Goal: Task Accomplishment & Management: Use online tool/utility

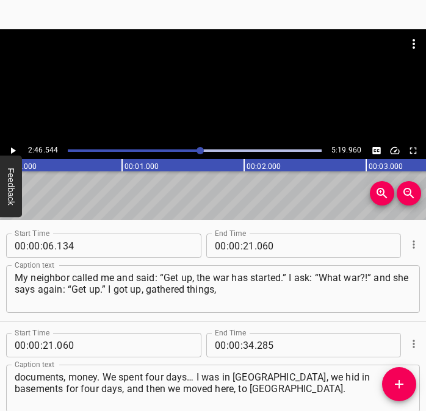
scroll to position [1059, 0]
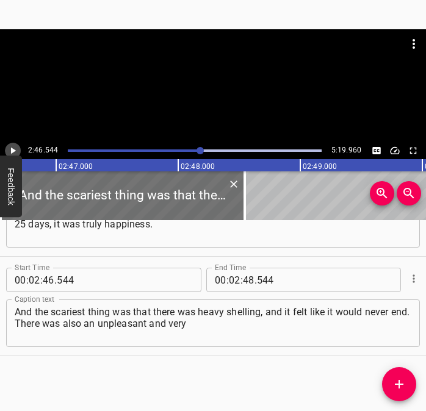
click at [10, 149] on icon "Play/Pause" at bounding box center [12, 150] width 11 height 11
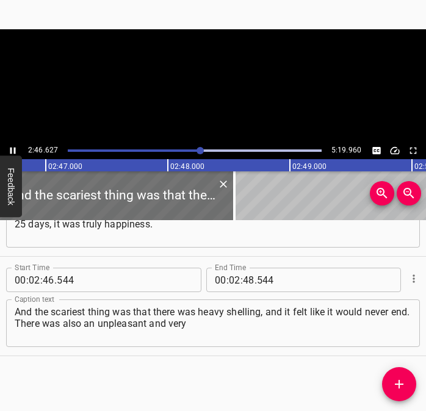
scroll to position [0, 20352]
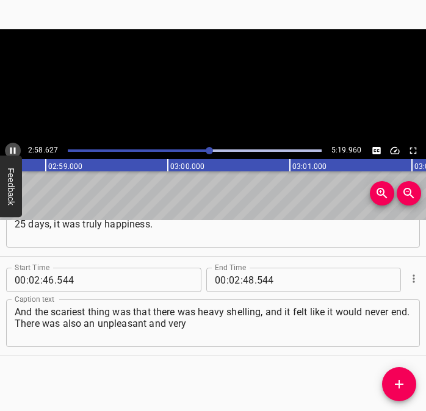
click at [10, 149] on icon "Play/Pause" at bounding box center [12, 150] width 11 height 11
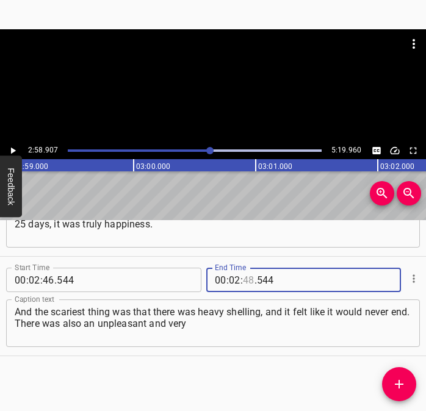
click at [243, 279] on input "number" at bounding box center [249, 280] width 12 height 24
type input "58"
type input "907"
click at [395, 385] on icon "Add Cue" at bounding box center [398, 384] width 15 height 15
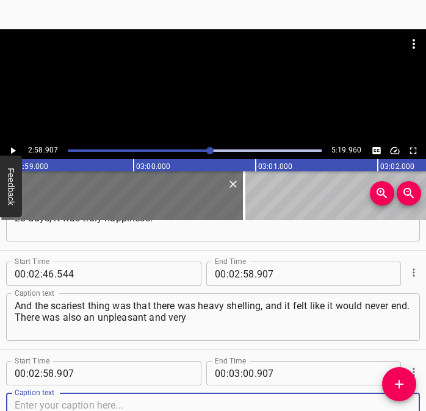
scroll to position [1159, 0]
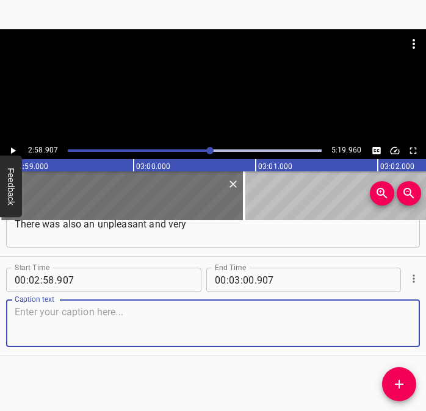
drag, startPoint x: 388, startPoint y: 326, endPoint x: 418, endPoint y: 315, distance: 31.8
click at [393, 324] on textarea at bounding box center [213, 323] width 396 height 35
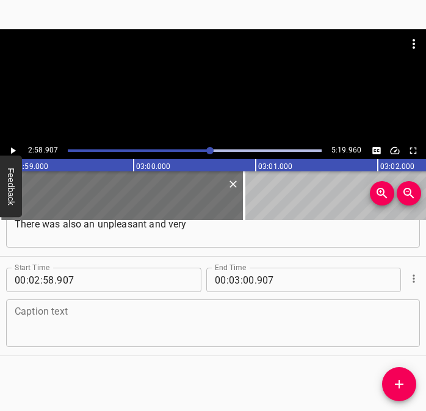
click at [80, 322] on textarea at bounding box center [213, 323] width 396 height 35
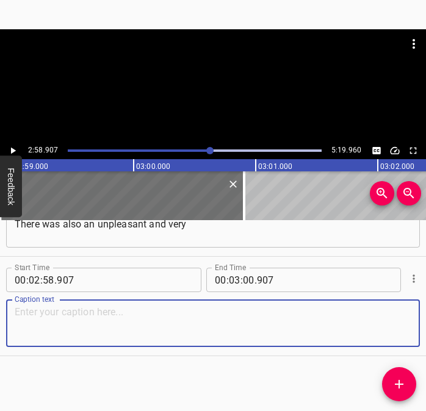
paste textarea "frightening moment. We went into the house to warm up, it was at night, and I h…"
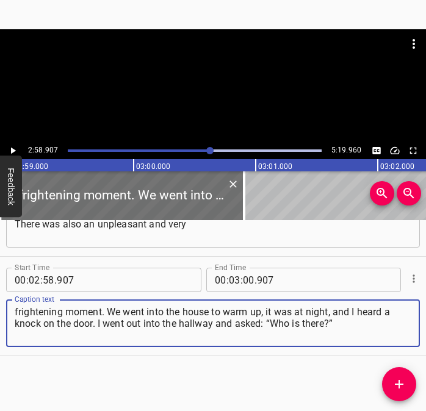
type textarea "frightening moment. We went into the house to warm up, it was at night, and I h…"
click at [10, 148] on icon "Play/Pause" at bounding box center [12, 150] width 11 height 11
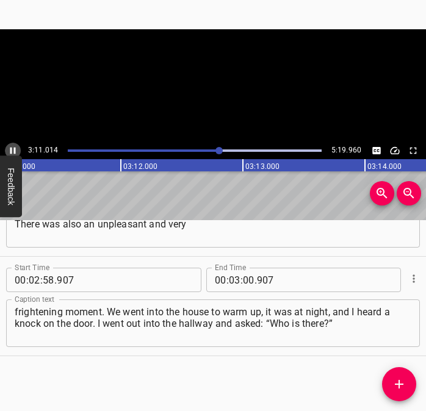
click at [15, 149] on icon "Play/Pause" at bounding box center [12, 151] width 5 height 7
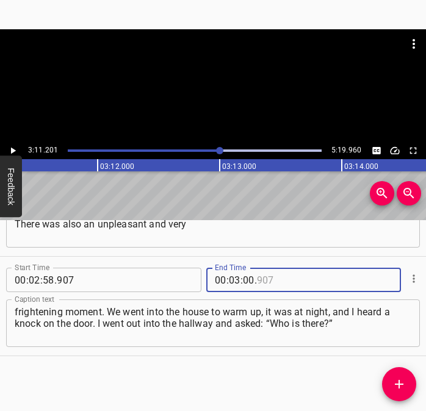
click at [257, 280] on input "number" at bounding box center [313, 280] width 112 height 24
type input "907"
click at [245, 278] on input "number" at bounding box center [249, 280] width 12 height 24
type input "11"
type input "201"
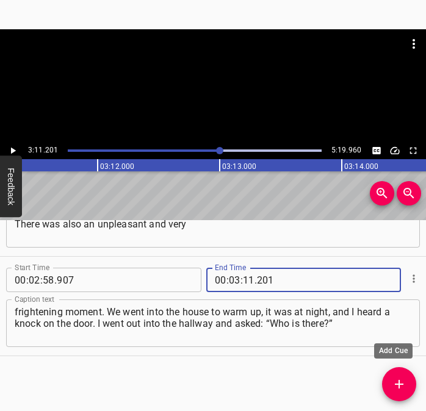
click at [405, 386] on icon "Add Cue" at bounding box center [398, 384] width 15 height 15
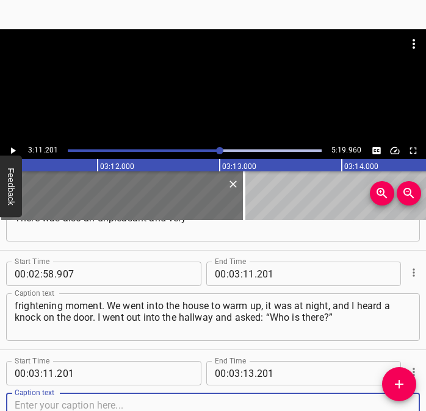
scroll to position [1258, 0]
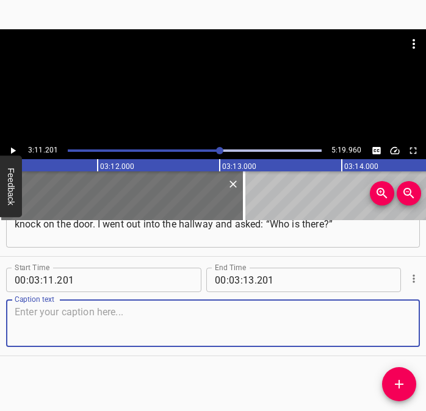
drag, startPoint x: 378, startPoint y: 320, endPoint x: 421, endPoint y: 316, distance: 42.8
click at [389, 317] on textarea at bounding box center [213, 323] width 396 height 35
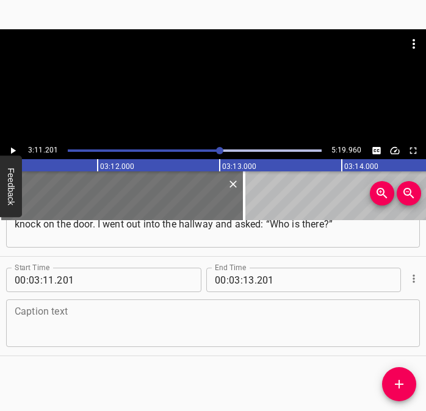
click at [80, 313] on textarea at bounding box center [213, 323] width 396 height 35
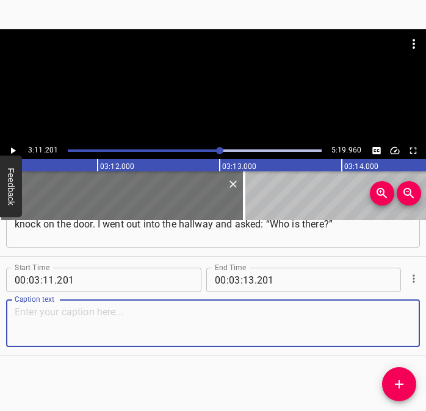
paste textarea "and they told me: “Open the door, or I will throw a grenade.” I asked: “Who are…"
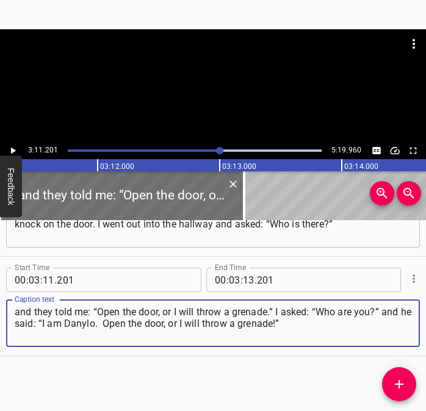
type textarea "and they told me: “Open the door, or I will throw a grenade.” I asked: “Who are…"
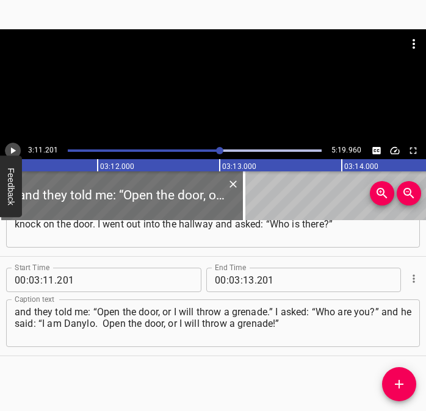
click at [12, 145] on icon "Play/Pause" at bounding box center [12, 150] width 11 height 11
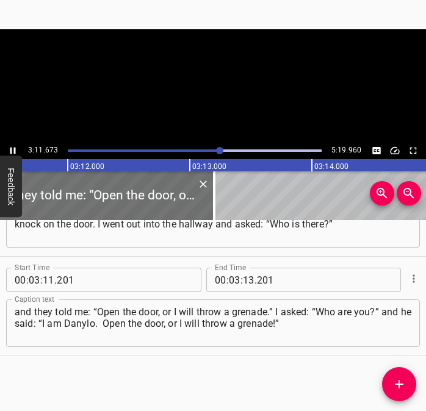
scroll to position [0, 23374]
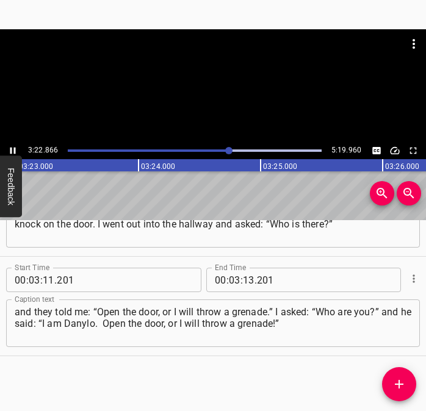
click at [15, 148] on icon "Play/Pause" at bounding box center [12, 151] width 5 height 7
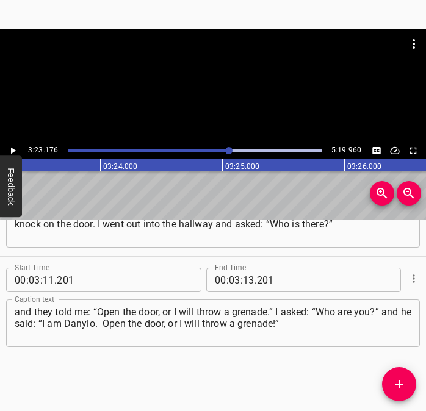
click at [15, 148] on icon "Play/Pause" at bounding box center [12, 150] width 11 height 11
click at [15, 148] on icon "Play/Pause" at bounding box center [12, 151] width 5 height 7
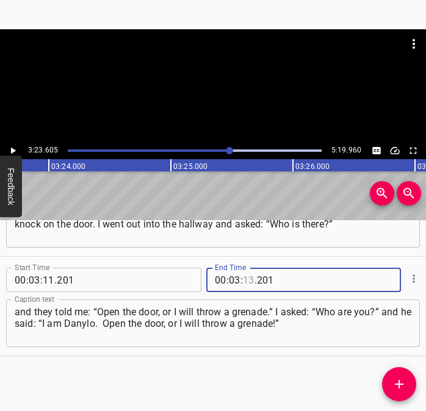
click at [243, 282] on input "number" at bounding box center [249, 280] width 12 height 24
type input "23"
type input "605"
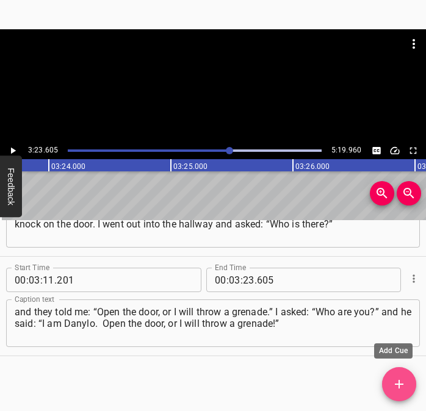
click at [405, 379] on icon "Add Cue" at bounding box center [398, 384] width 15 height 15
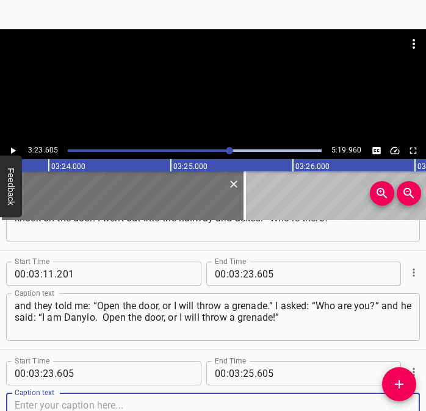
scroll to position [1357, 0]
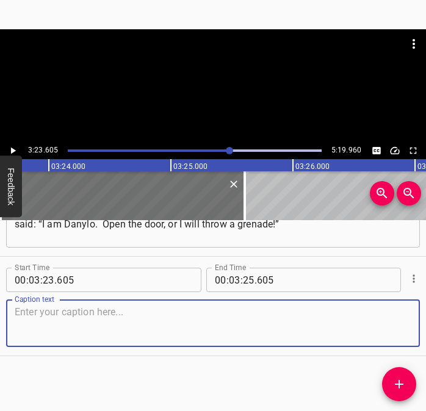
drag, startPoint x: 390, startPoint y: 335, endPoint x: 437, endPoint y: 335, distance: 47.0
click at [425, 335] on html "Caption Editor Batch Transcribe Login Sign Up Privacy Contact 3:23.605 5:19.960…" at bounding box center [213, 205] width 426 height 411
click at [45, 314] on textarea at bounding box center [213, 323] width 396 height 35
paste textarea "And in the house there was an old mother and a daughter. And those [DEMOGRAPHIC…"
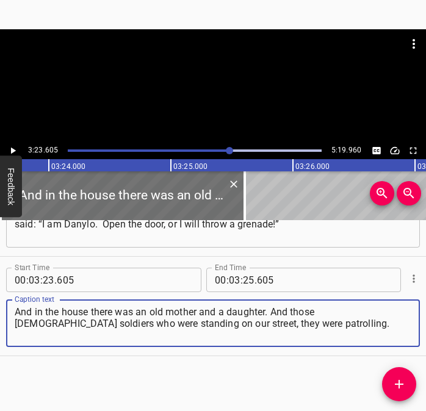
type textarea "And in the house there was an old mother and a daughter. And those [DEMOGRAPHIC…"
click at [12, 150] on icon "Play/Pause" at bounding box center [13, 151] width 5 height 7
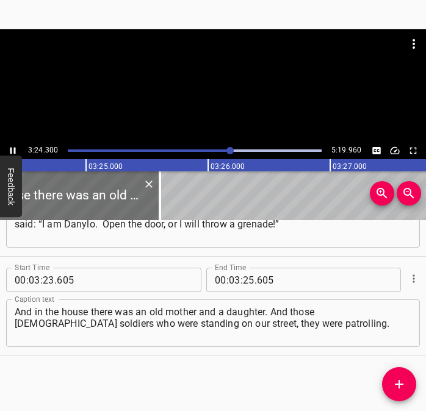
scroll to position [0, 24947]
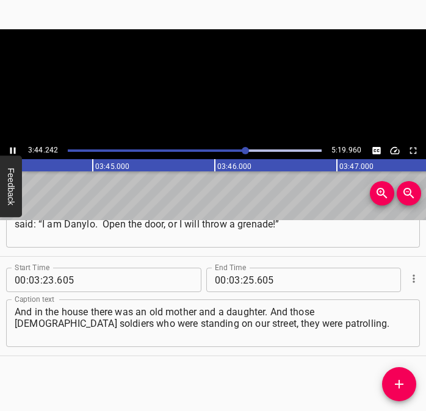
click at [15, 147] on icon "Play/Pause" at bounding box center [12, 150] width 11 height 11
click at [243, 279] on input "number" at bounding box center [249, 280] width 12 height 24
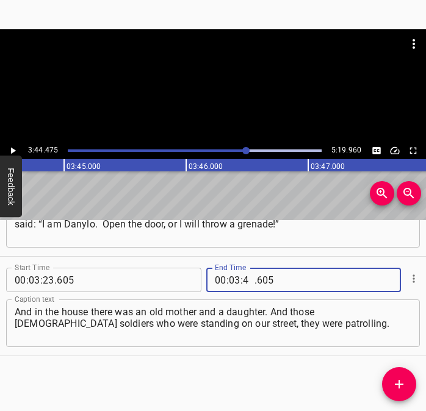
type input "44"
type input "475"
click at [398, 380] on icon "Add Cue" at bounding box center [398, 384] width 15 height 15
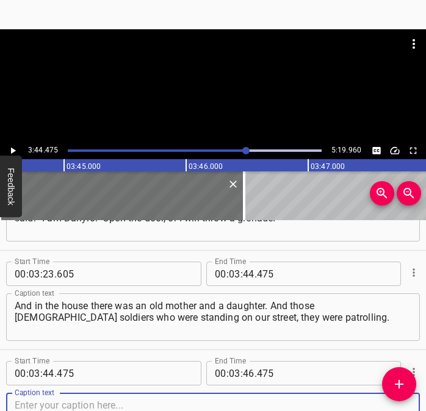
scroll to position [1457, 0]
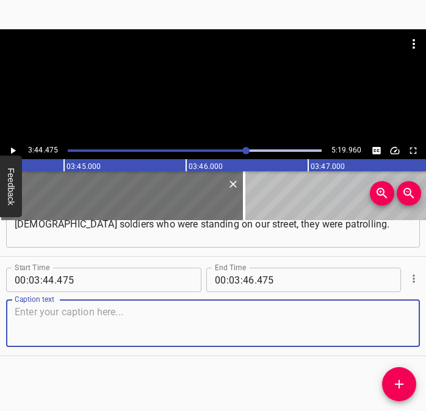
drag, startPoint x: 388, startPoint y: 329, endPoint x: 416, endPoint y: 329, distance: 28.0
click at [416, 329] on div "Start Time 00 : 00 : 06 . 134 Start Time End Time 00 : 00 : 21 . 060 End Time C…" at bounding box center [213, 315] width 426 height 191
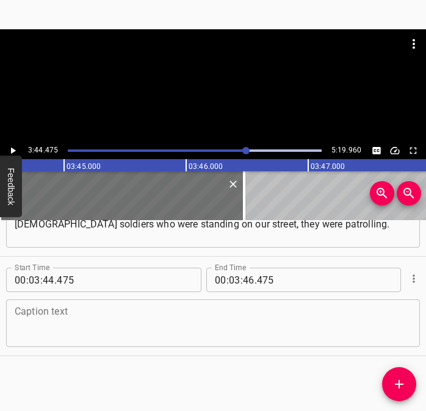
click at [99, 323] on textarea at bounding box center [213, 323] width 396 height 35
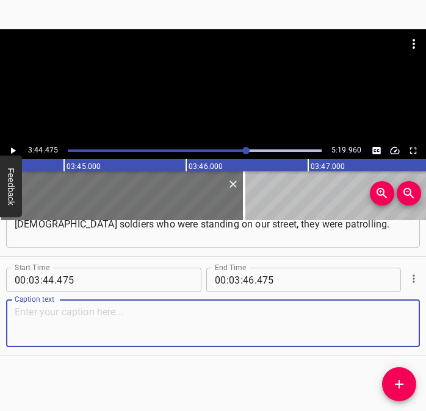
paste textarea "I called them: “Guys, come here!” and they, indeed, came to the window and aske…"
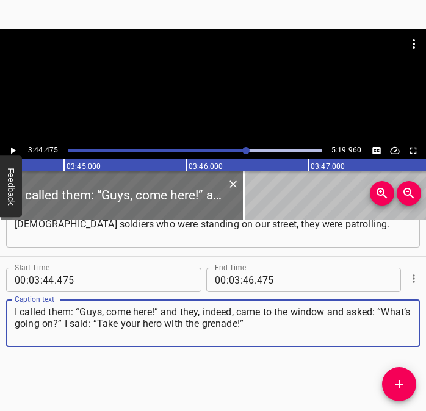
type textarea "I called them: “Guys, come here!” and they, indeed, came to the window and aske…"
click at [14, 149] on icon "Play/Pause" at bounding box center [12, 150] width 11 height 11
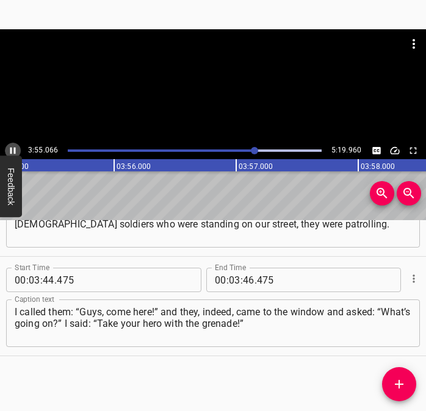
click at [10, 149] on icon "Play/Pause" at bounding box center [12, 150] width 11 height 11
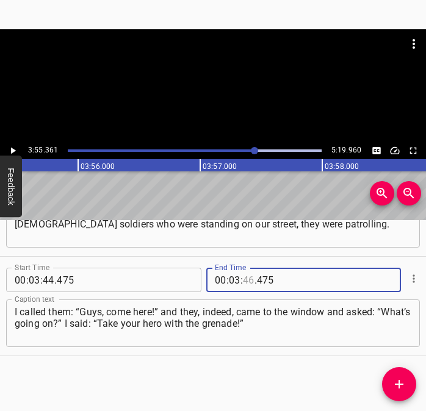
click at [243, 279] on input "number" at bounding box center [249, 280] width 12 height 24
type input "55"
type input "361"
click at [398, 390] on icon "Add Cue" at bounding box center [398, 384] width 15 height 15
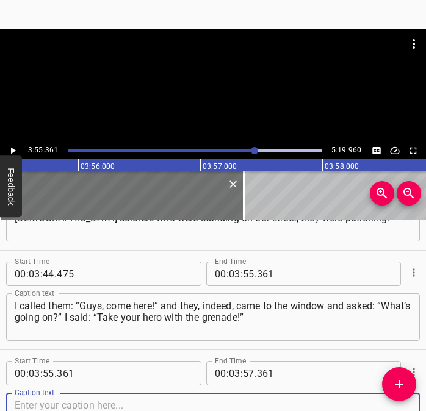
scroll to position [1556, 0]
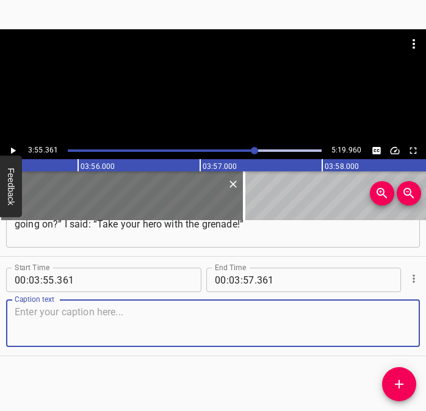
drag, startPoint x: 385, startPoint y: 323, endPoint x: 416, endPoint y: 321, distance: 30.5
click at [397, 321] on textarea at bounding box center [213, 323] width 396 height 35
click at [140, 323] on textarea at bounding box center [213, 323] width 396 height 35
paste textarea "and they took him and beat him up. They really beat him up. The next day he cam…"
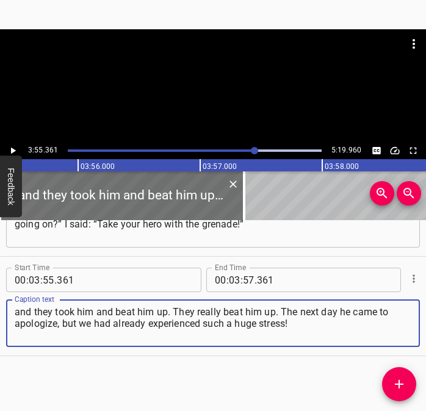
type textarea "and they took him and beat him up. They really beat him up. The next day he cam…"
click at [15, 145] on icon "Play/Pause" at bounding box center [12, 150] width 11 height 11
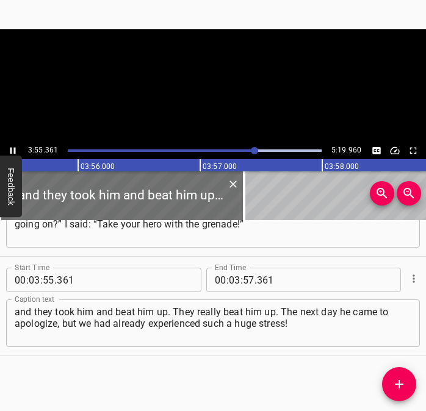
scroll to position [0, 28710]
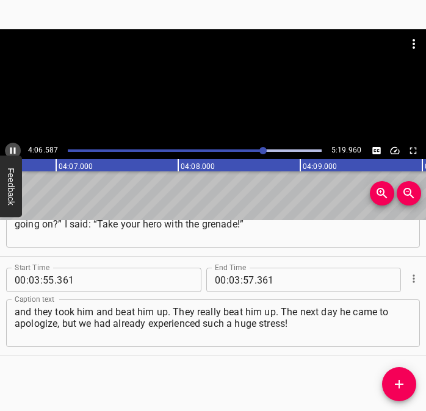
click at [13, 149] on icon "Play/Pause" at bounding box center [12, 150] width 11 height 11
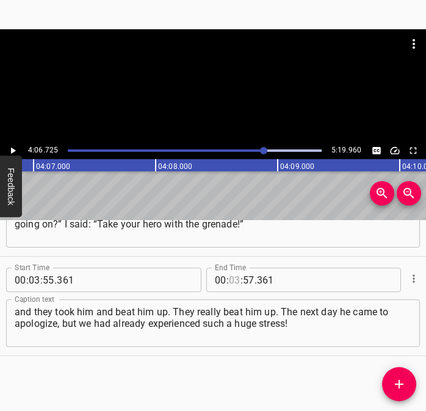
click at [232, 279] on input "number" at bounding box center [235, 280] width 12 height 24
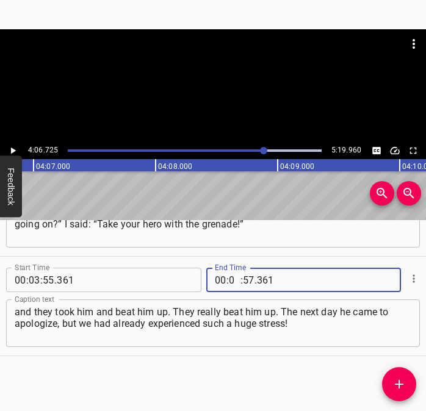
type input "04"
type input "06"
type input "725"
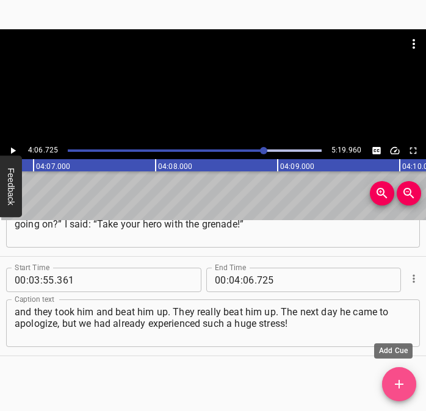
click at [396, 380] on icon "Add Cue" at bounding box center [398, 384] width 15 height 15
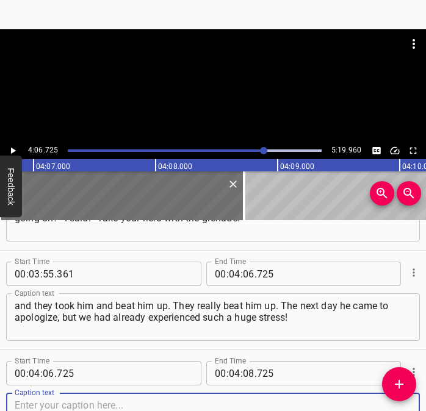
scroll to position [1655, 0]
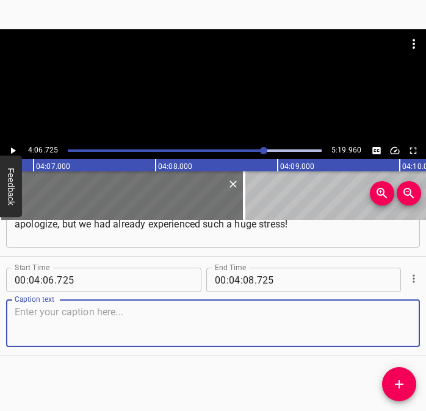
drag, startPoint x: 387, startPoint y: 328, endPoint x: 418, endPoint y: 326, distance: 31.8
click at [418, 326] on div "Start Time 00 : 00 : 06 . 134 Start Time End Time 00 : 00 : 21 . 060 End Time C…" at bounding box center [213, 315] width 426 height 191
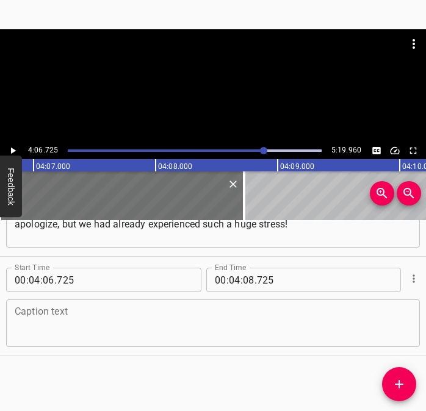
click at [115, 333] on textarea at bounding box center [213, 323] width 396 height 35
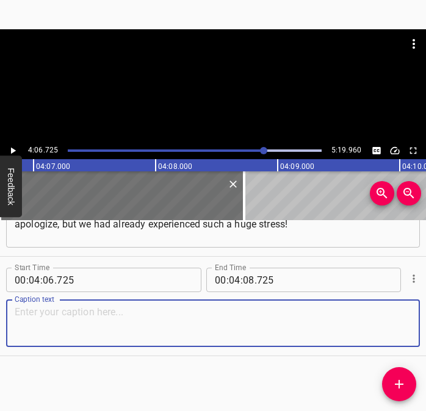
paste textarea "In the morning I asked him… he had been drunk then. I asked him: “What did you …"
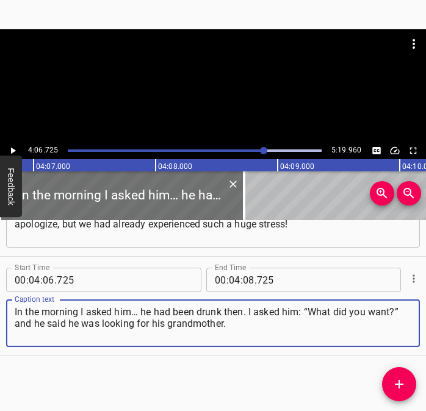
type textarea "In the morning I asked him… he had been drunk then. I asked him: “What did you …"
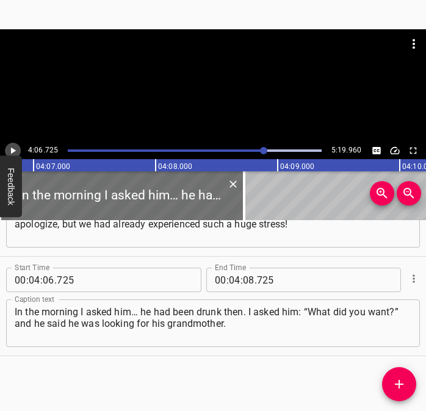
click at [12, 151] on icon "Play/Pause" at bounding box center [13, 151] width 5 height 7
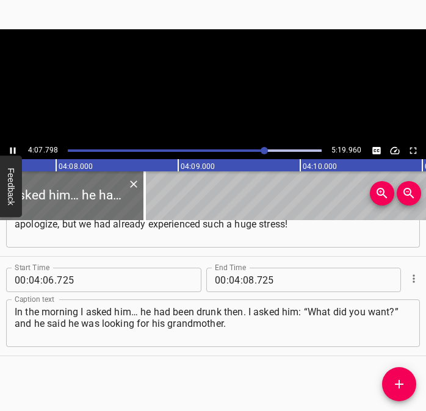
scroll to position [0, 30219]
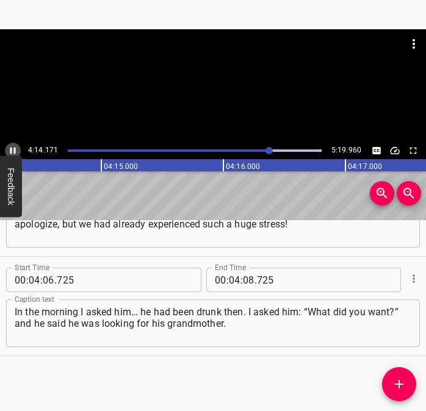
click at [12, 151] on icon "Play/Pause" at bounding box center [12, 150] width 11 height 11
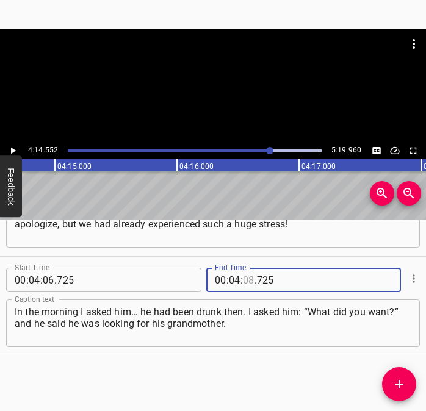
click at [243, 283] on input "number" at bounding box center [249, 280] width 12 height 24
type input "14"
type input "552"
click at [404, 384] on icon "Add Cue" at bounding box center [398, 384] width 15 height 15
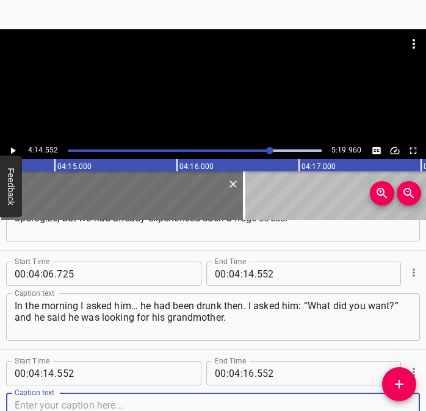
scroll to position [1755, 0]
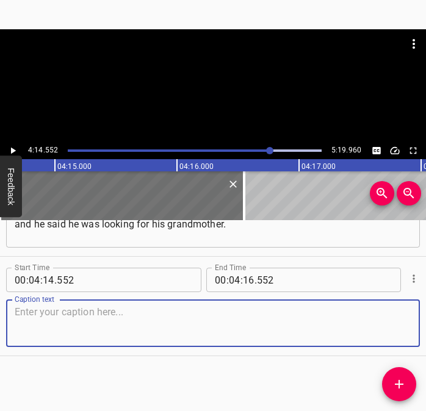
drag, startPoint x: 390, startPoint y: 324, endPoint x: 426, endPoint y: 324, distance: 35.4
click at [425, 324] on html "Caption Editor Batch Transcribe Login Sign Up Privacy Contact 4:14.552 5:19.960…" at bounding box center [213, 205] width 426 height 411
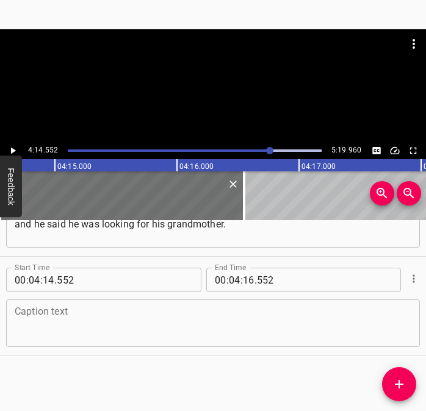
click at [66, 334] on textarea at bounding box center [213, 323] width 396 height 35
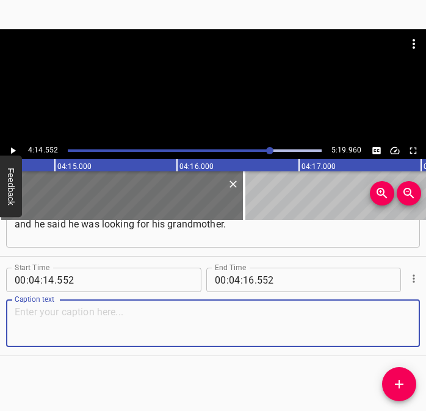
paste textarea "I said: “So you came to your grandmother?” Probably he had some hallucinations……"
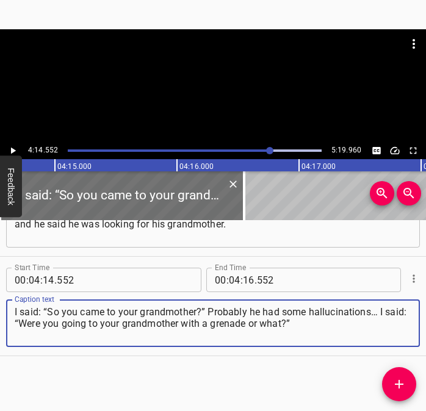
type textarea "I said: “So you came to your grandmother?” Probably he had some hallucinations……"
click at [12, 152] on icon "Play/Pause" at bounding box center [13, 151] width 5 height 7
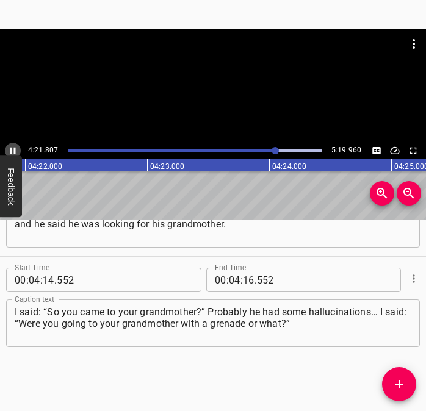
click at [13, 148] on icon "Play/Pause" at bounding box center [12, 150] width 11 height 11
click at [245, 279] on input "number" at bounding box center [249, 280] width 12 height 24
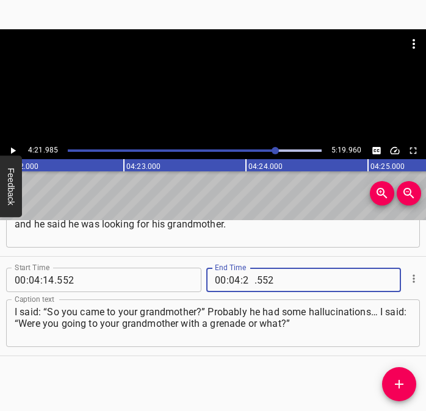
type input "21"
type input "985"
click at [398, 384] on icon "Add Cue" at bounding box center [399, 384] width 9 height 9
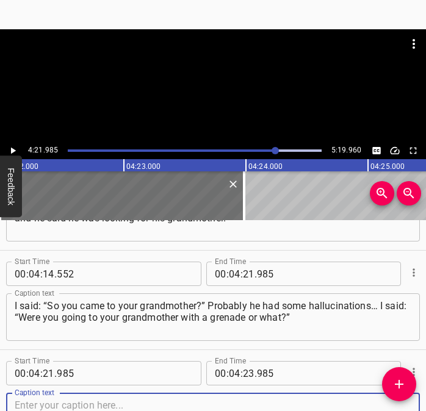
scroll to position [1854, 0]
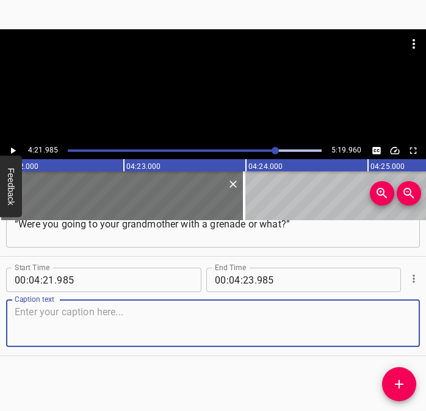
drag, startPoint x: 382, startPoint y: 330, endPoint x: 416, endPoint y: 327, distance: 33.7
click at [393, 328] on textarea at bounding box center [213, 323] width 396 height 35
click at [185, 324] on textarea at bounding box center [213, 323] width 396 height 35
paste textarea "and he stood there like crazy. He is very young. He was probably about [DEMOGRA…"
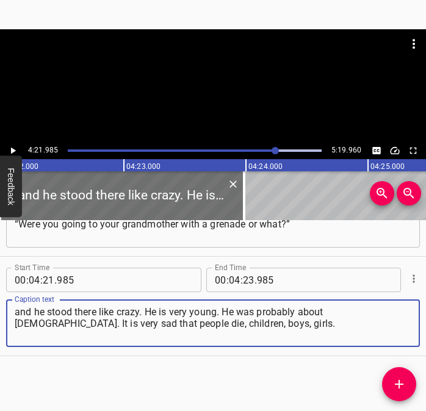
type textarea "and he stood there like crazy. He is very young. He was probably about [DEMOGRA…"
click at [14, 148] on icon "Play/Pause" at bounding box center [12, 150] width 11 height 11
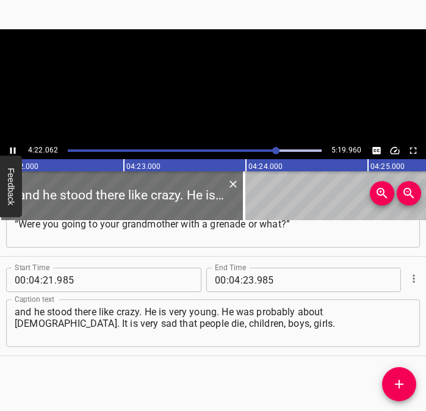
scroll to position [0, 31959]
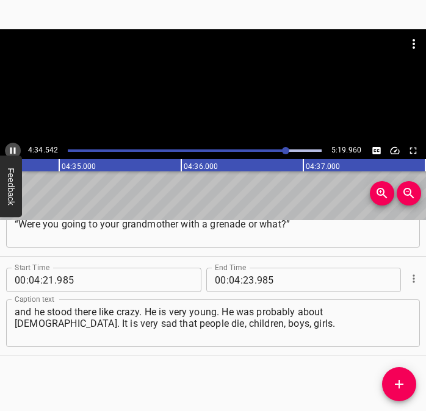
click at [14, 147] on icon "Play/Pause" at bounding box center [12, 150] width 11 height 11
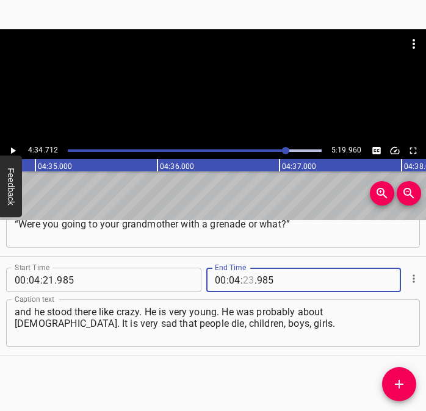
click at [244, 280] on input "number" at bounding box center [249, 280] width 12 height 24
type input "34"
type input "712"
click at [401, 384] on icon "Add Cue" at bounding box center [399, 384] width 9 height 9
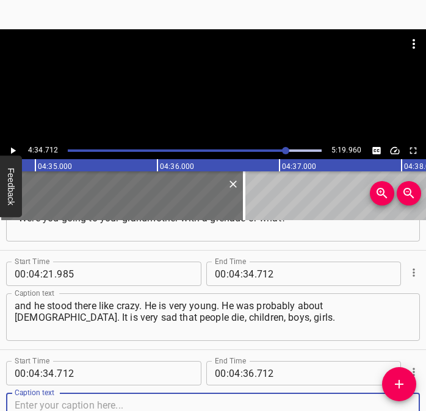
scroll to position [1954, 0]
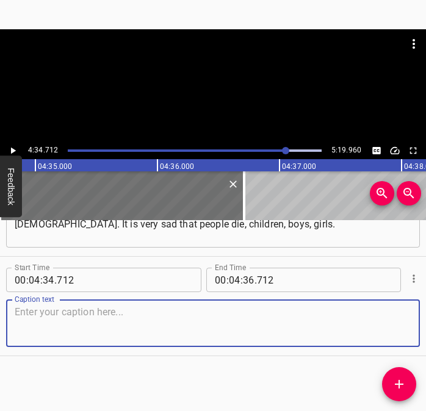
drag, startPoint x: 377, startPoint y: 314, endPoint x: 413, endPoint y: 310, distance: 36.2
click at [378, 313] on textarea at bounding box center [213, 323] width 396 height 35
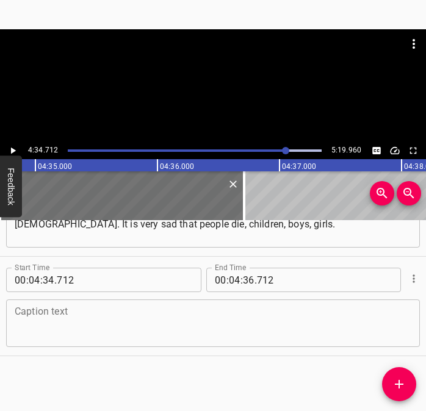
click at [201, 319] on textarea at bounding box center [213, 323] width 396 height 35
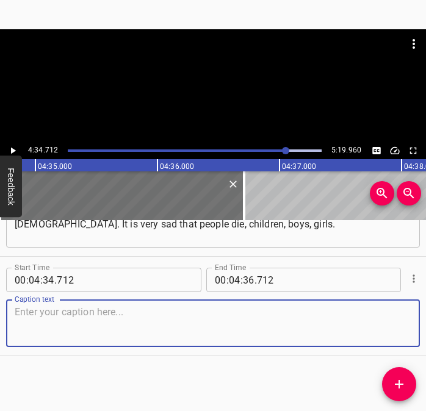
paste textarea "Very sad. But there is hope that this will end someday, and we will rebuild our…"
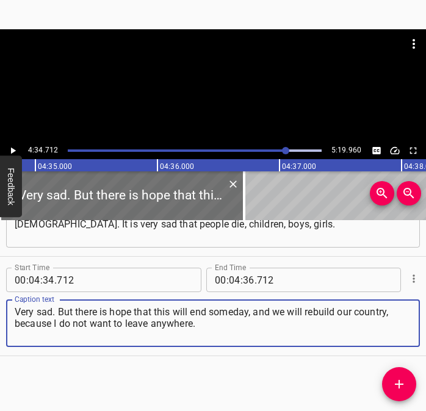
type textarea "Very sad. But there is hope that this will end someday, and we will rebuild our…"
click at [13, 148] on icon "Play/Pause" at bounding box center [12, 150] width 11 height 11
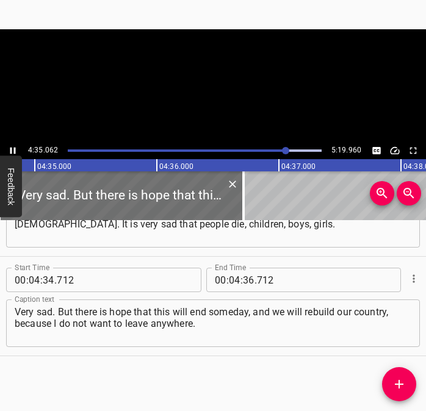
scroll to position [0, 33507]
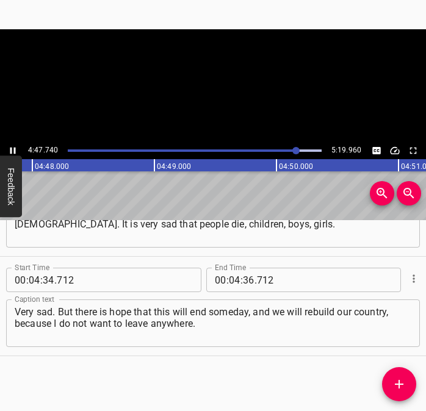
click at [13, 148] on icon "Play/Pause" at bounding box center [12, 150] width 11 height 11
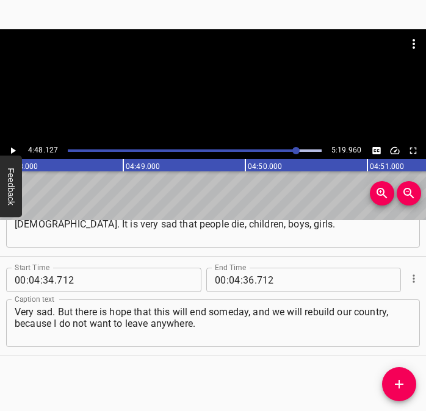
scroll to position [0, 35137]
click at [243, 282] on input "number" at bounding box center [249, 280] width 12 height 24
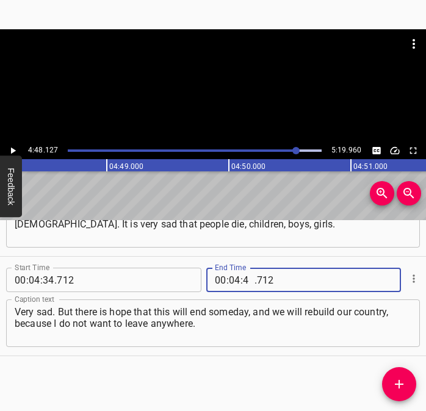
type input "48"
type input "127"
click at [404, 379] on icon "Add Cue" at bounding box center [398, 384] width 15 height 15
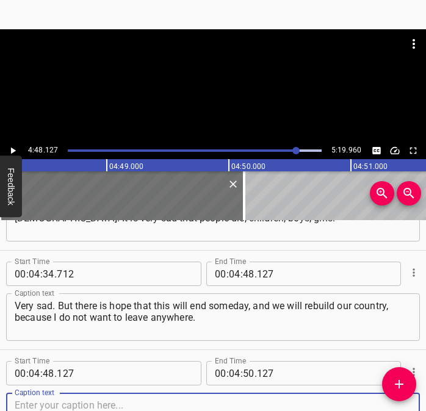
scroll to position [2053, 0]
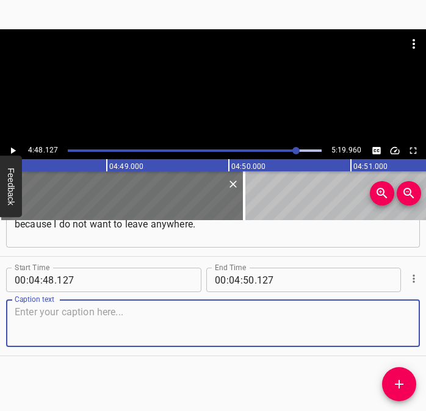
drag, startPoint x: 395, startPoint y: 329, endPoint x: 430, endPoint y: 321, distance: 35.6
click at [425, 321] on html "Caption Editor Batch Transcribe Login Sign Up Privacy Contact 4:48.127 5:19.960…" at bounding box center [213, 205] width 426 height 411
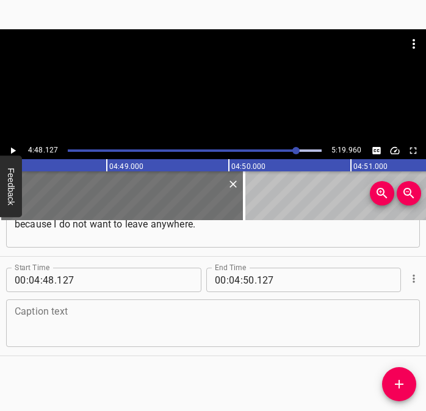
click at [46, 313] on textarea at bounding box center [213, 323] width 396 height 35
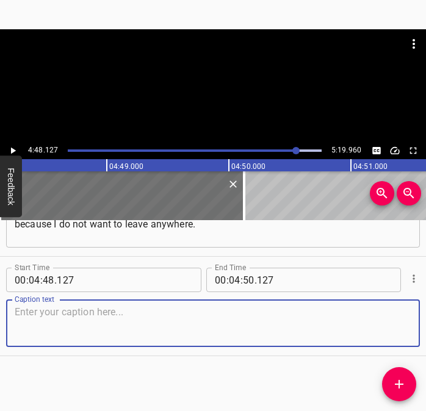
paste textarea "This is already the second war in my life. I was born in [DEMOGRAPHIC_DATA], an…"
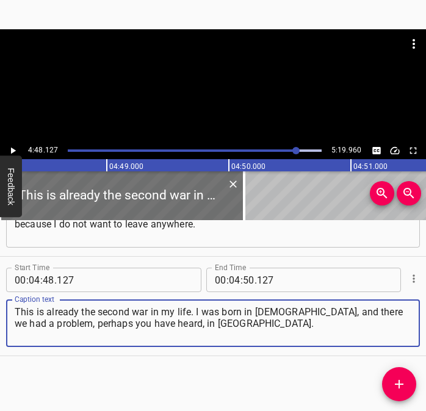
type textarea "This is already the second war in my life. I was born in [DEMOGRAPHIC_DATA], an…"
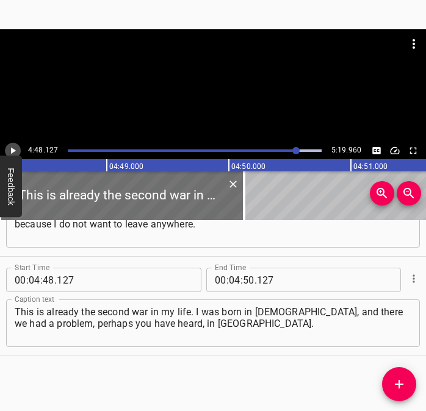
click at [13, 151] on icon "Play/Pause" at bounding box center [13, 151] width 5 height 7
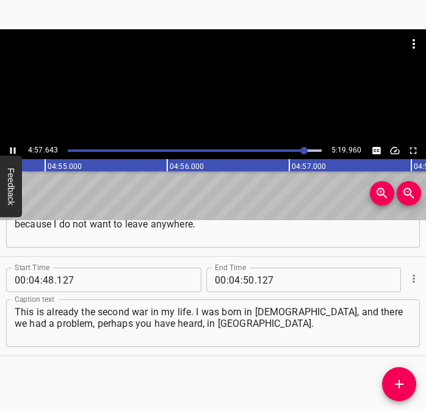
click at [11, 146] on icon "Play/Pause" at bounding box center [12, 150] width 11 height 11
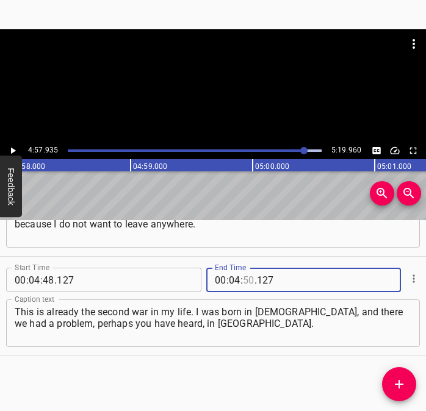
click at [243, 283] on input "number" at bounding box center [249, 280] width 12 height 24
type input "57"
type input "935"
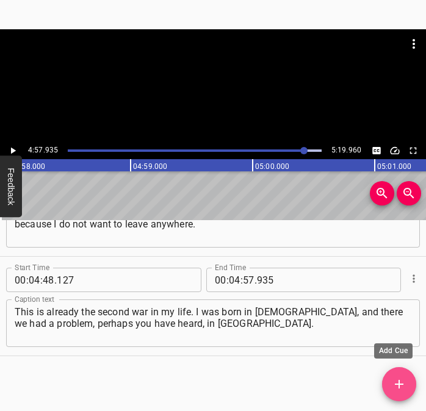
click at [402, 385] on icon "Add Cue" at bounding box center [399, 384] width 9 height 9
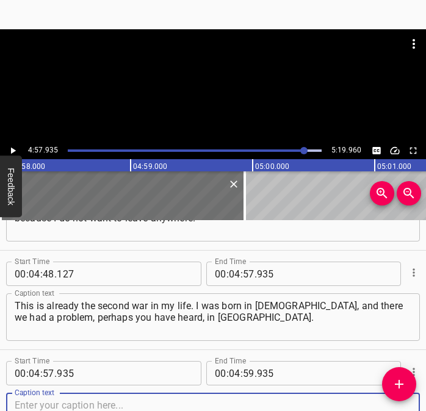
scroll to position [2152, 0]
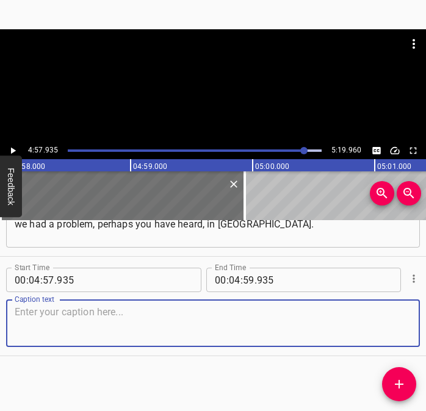
drag, startPoint x: 388, startPoint y: 326, endPoint x: 428, endPoint y: 322, distance: 40.5
click at [425, 322] on html "Caption Editor Batch Transcribe Login Sign Up Privacy Contact 4:57.935 5:19.960…" at bounding box center [213, 205] width 426 height 411
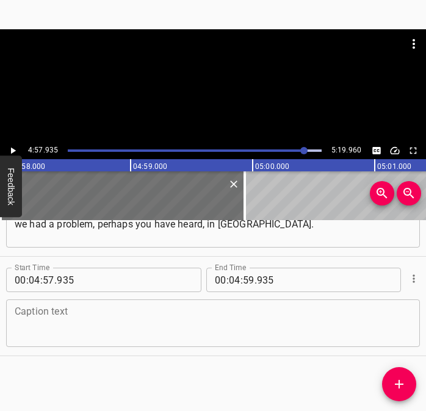
click at [72, 331] on textarea at bounding box center [213, 323] width 396 height 35
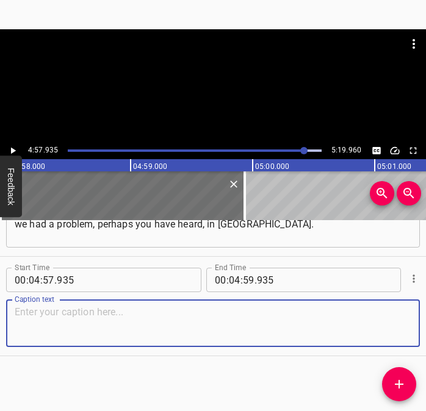
paste textarea "We left there then, and we have been here for 35 years. That is why I do not wa…"
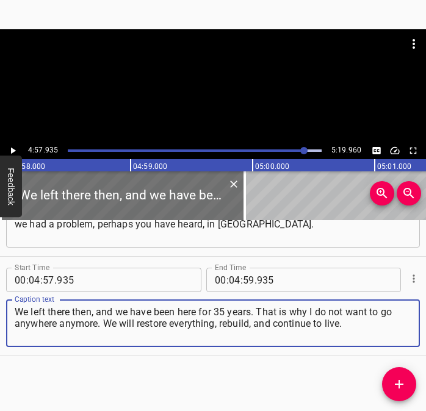
type textarea "We left there then, and we have been here for 35 years. That is why I do not wa…"
click at [232, 279] on input "number" at bounding box center [235, 280] width 12 height 24
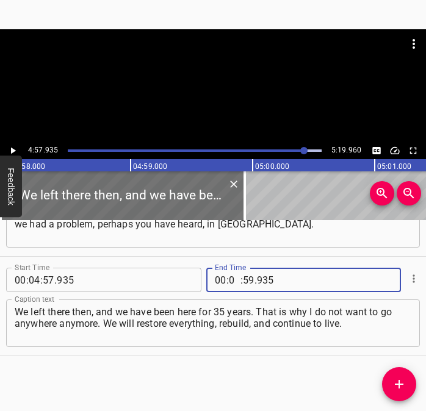
type input "05"
type input "09"
type input "960"
click at [16, 151] on icon "Play/Pause" at bounding box center [12, 150] width 11 height 11
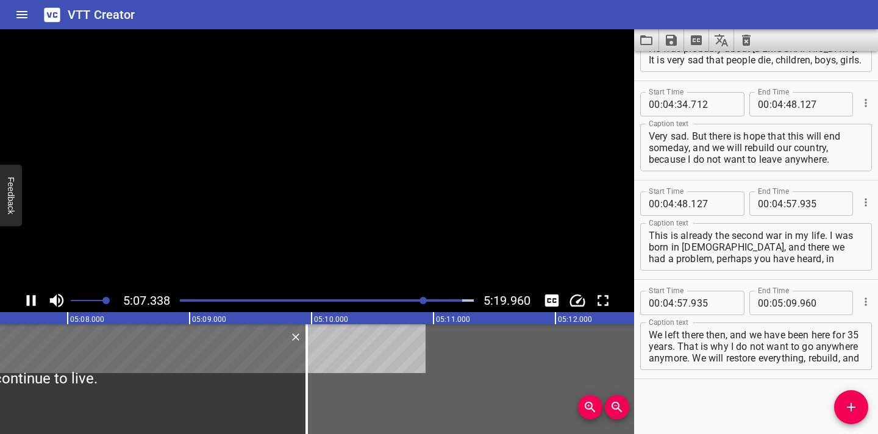
scroll to position [1960, 0]
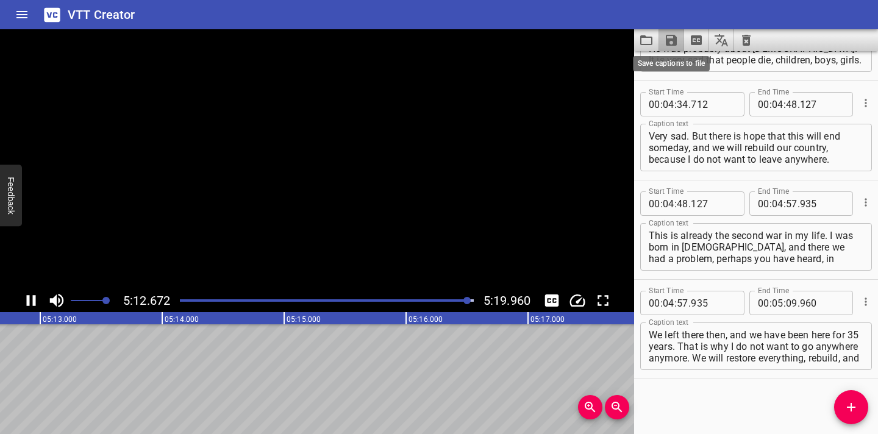
click at [425, 40] on icon "Save captions to file" at bounding box center [671, 40] width 11 height 11
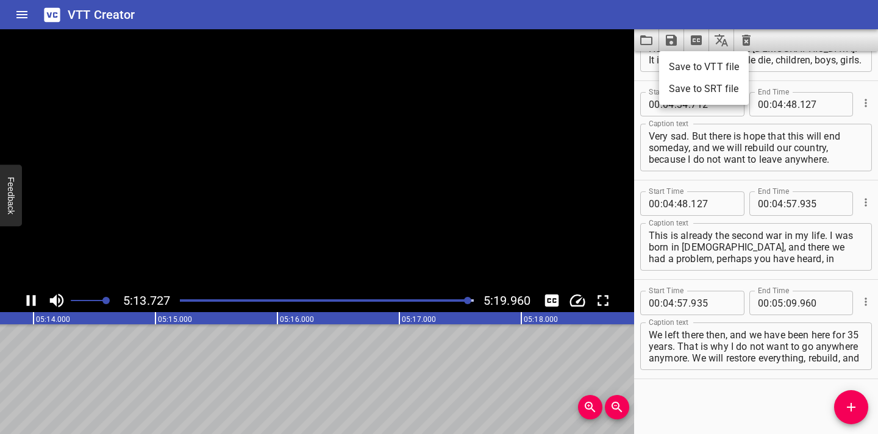
click at [425, 68] on li "Save to VTT file" at bounding box center [704, 67] width 90 height 22
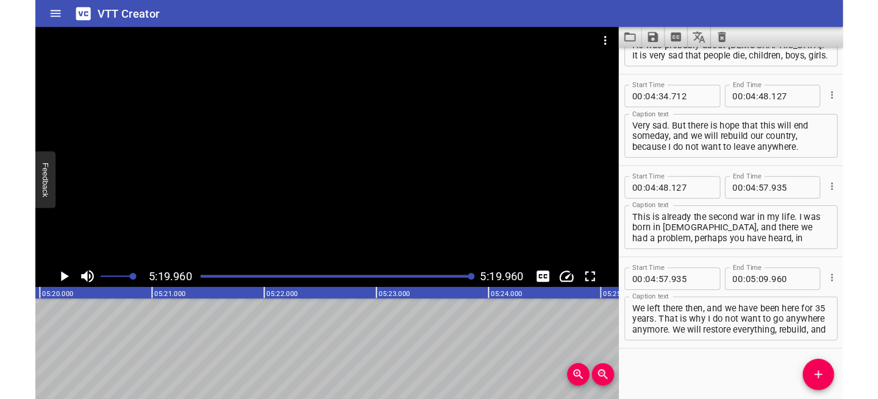
scroll to position [1995, 0]
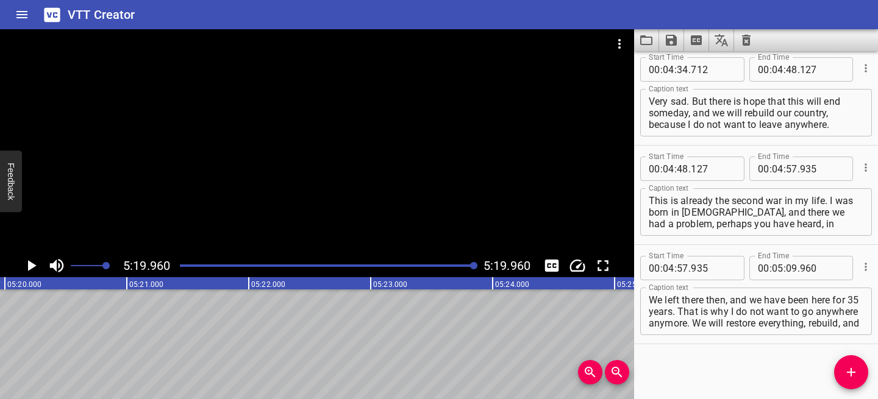
click at [425, 38] on icon "Clear captions" at bounding box center [746, 40] width 9 height 11
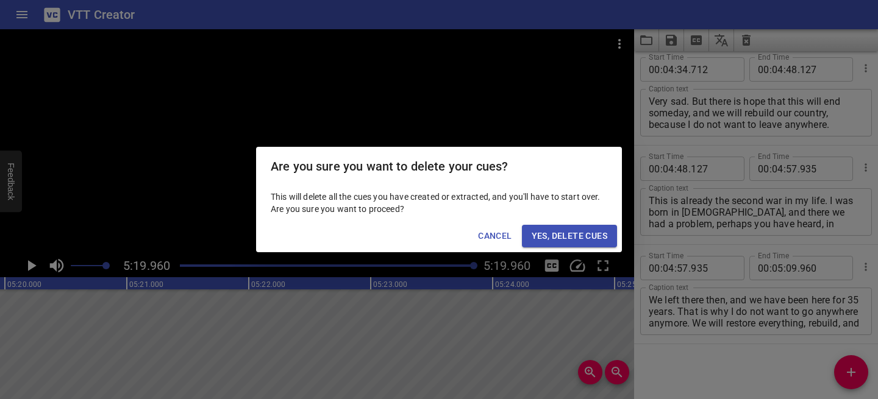
click at [425, 236] on span "Yes, Delete Cues" at bounding box center [570, 236] width 76 height 15
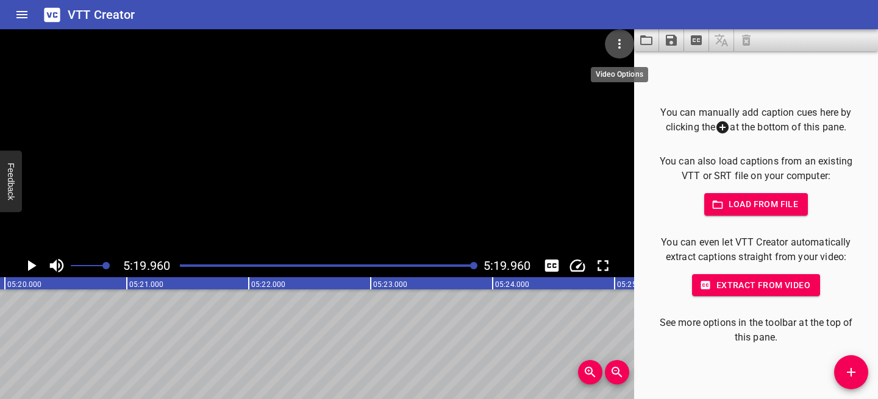
click at [425, 38] on icon "Video Options" at bounding box center [619, 44] width 15 height 15
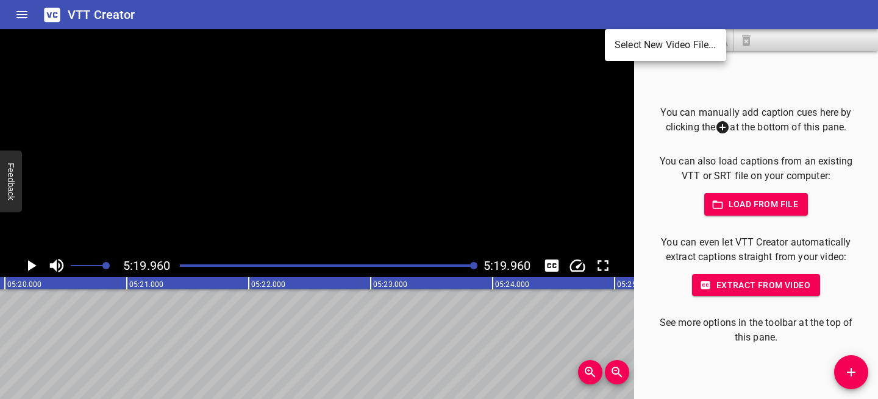
click at [425, 35] on li "Select New Video File..." at bounding box center [665, 45] width 121 height 22
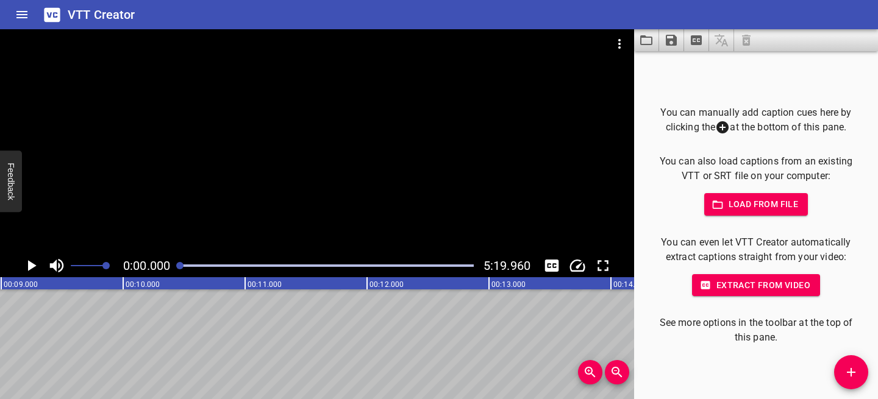
scroll to position [0, 0]
click at [425, 42] on icon "Video Options" at bounding box center [619, 44] width 15 height 15
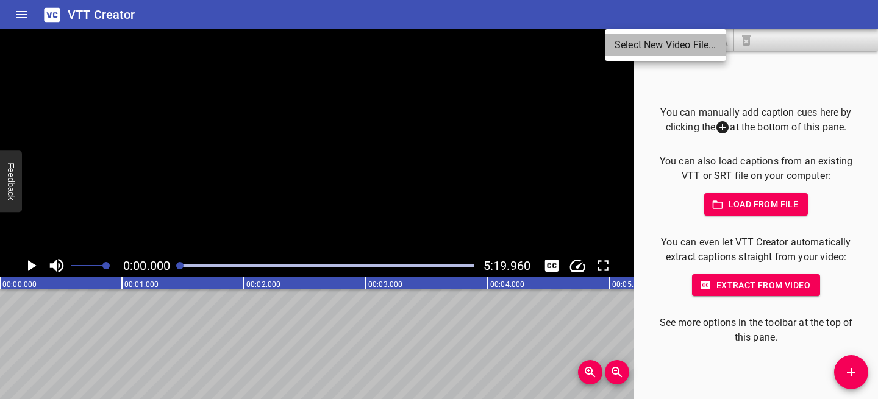
click at [425, 38] on li "Select New Video File..." at bounding box center [665, 45] width 121 height 22
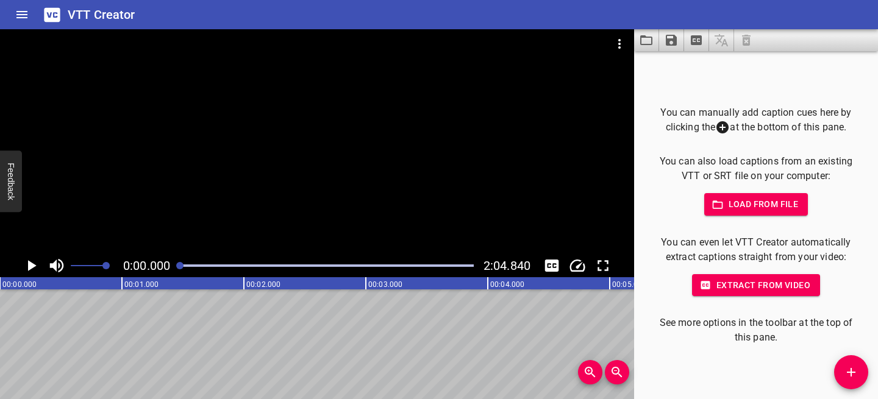
click at [35, 264] on icon "Play/Pause" at bounding box center [31, 266] width 18 height 18
drag, startPoint x: 192, startPoint y: 266, endPoint x: 158, endPoint y: 265, distance: 34.2
click at [158, 266] on div "0:00.002 2:04.840" at bounding box center [317, 265] width 634 height 23
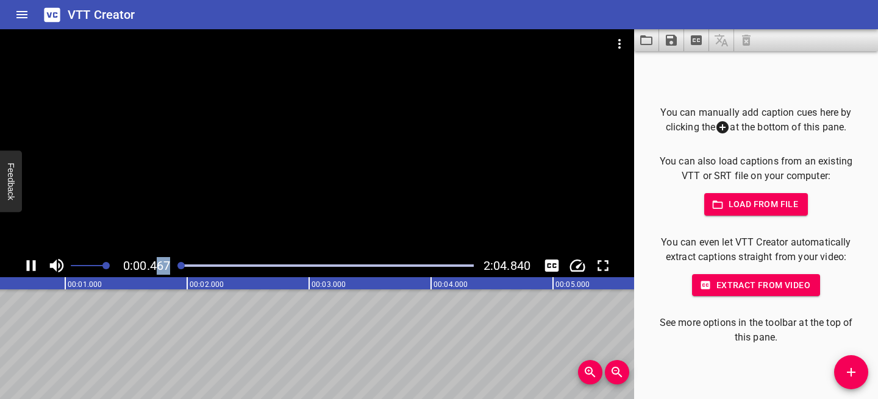
click at [36, 263] on icon "Play/Pause" at bounding box center [31, 266] width 18 height 18
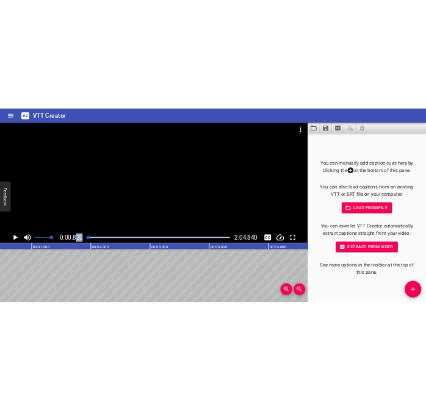
scroll to position [0, 100]
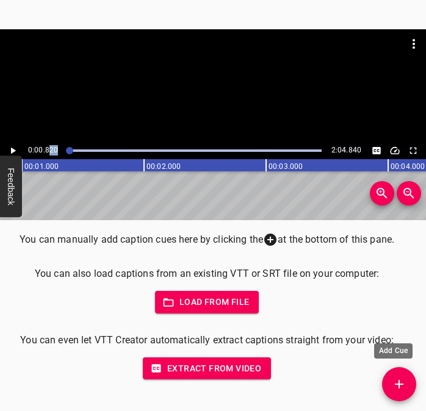
drag, startPoint x: 401, startPoint y: 380, endPoint x: 410, endPoint y: 374, distance: 10.7
click at [401, 379] on icon "Add Cue" at bounding box center [398, 384] width 15 height 15
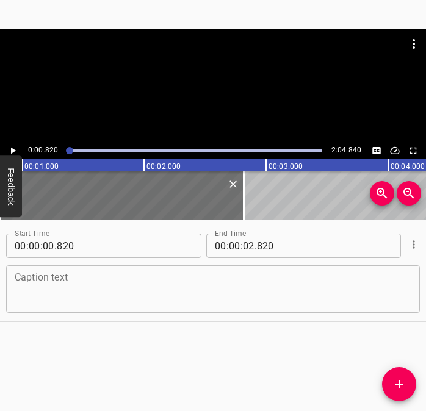
click at [51, 285] on textarea at bounding box center [213, 289] width 396 height 35
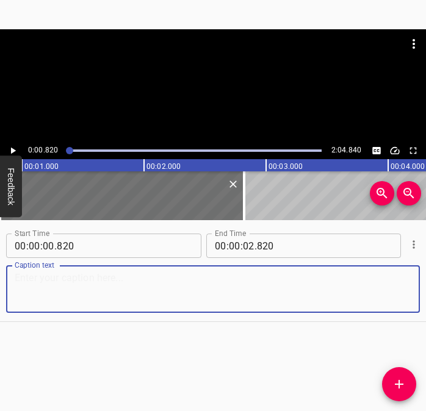
paste textarea "am 14, from [GEOGRAPHIC_DATA] region, from the city of [GEOGRAPHIC_DATA]. It wa…"
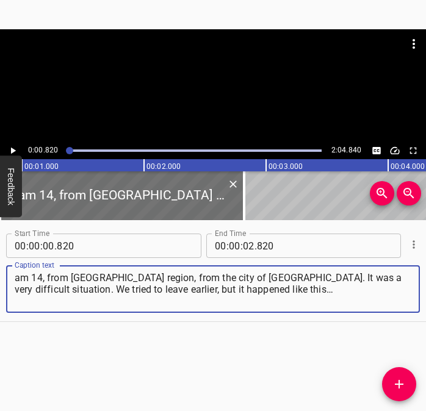
type textarea "am 14, from [GEOGRAPHIC_DATA] region, from the city of [GEOGRAPHIC_DATA]. It wa…"
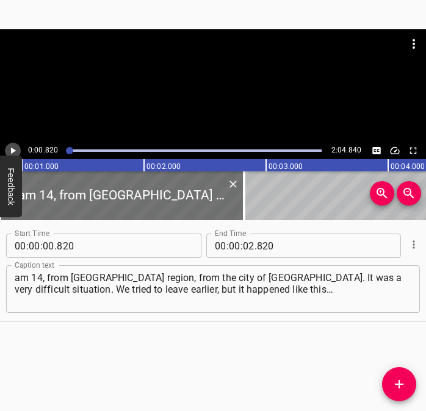
click at [10, 146] on icon "Play/Pause" at bounding box center [12, 150] width 11 height 11
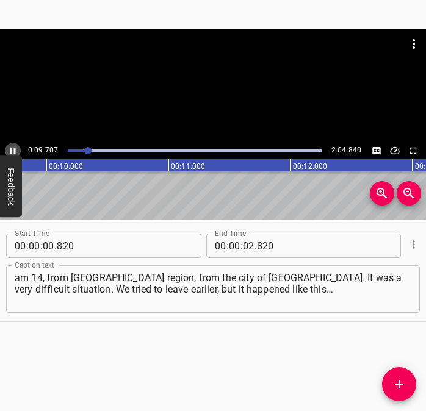
click at [13, 146] on icon "Play/Pause" at bounding box center [12, 150] width 11 height 11
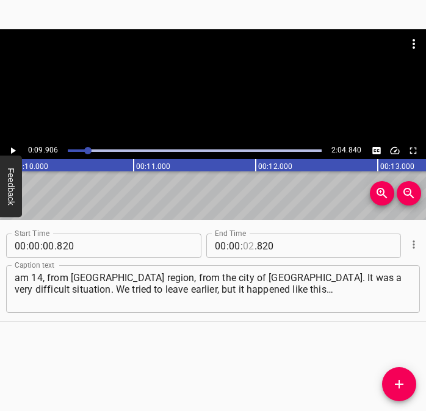
click at [243, 245] on input "number" at bounding box center [249, 246] width 12 height 24
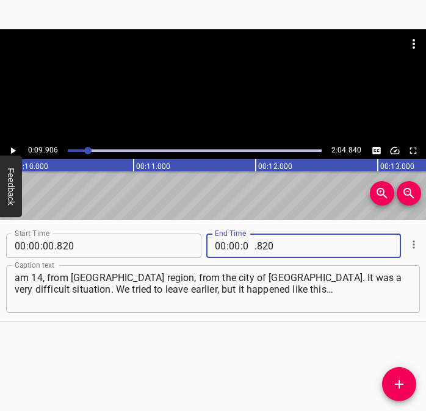
type input "09"
type input "906"
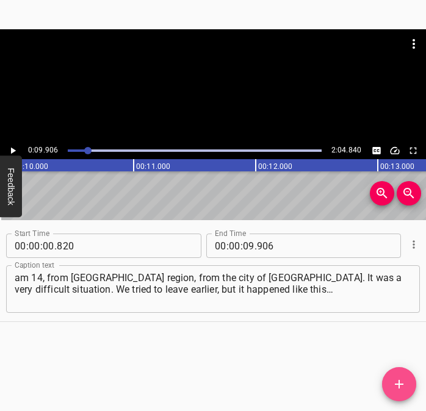
click at [395, 382] on icon "Add Cue" at bounding box center [398, 384] width 15 height 15
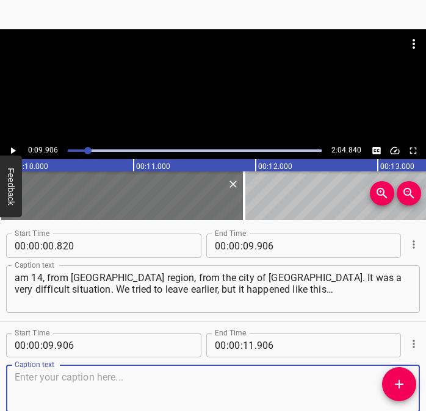
scroll to position [65, 0]
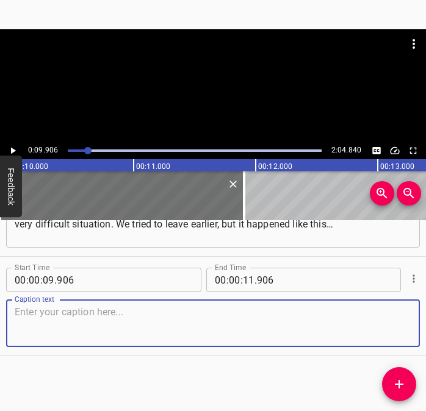
drag, startPoint x: 384, startPoint y: 320, endPoint x: 419, endPoint y: 308, distance: 37.4
click at [391, 318] on textarea at bounding box center [213, 323] width 396 height 35
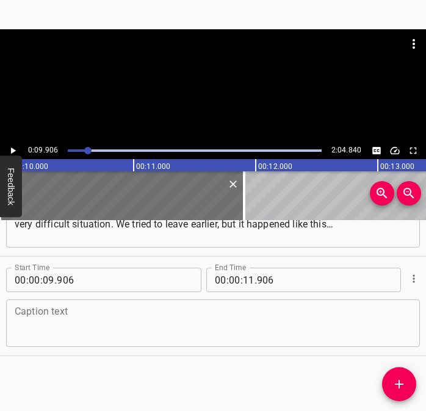
drag, startPoint x: 189, startPoint y: 321, endPoint x: 196, endPoint y: 308, distance: 14.7
click at [189, 320] on textarea at bounding box center [213, 323] width 396 height 35
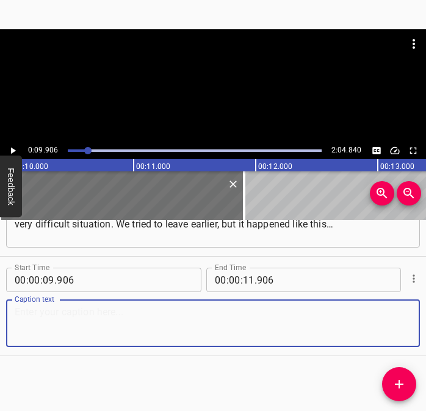
paste textarea "We were already prepared, the tickets were bought, but at night we simply decid…"
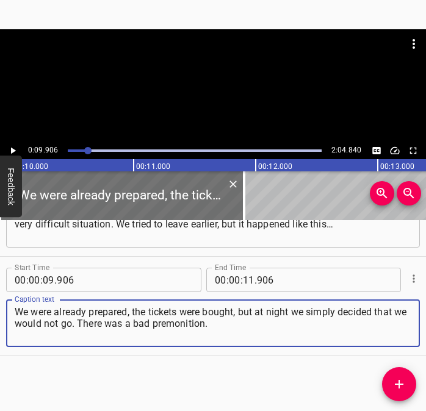
type textarea "We were already prepared, the tickets were bought, but at night we simply decid…"
click at [15, 149] on icon "Play/Pause" at bounding box center [12, 150] width 11 height 11
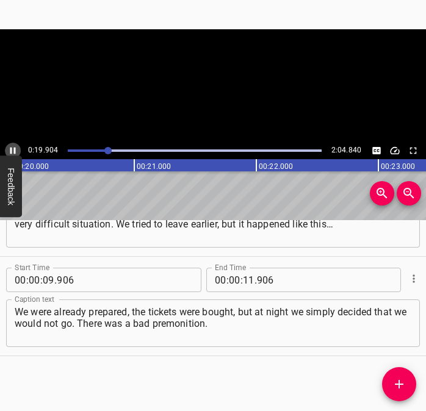
click at [13, 149] on icon "Play/Pause" at bounding box center [12, 150] width 11 height 11
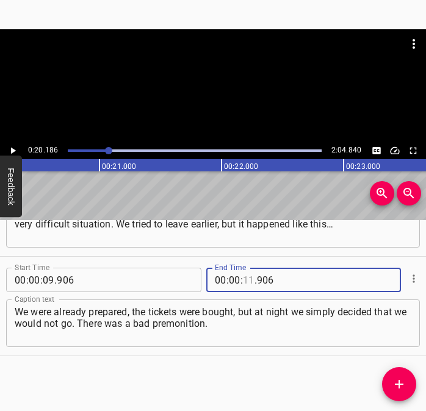
click at [243, 283] on input "number" at bounding box center [249, 280] width 12 height 24
type input "20"
type input "186"
click at [402, 381] on icon "Add Cue" at bounding box center [398, 384] width 15 height 15
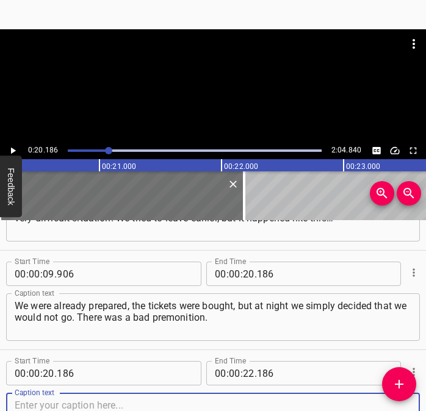
scroll to position [165, 0]
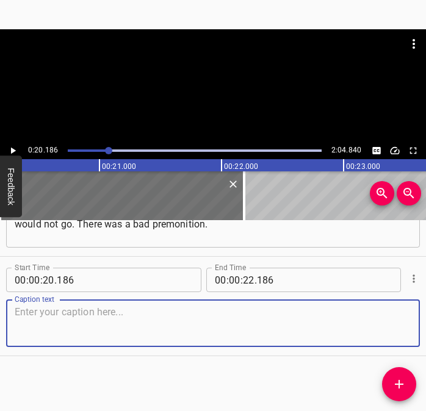
drag, startPoint x: 395, startPoint y: 326, endPoint x: 421, endPoint y: 310, distance: 30.3
click at [413, 315] on div "Start Time 00 : 00 : 20 . 186 Start Time End Time 00 : 00 : 22 . 186 End Time C…" at bounding box center [213, 306] width 426 height 99
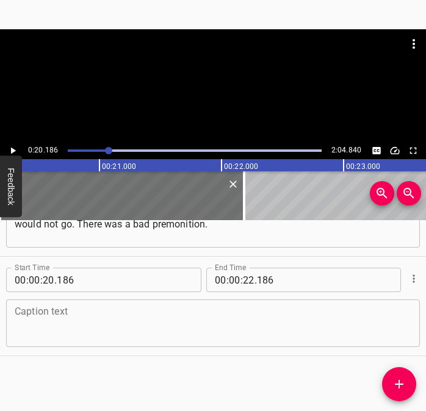
click at [133, 335] on textarea at bounding box center [213, 323] width 396 height 35
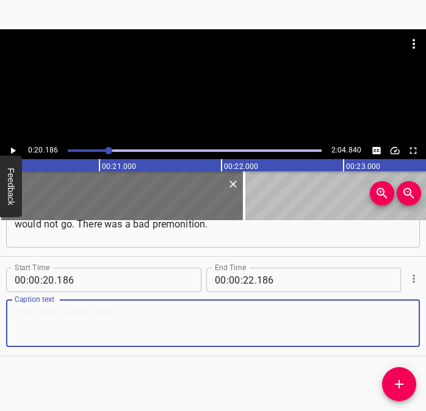
paste textarea "The next morning, everyone was calling and writing to us that there had been ve…"
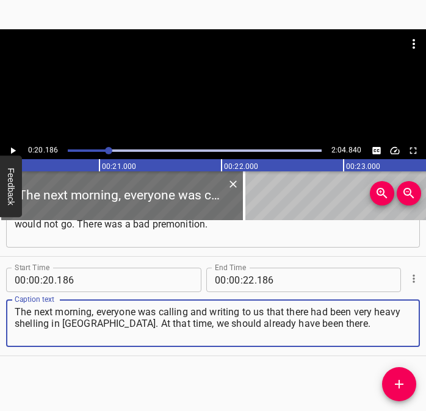
type textarea "The next morning, everyone was calling and writing to us that there had been ve…"
click at [13, 147] on icon "Play/Pause" at bounding box center [12, 150] width 11 height 11
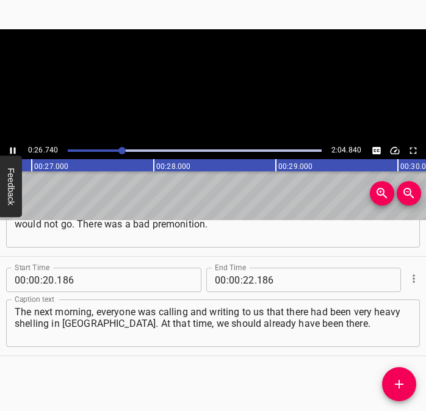
click at [13, 147] on icon "Play/Pause" at bounding box center [12, 150] width 11 height 11
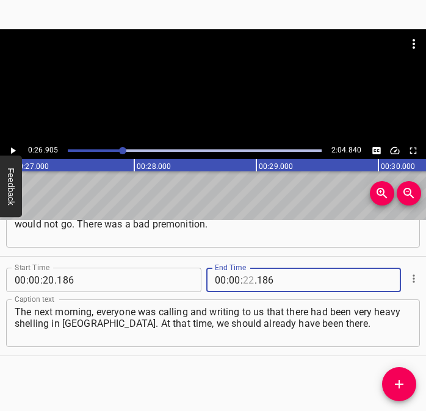
click at [247, 275] on input "number" at bounding box center [249, 280] width 12 height 24
type input "26"
type input "905"
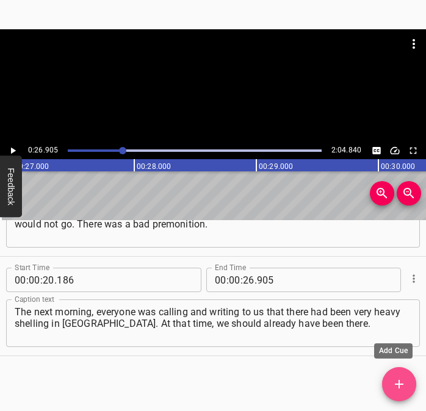
click at [384, 380] on span "Add Cue" at bounding box center [399, 384] width 34 height 15
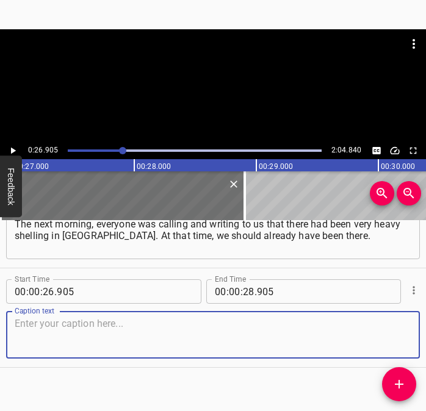
scroll to position [264, 0]
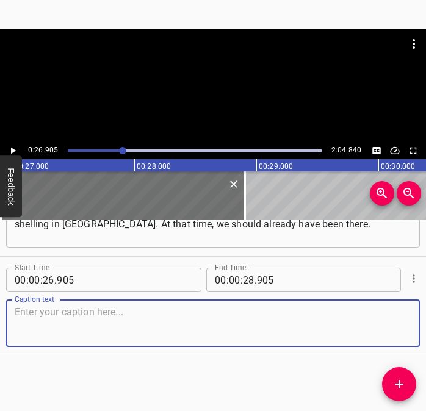
drag, startPoint x: 382, startPoint y: 323, endPoint x: 420, endPoint y: 310, distance: 39.1
click at [405, 316] on div "Caption text" at bounding box center [212, 323] width 413 height 48
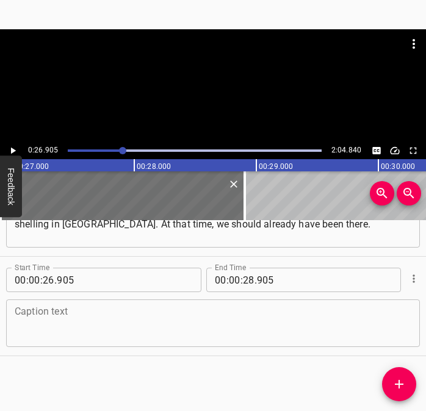
click at [79, 345] on div "Caption text" at bounding box center [212, 323] width 413 height 48
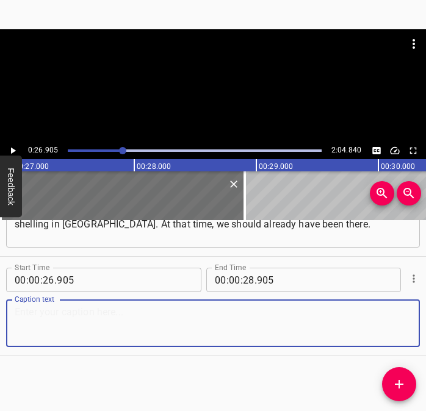
paste textarea "There were explosions of cluster munitions, and we understood that we would hav…"
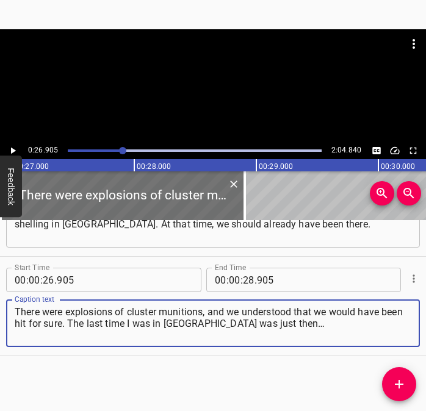
type textarea "There were explosions of cluster munitions, and we understood that we would hav…"
click at [11, 151] on icon "Play/Pause" at bounding box center [13, 151] width 5 height 7
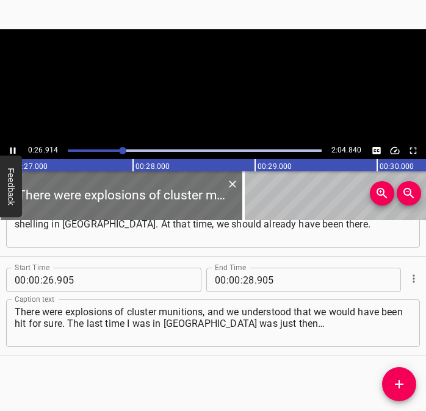
scroll to position [0, 3311]
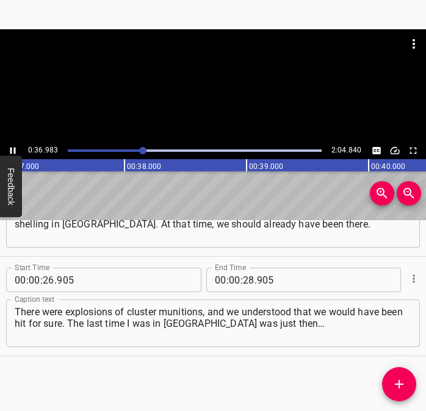
click at [12, 151] on icon "Play/Pause" at bounding box center [12, 151] width 5 height 7
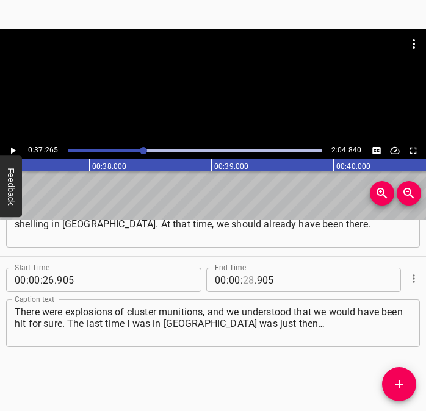
click at [243, 280] on input "number" at bounding box center [249, 280] width 12 height 24
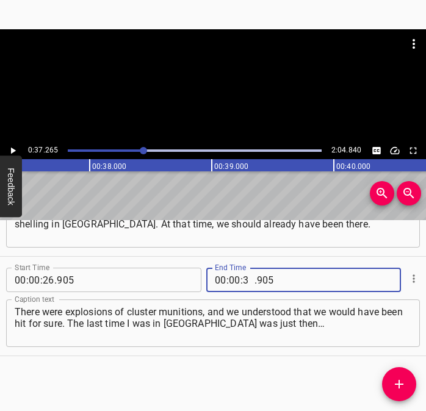
type input "37"
type input "265"
click at [403, 384] on icon "Add Cue" at bounding box center [398, 384] width 15 height 15
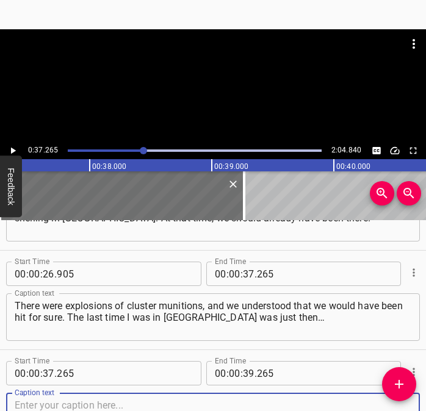
scroll to position [363, 0]
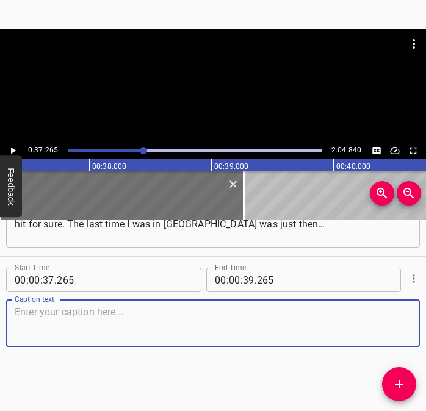
drag, startPoint x: 379, startPoint y: 316, endPoint x: 416, endPoint y: 313, distance: 37.4
click at [382, 315] on textarea at bounding box center [213, 323] width 396 height 35
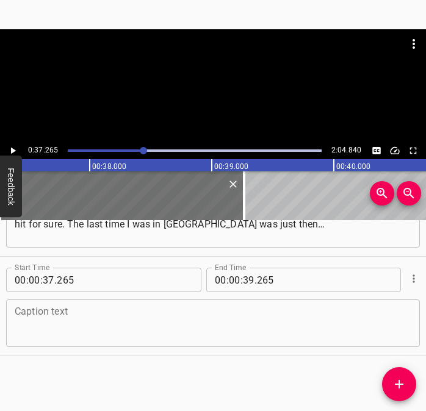
click at [69, 323] on textarea at bounding box center [213, 323] width 396 height 35
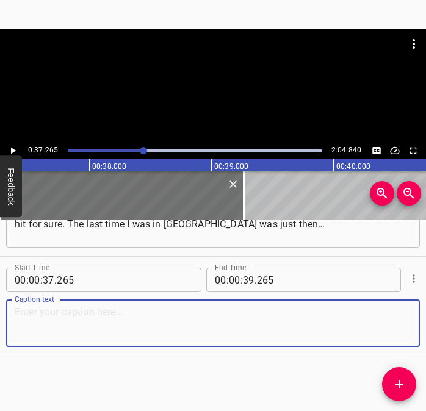
paste textarea "I never went back. After I left, I never returned. That was [DATE]. My father s…"
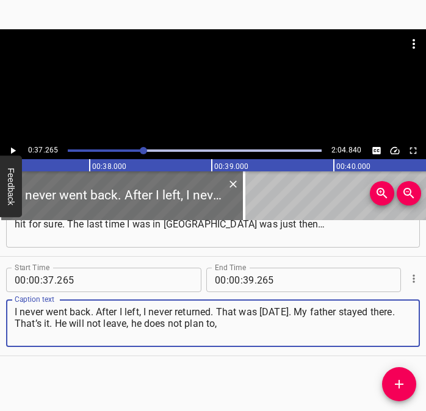
type textarea "I never went back. After I left, I never returned. That was [DATE]. My father s…"
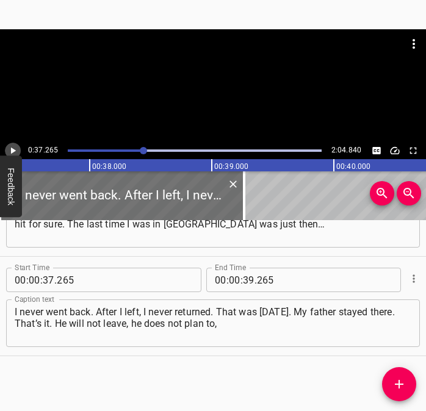
click at [11, 146] on icon "Play/Pause" at bounding box center [12, 150] width 11 height 11
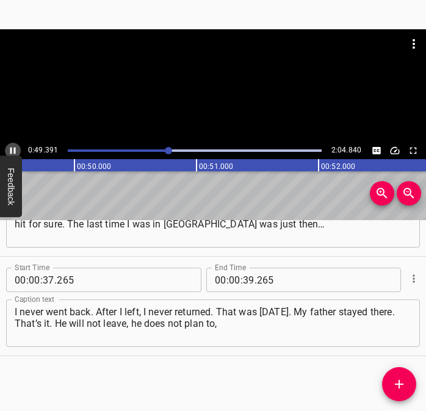
click at [12, 148] on icon "Play/Pause" at bounding box center [12, 151] width 5 height 7
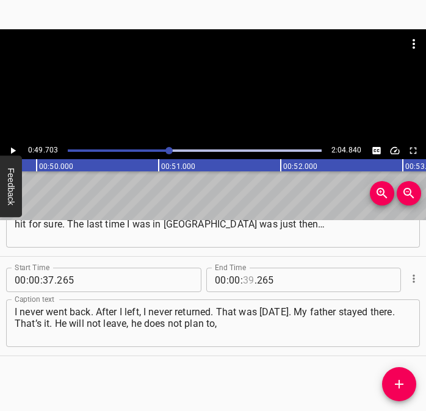
click at [243, 280] on input "number" at bounding box center [249, 280] width 12 height 24
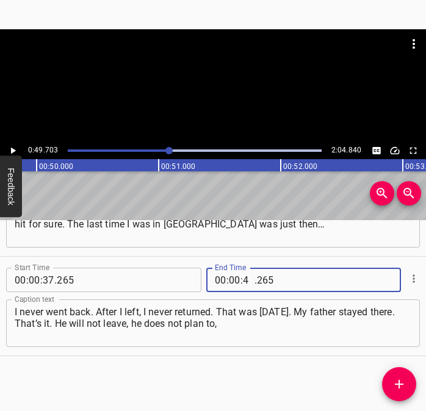
type input "49"
type input "703"
click at [405, 380] on icon "Add Cue" at bounding box center [398, 384] width 15 height 15
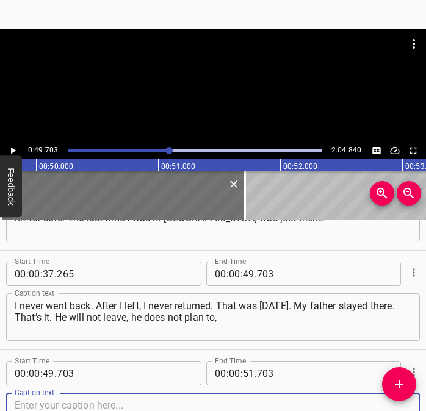
scroll to position [463, 0]
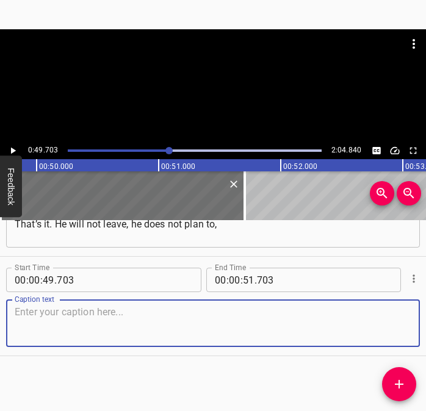
drag, startPoint x: 384, startPoint y: 329, endPoint x: 415, endPoint y: 325, distance: 31.4
click at [396, 326] on textarea at bounding box center [213, 323] width 396 height 35
click at [92, 328] on textarea at bounding box center [213, 323] width 396 height 35
paste textarea "and I worry about it very much. There are heavy strikes there, I follow this. I…"
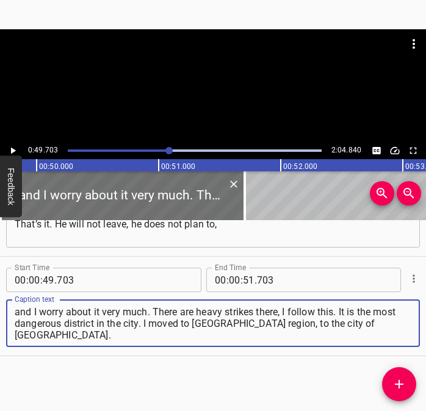
type textarea "and I worry about it very much. There are heavy strikes there, I follow this. I…"
click at [18, 149] on button "Play/Pause" at bounding box center [13, 151] width 16 height 16
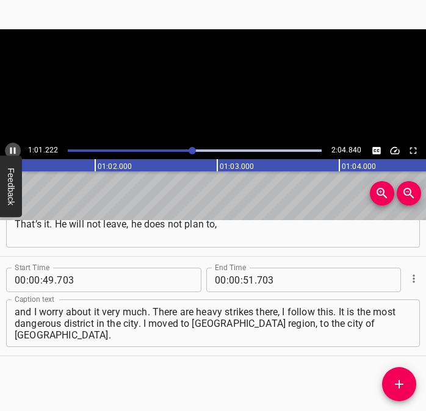
click at [12, 147] on icon "Play/Pause" at bounding box center [12, 150] width 11 height 11
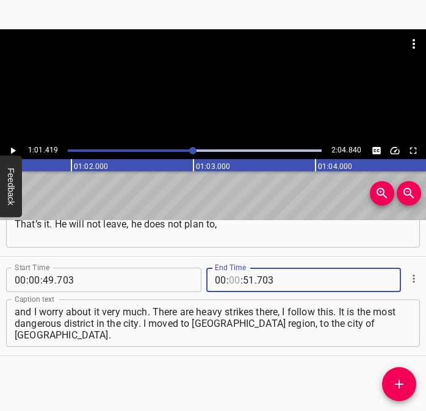
click at [233, 277] on input "number" at bounding box center [235, 280] width 12 height 24
type input "01"
type input "419"
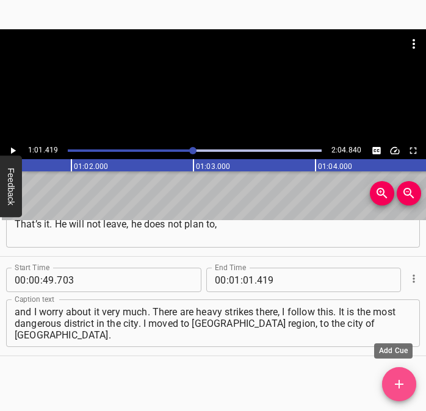
click at [398, 385] on icon "Add Cue" at bounding box center [399, 384] width 9 height 9
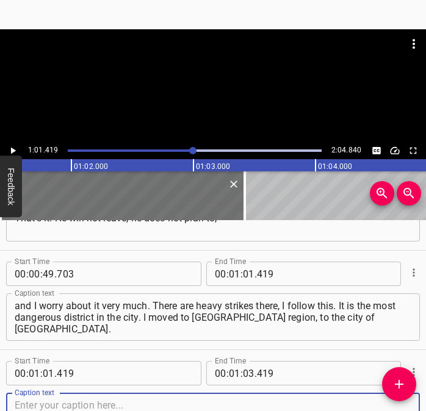
scroll to position [562, 0]
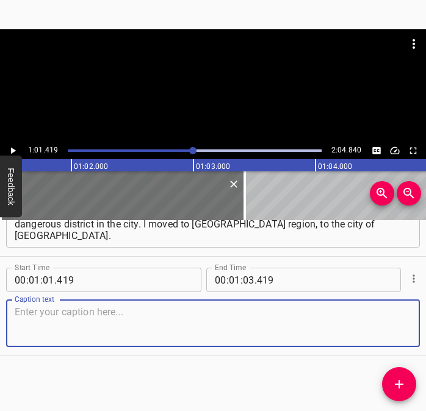
drag, startPoint x: 385, startPoint y: 329, endPoint x: 423, endPoint y: 327, distance: 38.5
click at [413, 327] on div "Start Time 00 : 01 : 01 . 419 Start Time End Time 00 : 01 : 03 . 419 End Time C…" at bounding box center [213, 306] width 426 height 99
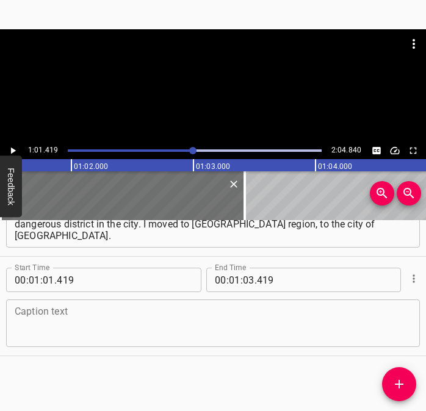
click at [35, 329] on textarea at bounding box center [213, 323] width 396 height 35
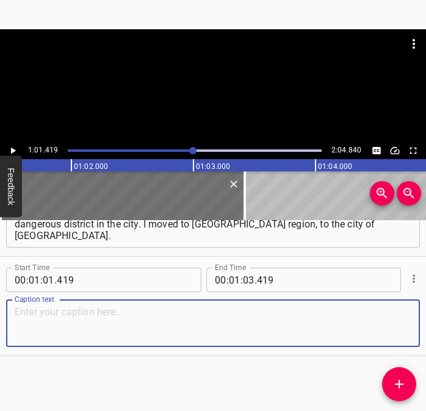
paste textarea "Now I live there temporarily. It was very hard to adapt in a new place. New peo…"
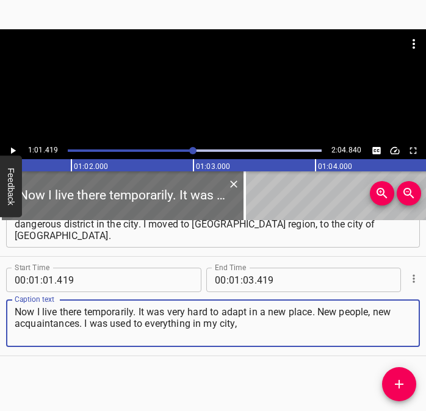
type textarea "Now I live there temporarily. It was very hard to adapt in a new place. New peo…"
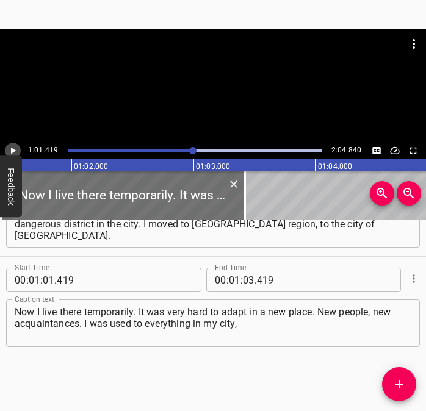
click at [13, 148] on icon "Play/Pause" at bounding box center [12, 150] width 11 height 11
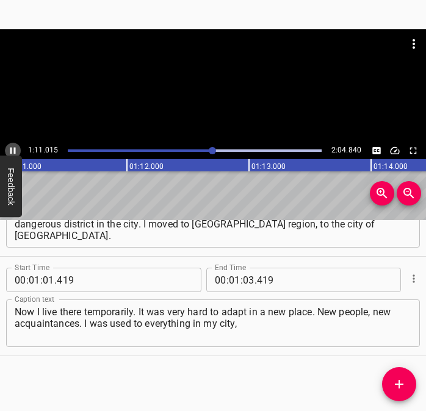
click at [10, 148] on icon "Play/Pause" at bounding box center [12, 151] width 5 height 7
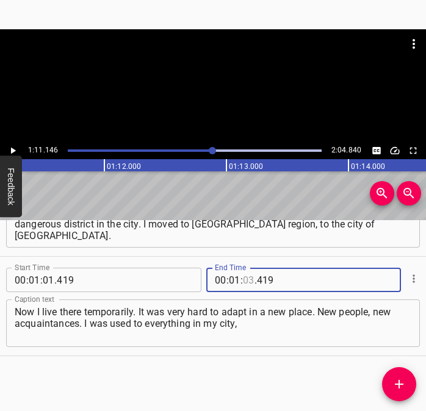
click at [248, 280] on input "number" at bounding box center [249, 280] width 12 height 24
type input "11"
type input "146"
click at [393, 387] on icon "Add Cue" at bounding box center [398, 384] width 15 height 15
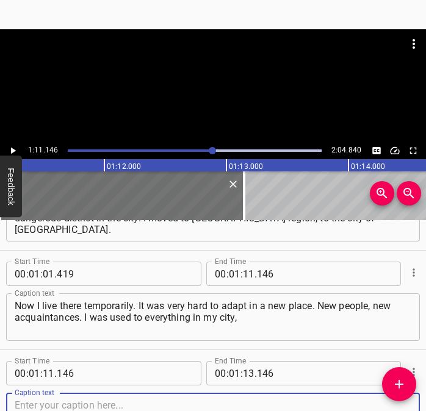
scroll to position [662, 0]
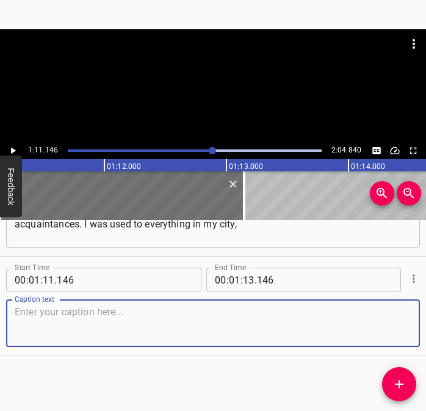
drag, startPoint x: 386, startPoint y: 324, endPoint x: 419, endPoint y: 323, distance: 32.9
click at [402, 323] on div "Caption text" at bounding box center [212, 323] width 413 height 48
click at [64, 322] on textarea at bounding box center [213, 323] width 396 height 35
paste textarea "and here it is like starting life from scratch. Later I got used to it somehow,…"
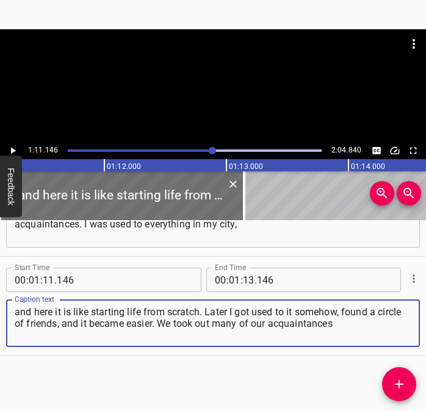
type textarea "and here it is like starting life from scratch. Later I got used to it somehow,…"
click at [11, 146] on icon "Play/Pause" at bounding box center [12, 150] width 11 height 11
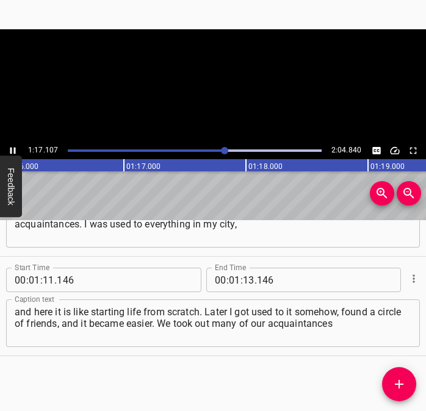
scroll to position [0, 9326]
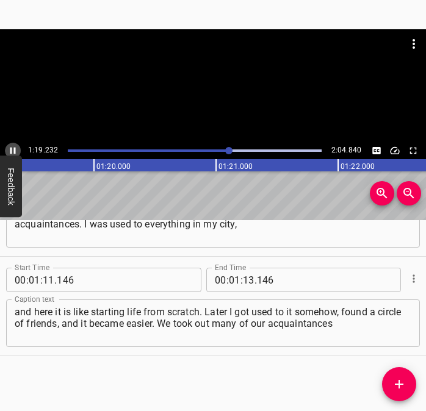
click at [12, 148] on icon "Play/Pause" at bounding box center [12, 151] width 5 height 7
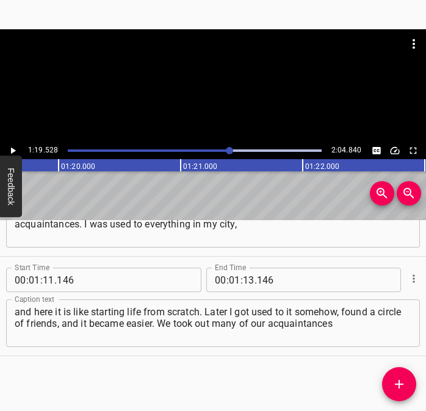
scroll to position [0, 9698]
click at [247, 282] on input "number" at bounding box center [249, 280] width 12 height 24
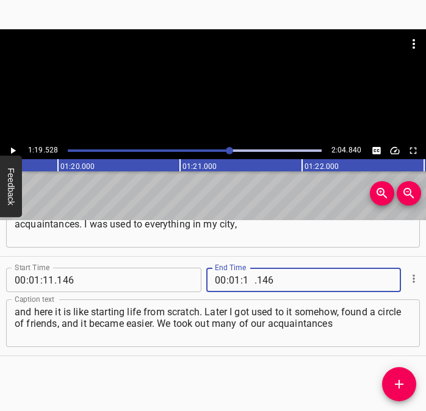
type input "19"
type input "528"
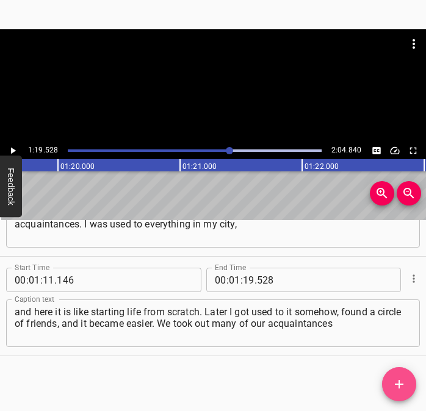
drag, startPoint x: 395, startPoint y: 382, endPoint x: 415, endPoint y: 372, distance: 22.4
click at [396, 380] on icon "Add Cue" at bounding box center [398, 384] width 15 height 15
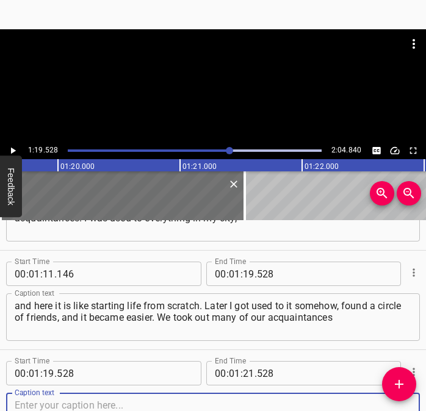
scroll to position [761, 0]
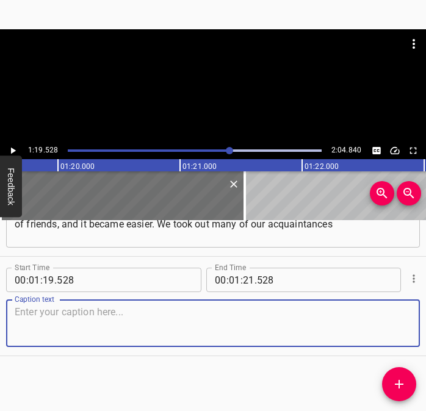
drag, startPoint x: 400, startPoint y: 324, endPoint x: 424, endPoint y: 324, distance: 23.8
click at [424, 324] on div "Start Time 00 : 00 : 00 . 820 Start Time End Time 00 : 00 : 09 . 906 End Time C…" at bounding box center [213, 315] width 426 height 191
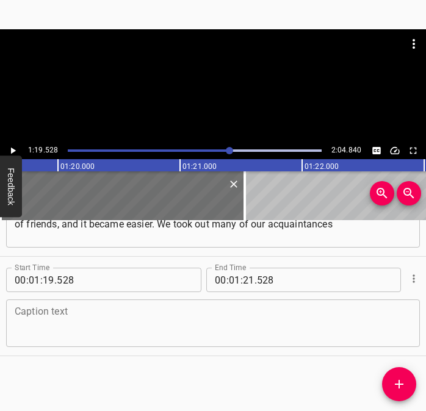
click at [63, 327] on textarea at bounding box center [213, 323] width 396 height 35
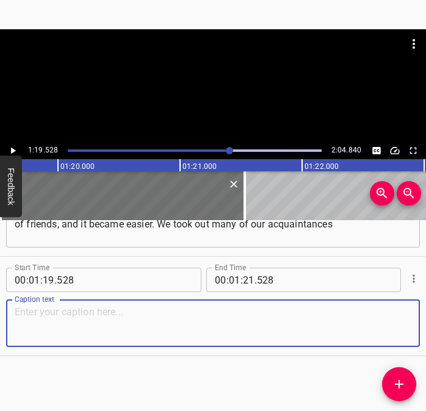
paste textarea "from Kostiantynivka. This way it is easier for us. We communicate, visit each o…"
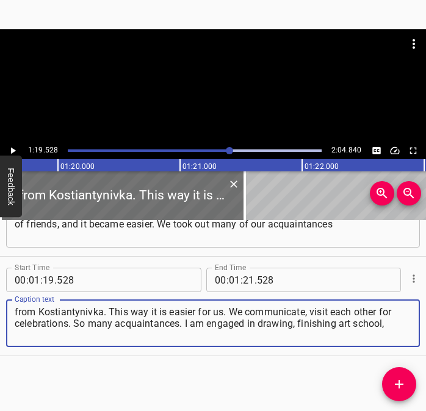
type textarea "from Kostiantynivka. This way it is easier for us. We communicate, visit each o…"
drag, startPoint x: 387, startPoint y: 321, endPoint x: 12, endPoint y: 312, distance: 375.7
click at [11, 312] on div "from Kostiantynivka. This way it is easier for us. We communicate, visit each o…" at bounding box center [212, 323] width 413 height 48
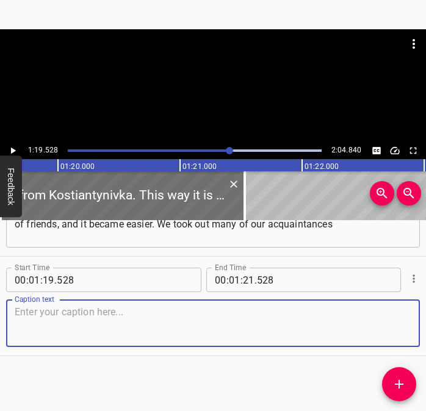
paste textarea "from Kostiantynivka. This way it is easier for us. We communicate, visit each o…"
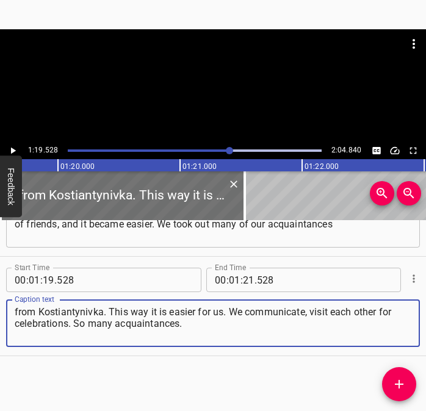
type textarea "from Kostiantynivka. This way it is easier for us. We communicate, visit each o…"
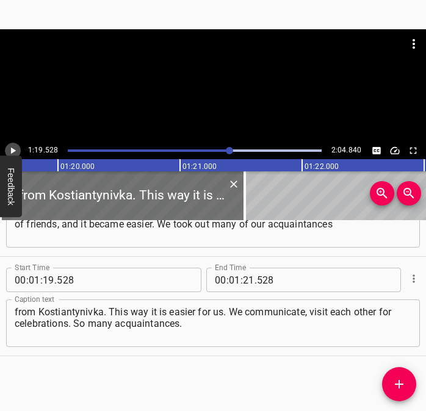
click at [14, 148] on icon "Play/Pause" at bounding box center [12, 150] width 11 height 11
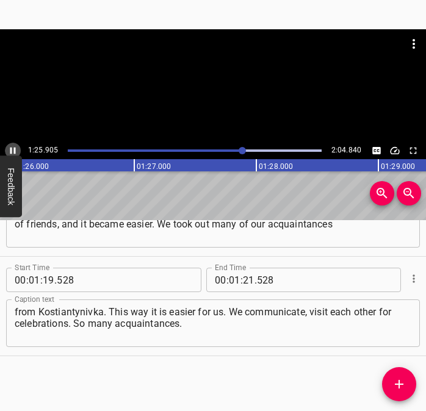
click at [13, 149] on icon "Play/Pause" at bounding box center [12, 150] width 11 height 11
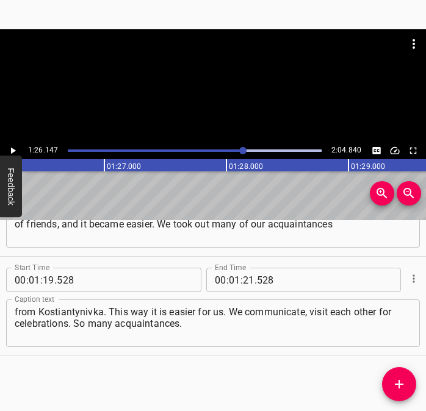
click at [13, 149] on icon "Play/Pause" at bounding box center [13, 151] width 5 height 7
click at [13, 149] on icon "Play/Pause" at bounding box center [12, 150] width 11 height 11
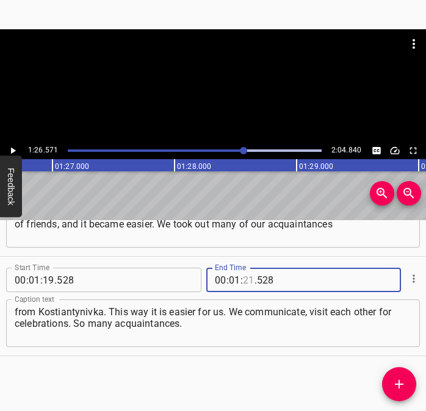
click at [244, 284] on input "number" at bounding box center [249, 280] width 12 height 24
type input "26"
type input "571"
click at [398, 381] on icon "Add Cue" at bounding box center [398, 384] width 15 height 15
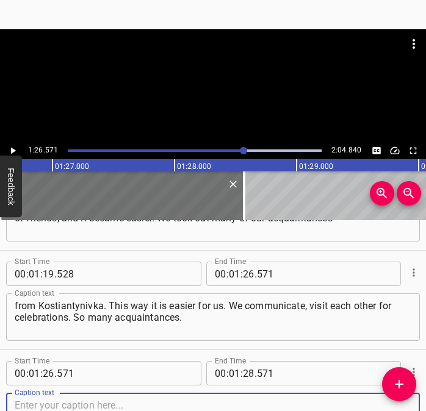
scroll to position [860, 0]
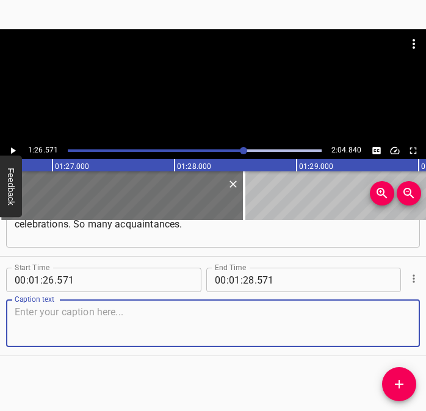
drag, startPoint x: 384, startPoint y: 330, endPoint x: 419, endPoint y: 330, distance: 34.8
click at [391, 330] on textarea at bounding box center [213, 323] width 396 height 35
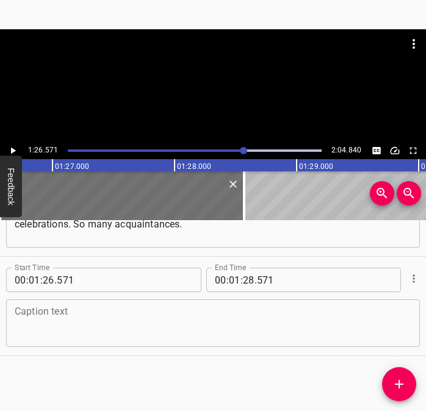
click at [71, 318] on textarea at bounding box center [213, 323] width 396 height 35
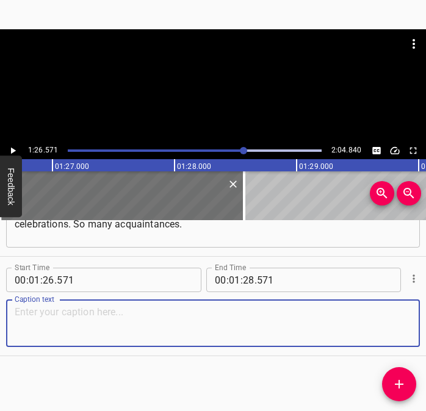
paste textarea "I am engaged in drawing, finishing art school, studying in the 8th grade. The w…"
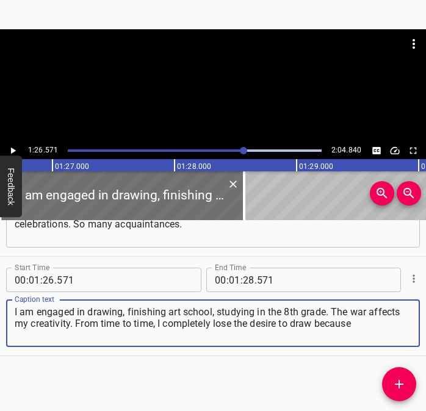
type textarea "I am engaged in drawing, finishing art school, studying in the 8th grade. The w…"
click at [13, 151] on icon "Play/Pause" at bounding box center [13, 151] width 5 height 7
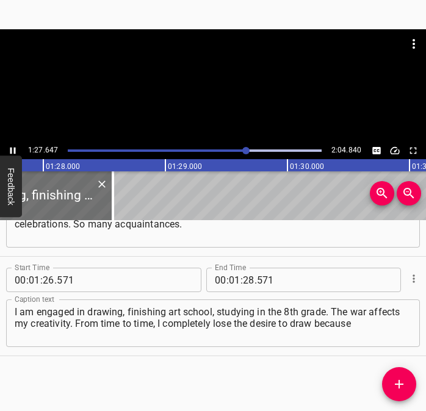
scroll to position [0, 10721]
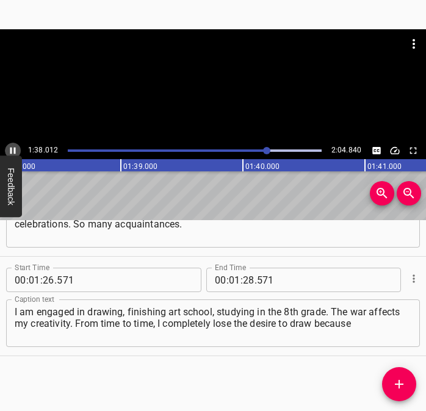
click at [10, 152] on icon "Play/Pause" at bounding box center [12, 151] width 5 height 7
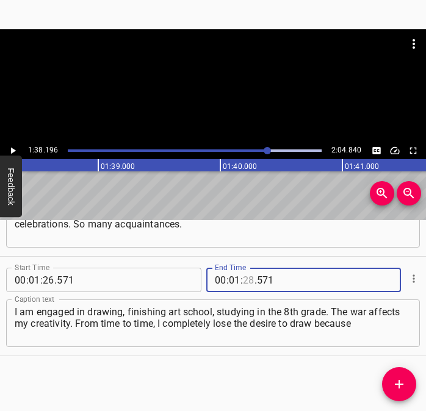
click at [245, 281] on input "number" at bounding box center [249, 280] width 12 height 24
type input "38"
type input "196"
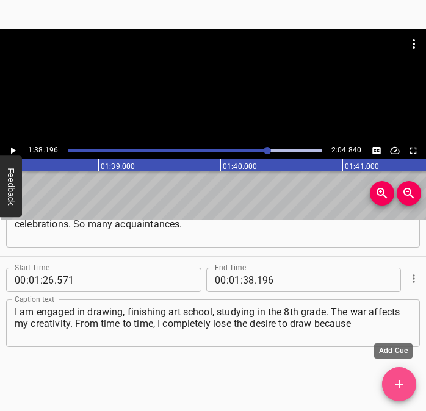
click at [399, 379] on icon "Add Cue" at bounding box center [398, 384] width 15 height 15
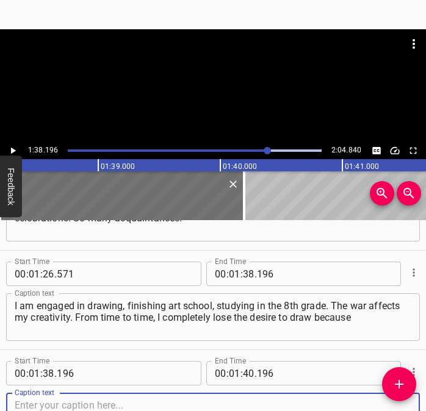
scroll to position [960, 0]
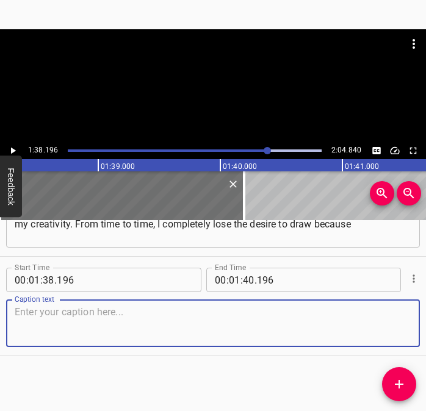
drag, startPoint x: 390, startPoint y: 325, endPoint x: 423, endPoint y: 323, distance: 32.4
click at [413, 323] on div "Start Time 00 : 01 : 38 . 196 Start Time End Time 00 : 01 : 40 . 196 End Time C…" at bounding box center [213, 306] width 426 height 99
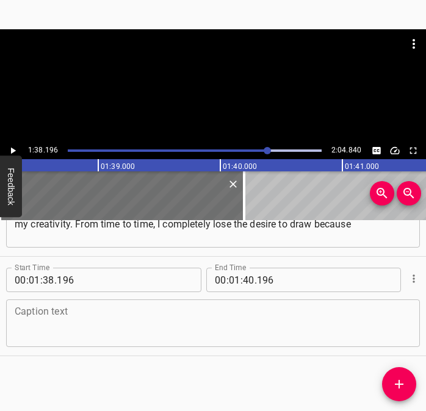
click at [23, 327] on textarea at bounding box center [213, 323] width 396 height 35
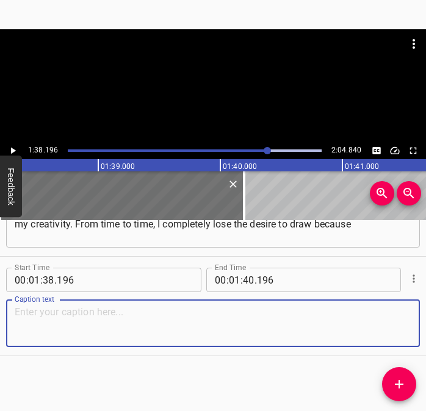
paste textarea "of my emotional state. Or I draw pictures that are absolutely not in my style. …"
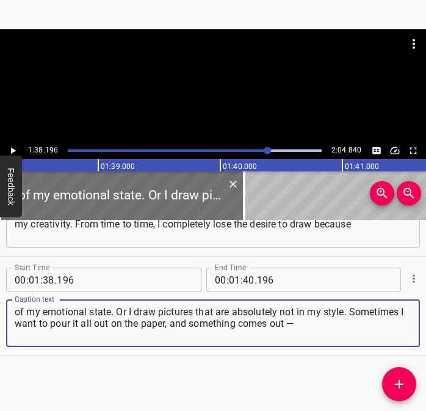
type textarea "of my emotional state. Or I draw pictures that are absolutely not in my style. …"
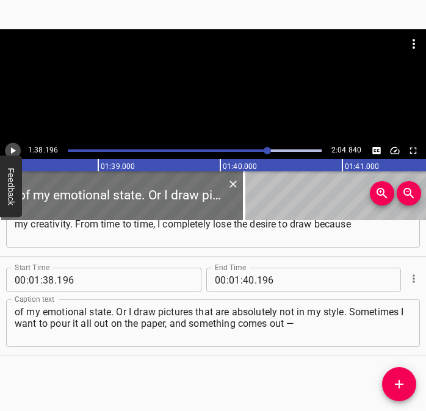
click at [12, 151] on icon "Play/Pause" at bounding box center [13, 151] width 5 height 7
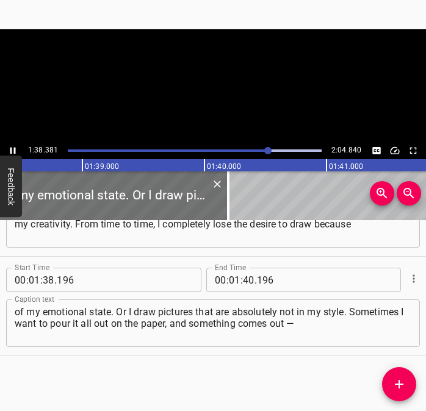
scroll to position [0, 12024]
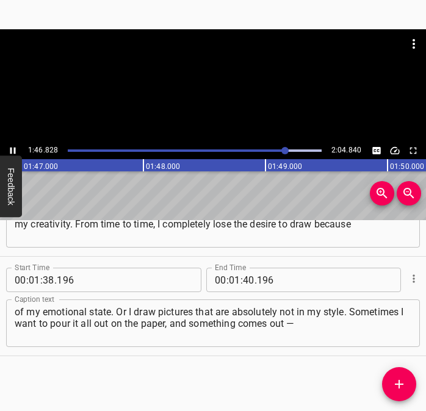
click at [13, 150] on icon "Play/Pause" at bounding box center [12, 150] width 11 height 11
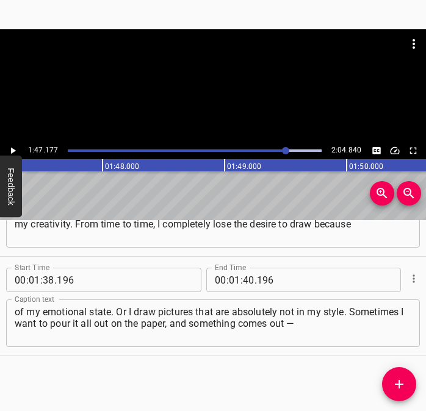
scroll to position [0, 13070]
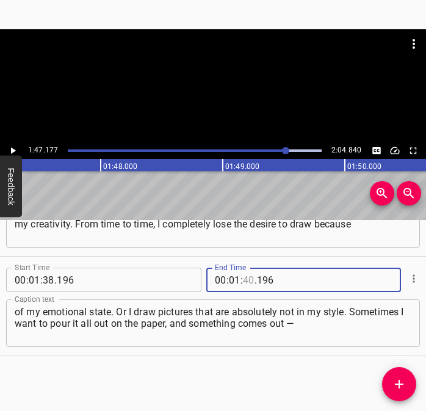
click at [243, 279] on input "number" at bounding box center [249, 280] width 12 height 24
type input "47"
type input "177"
click at [398, 387] on icon "Add Cue" at bounding box center [398, 384] width 15 height 15
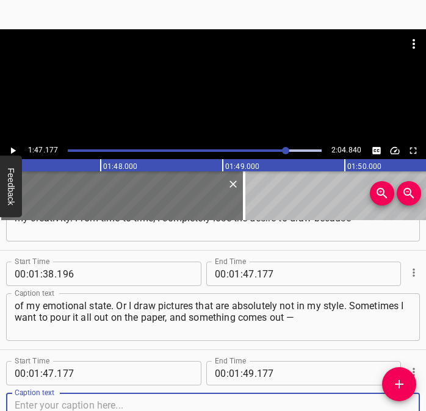
scroll to position [1059, 0]
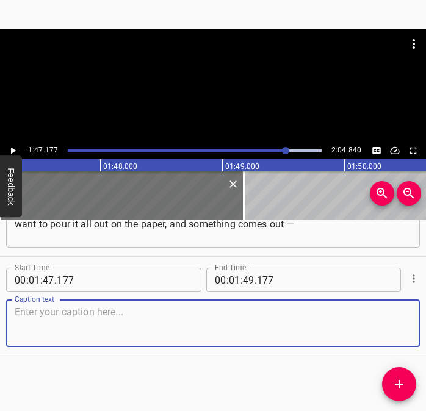
drag, startPoint x: 390, startPoint y: 320, endPoint x: 417, endPoint y: 318, distance: 26.9
click at [409, 318] on div "Start Time 00 : 01 : 47 . 177 Start Time End Time 00 : 01 : 49 . 177 End Time C…" at bounding box center [213, 306] width 426 height 99
click at [143, 325] on textarea at bounding box center [213, 323] width 396 height 35
paste textarea "not in my style, rather gloomy. Above all, I find support in my loved ones, in …"
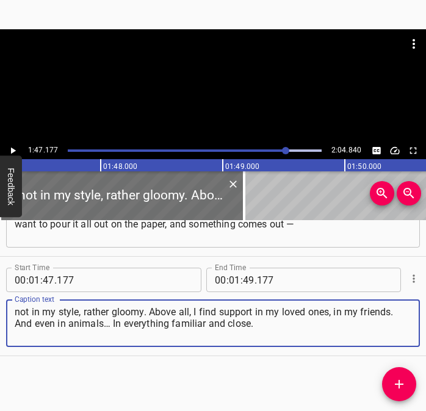
type textarea "not in my style, rather gloomy. Above all, I find support in my loved ones, in …"
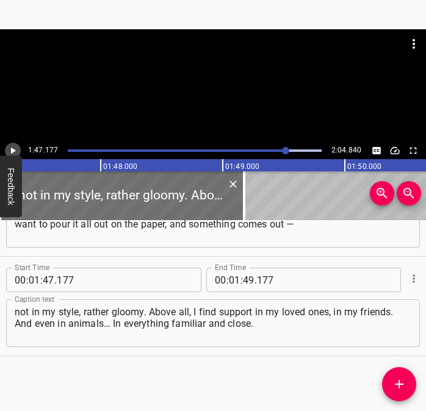
click at [13, 146] on icon "Play/Pause" at bounding box center [12, 150] width 11 height 11
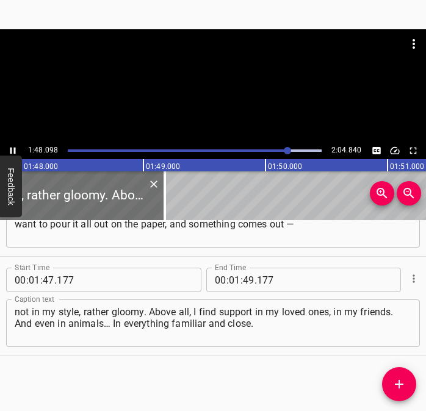
scroll to position [0, 13182]
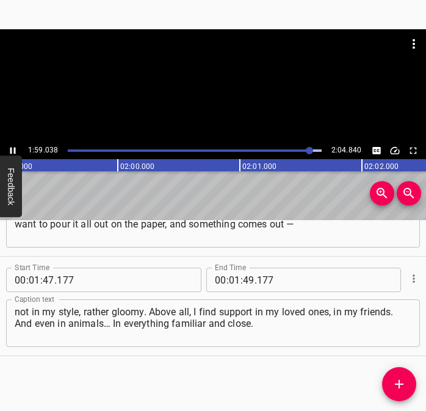
click at [10, 148] on icon "Play/Pause" at bounding box center [12, 150] width 11 height 11
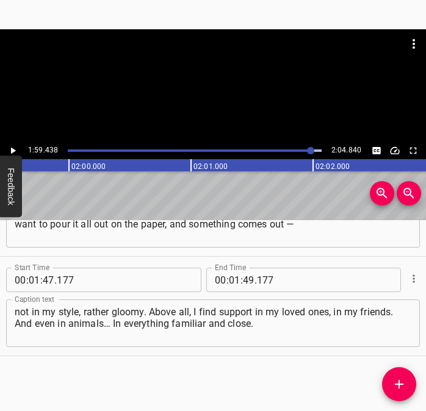
click at [10, 148] on icon "Play/Pause" at bounding box center [12, 150] width 11 height 11
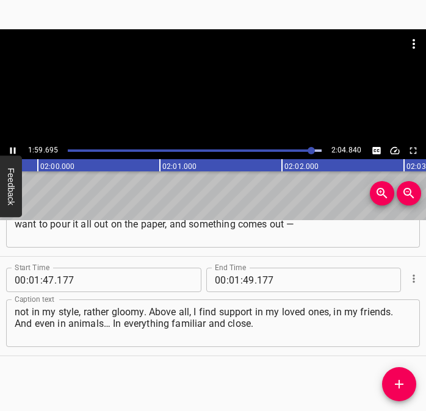
click at [10, 148] on icon "Play/Pause" at bounding box center [12, 150] width 11 height 11
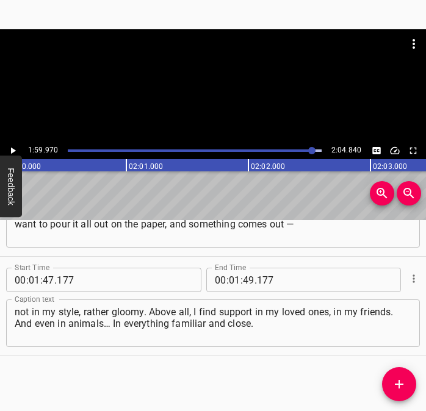
scroll to position [0, 14630]
click at [245, 280] on input "number" at bounding box center [249, 280] width 12 height 24
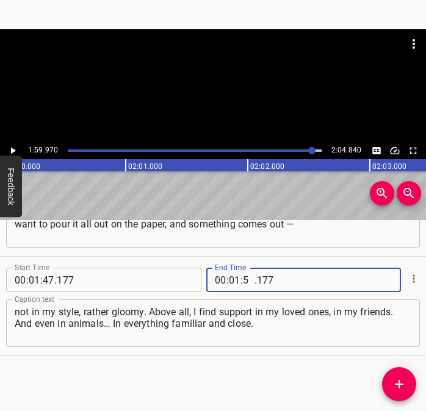
type input "59"
type input "970"
click at [391, 383] on span "Add Cue" at bounding box center [399, 384] width 34 height 15
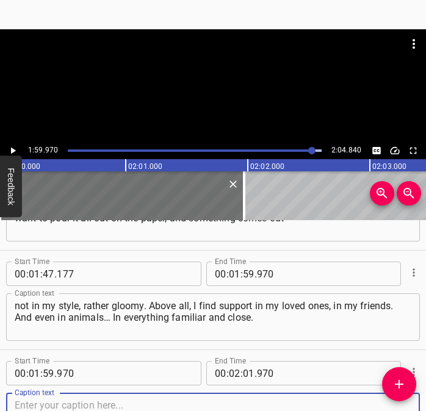
scroll to position [1159, 0]
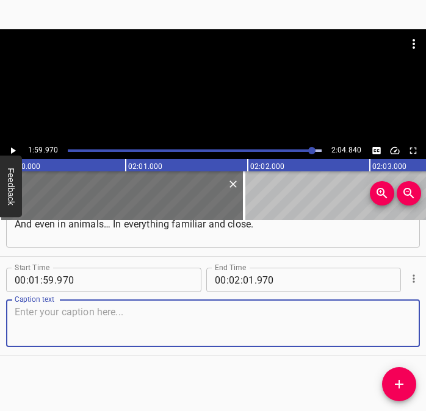
drag, startPoint x: 382, startPoint y: 324, endPoint x: 415, endPoint y: 323, distance: 33.6
click at [415, 323] on div "Start Time 00 : 00 : 00 . 820 Start Time End Time 00 : 00 : 09 . 906 End Time C…" at bounding box center [213, 315] width 426 height 191
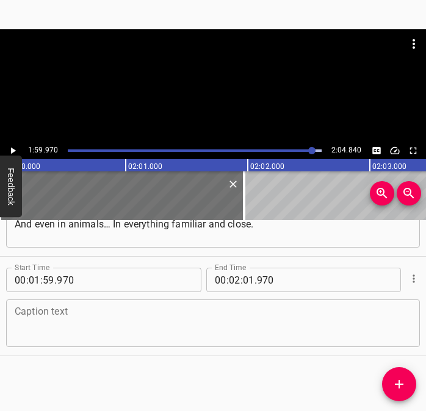
click at [196, 302] on div "Caption text" at bounding box center [212, 323] width 413 height 48
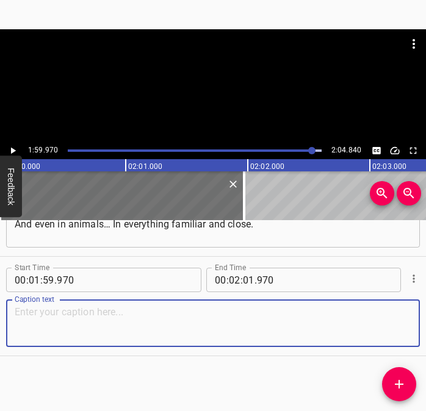
paste textarea "Even in nature. You go for a walk in the park — and it becomes easier on the so…"
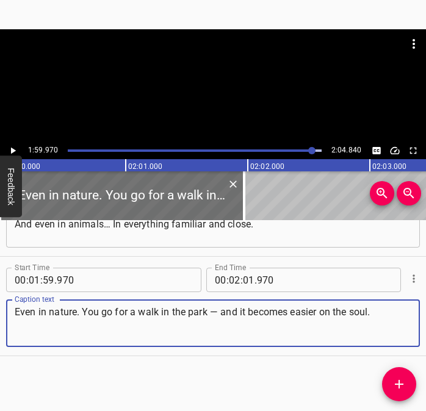
type textarea "Even in nature. You go for a walk in the park — and it becomes easier on the so…"
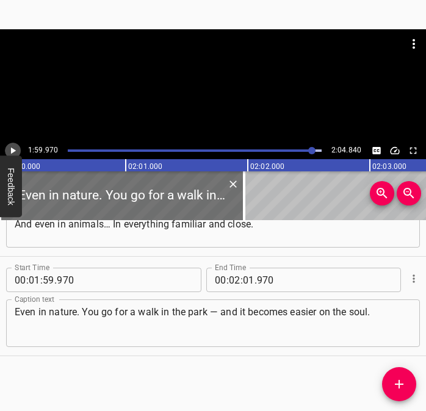
click at [12, 147] on icon "Play/Pause" at bounding box center [12, 150] width 11 height 11
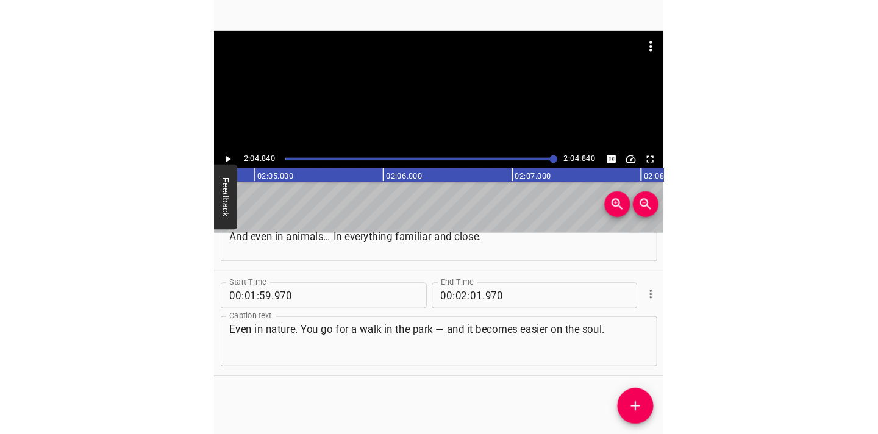
scroll to position [0, 15224]
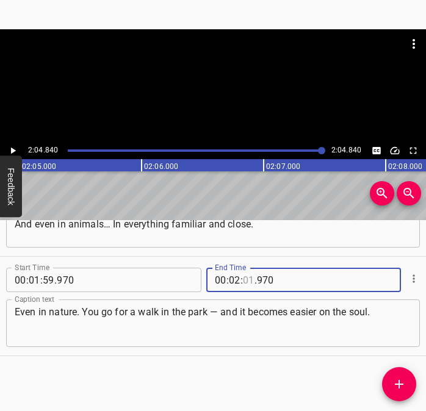
click at [243, 280] on input "number" at bounding box center [249, 280] width 12 height 24
type input "04"
type input "840"
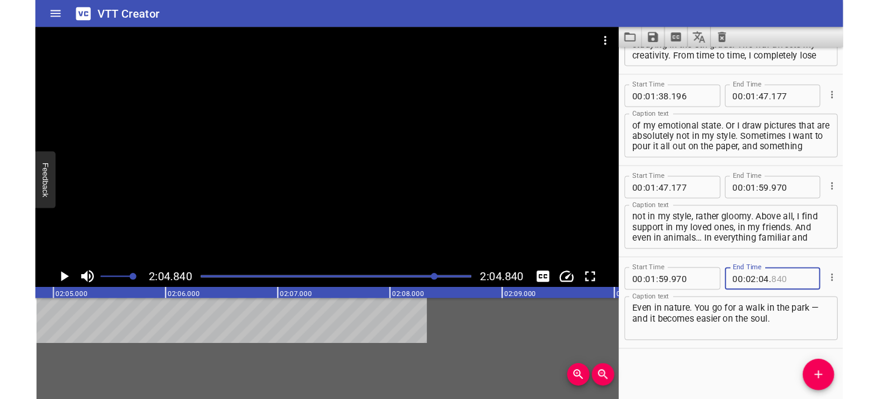
scroll to position [966, 0]
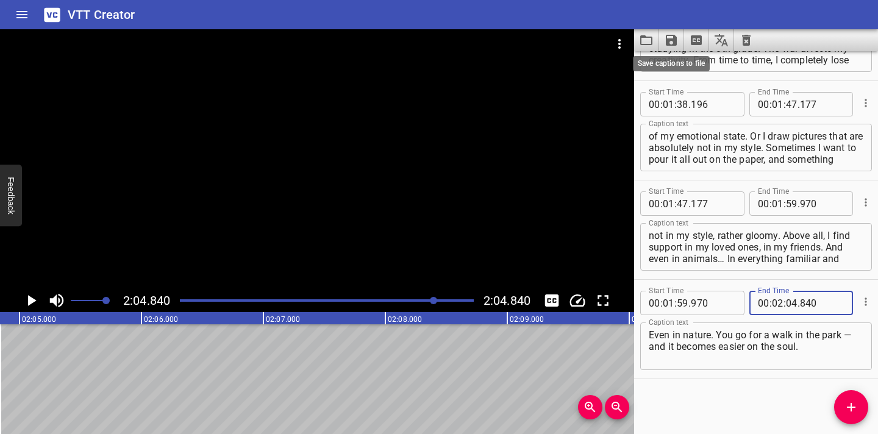
type input "840"
click at [425, 43] on icon "Save captions to file" at bounding box center [671, 40] width 11 height 11
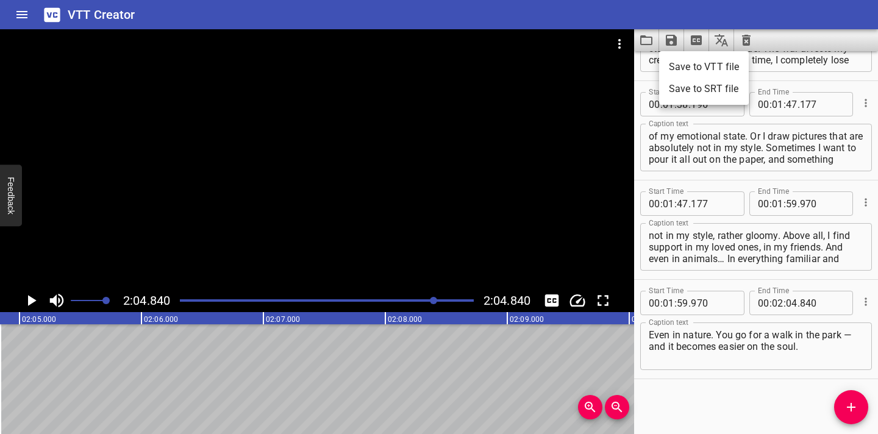
click at [425, 63] on li "Save to VTT file" at bounding box center [704, 67] width 90 height 22
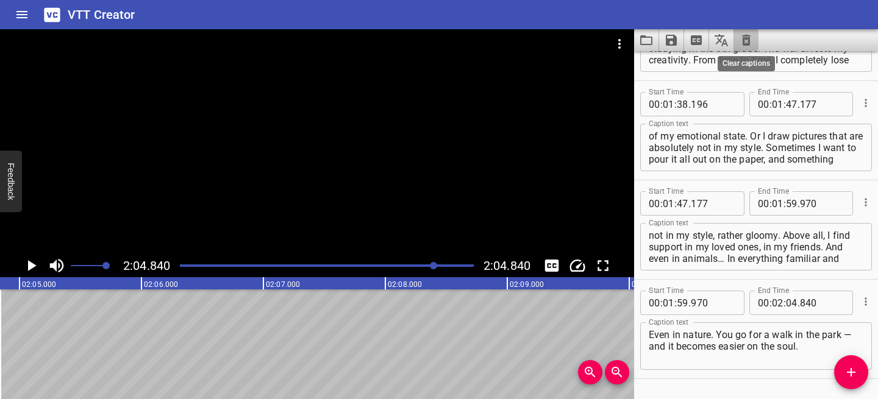
click at [425, 40] on icon "Clear captions" at bounding box center [746, 40] width 15 height 15
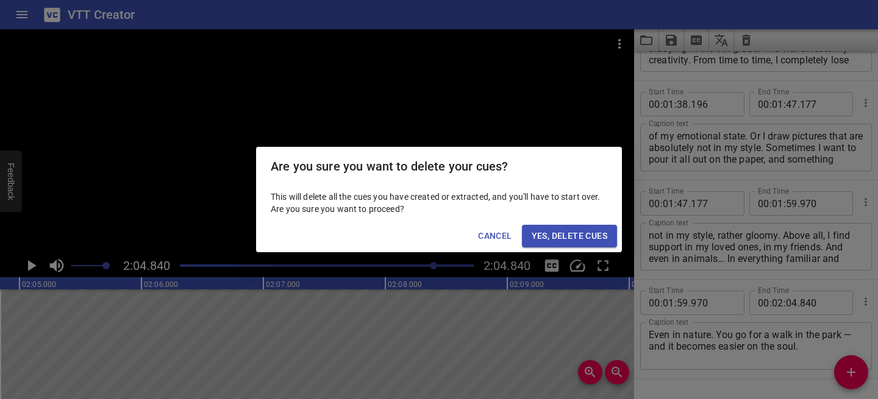
click at [425, 232] on span "Yes, Delete Cues" at bounding box center [570, 236] width 76 height 15
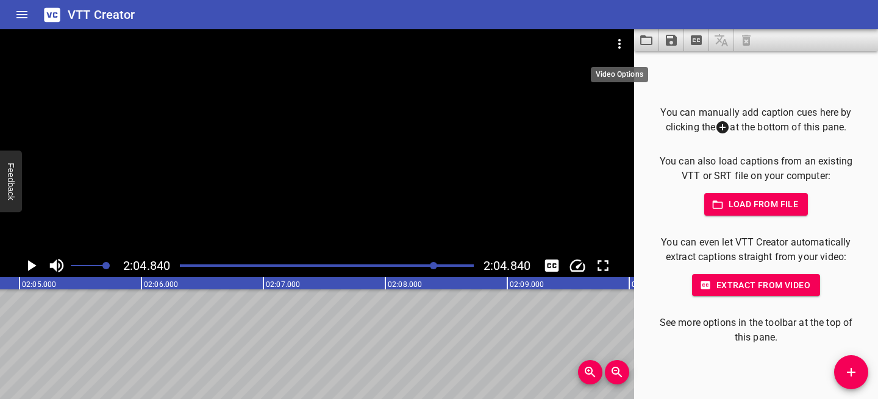
click at [425, 44] on icon "Video Options" at bounding box center [619, 44] width 15 height 15
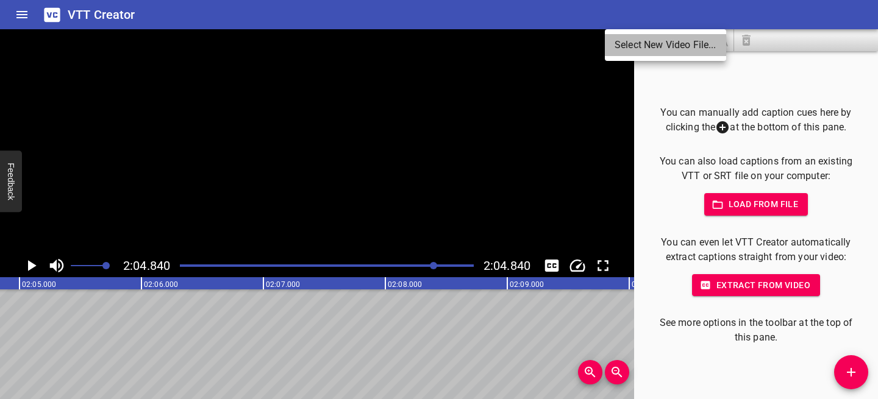
click at [425, 44] on li "Select New Video File..." at bounding box center [665, 45] width 121 height 22
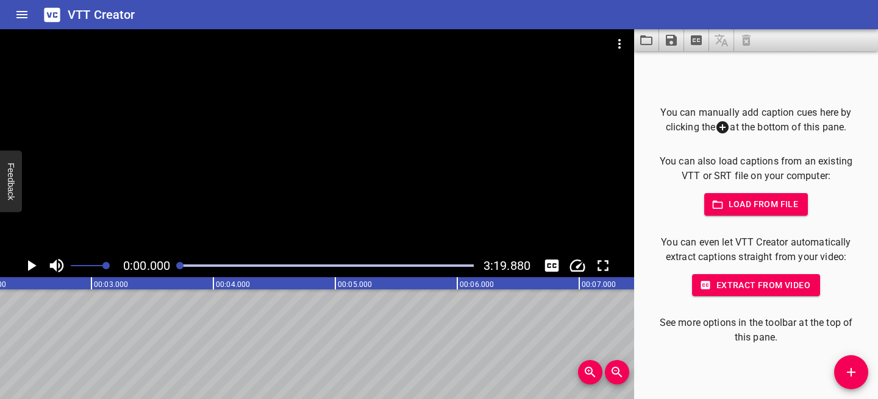
scroll to position [0, 0]
click at [38, 265] on icon "Play/Pause" at bounding box center [31, 266] width 18 height 18
click at [30, 266] on icon "Play/Pause" at bounding box center [31, 266] width 18 height 18
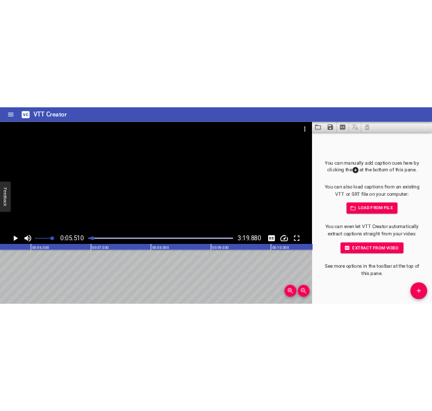
scroll to position [0, 672]
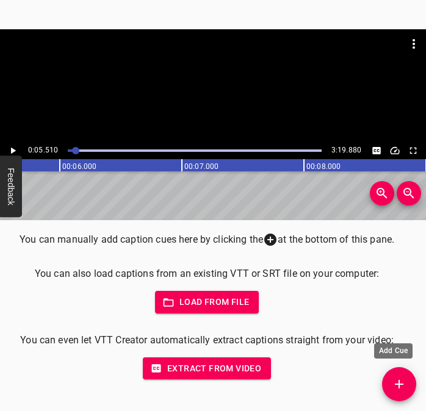
click at [404, 377] on icon "Add Cue" at bounding box center [398, 384] width 15 height 15
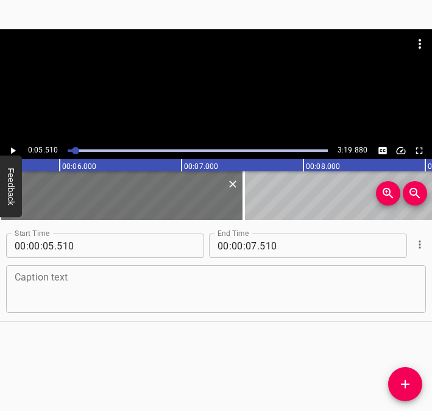
click at [93, 294] on textarea at bounding box center [216, 289] width 403 height 35
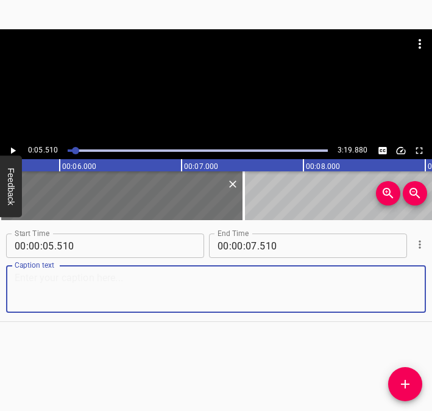
paste textarea "My name is [PERSON_NAME], I am [DEMOGRAPHIC_DATA], I am from [GEOGRAPHIC_DATA] …"
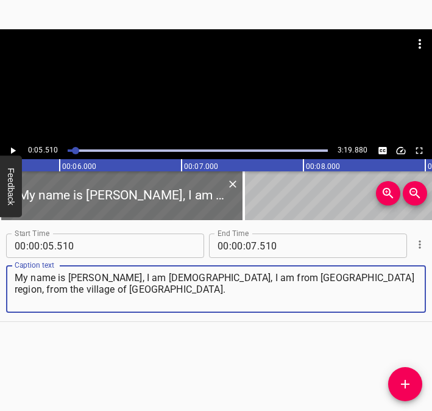
type textarea "My name is [PERSON_NAME], I am [DEMOGRAPHIC_DATA], I am from [GEOGRAPHIC_DATA] …"
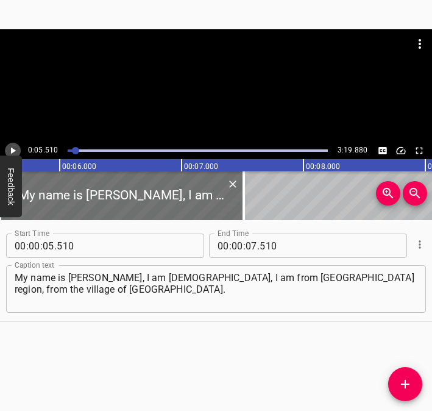
click at [12, 148] on icon "Play/Pause" at bounding box center [12, 150] width 11 height 11
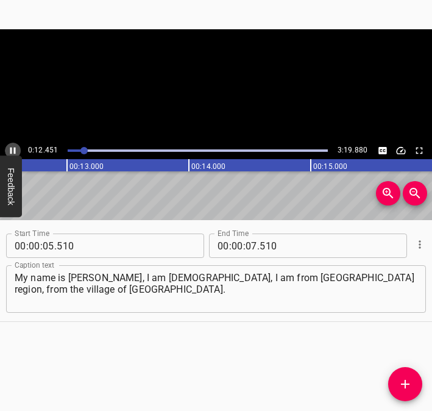
click at [13, 146] on icon "Play/Pause" at bounding box center [12, 150] width 11 height 11
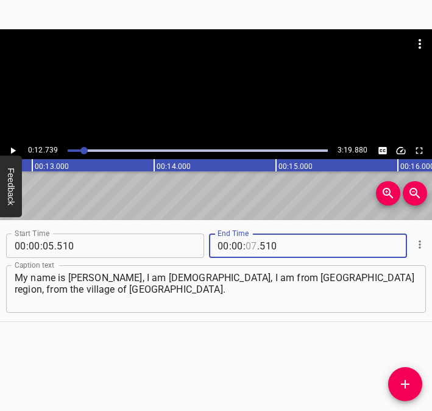
click at [249, 248] on input "number" at bounding box center [252, 246] width 12 height 24
type input "12"
type input "739"
click at [407, 386] on icon "Add Cue" at bounding box center [405, 384] width 15 height 15
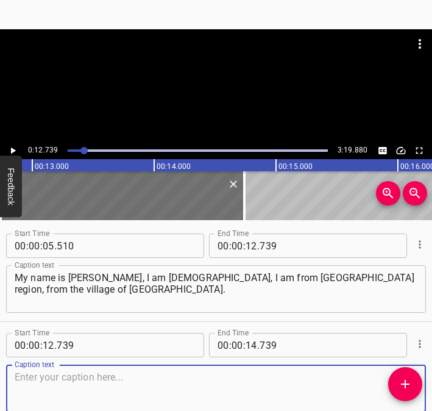
scroll to position [65, 0]
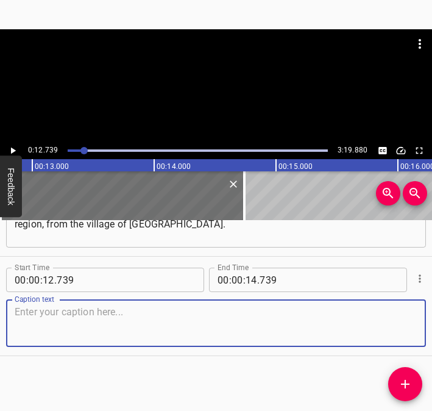
click at [403, 324] on textarea at bounding box center [216, 323] width 403 height 35
click at [74, 313] on textarea at bounding box center [216, 323] width 403 height 35
paste textarea "If someone does not know, we have the “[PERSON_NAME]” reserve, so I am from tho…"
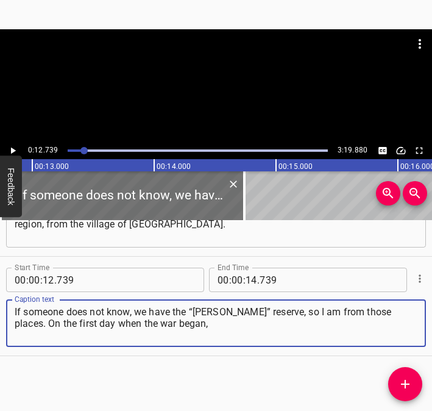
type textarea "If someone does not know, we have the “[PERSON_NAME]” reserve, so I am from tho…"
click at [10, 150] on icon "Play/Pause" at bounding box center [12, 150] width 11 height 11
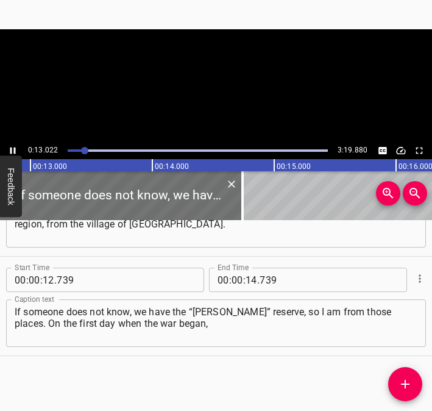
scroll to position [0, 1574]
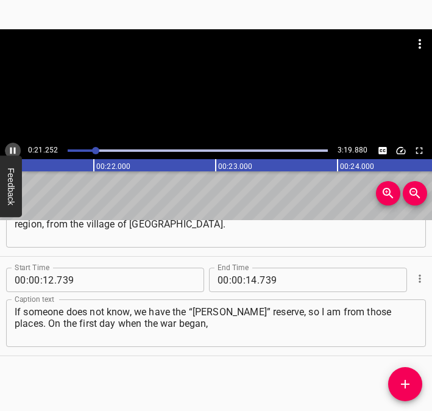
click at [13, 148] on icon "Play/Pause" at bounding box center [12, 150] width 11 height 11
click at [11, 148] on icon "Play/Pause" at bounding box center [13, 151] width 5 height 7
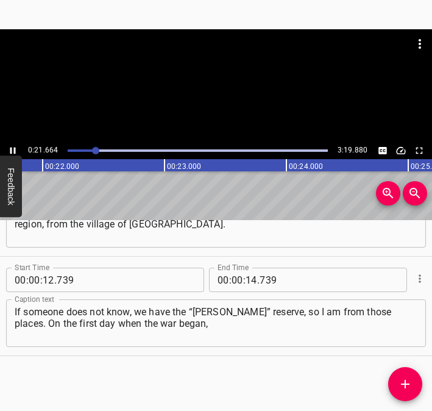
click at [11, 148] on icon "Play/Pause" at bounding box center [12, 151] width 5 height 7
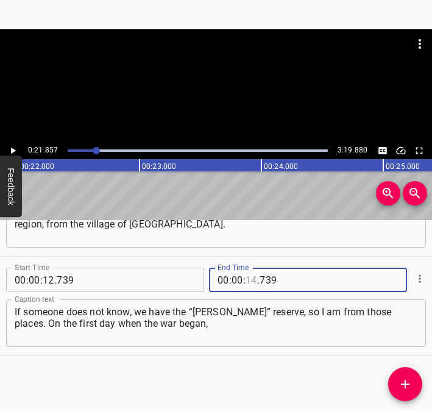
click at [248, 279] on input "number" at bounding box center [252, 280] width 12 height 24
type input "21"
type input "857"
drag, startPoint x: 413, startPoint y: 384, endPoint x: 432, endPoint y: 362, distance: 29.0
click at [413, 383] on span "Add Cue" at bounding box center [405, 384] width 34 height 15
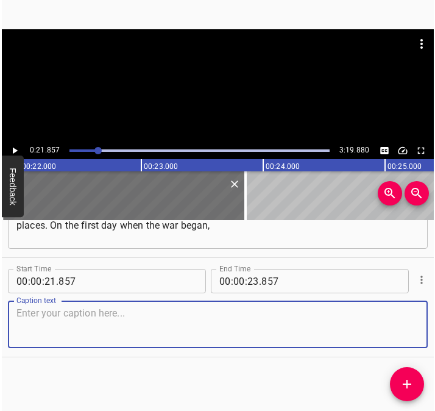
scroll to position [165, 0]
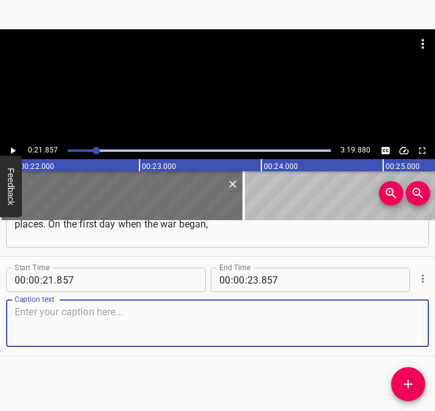
drag, startPoint x: 390, startPoint y: 323, endPoint x: 404, endPoint y: 320, distance: 13.9
click at [391, 323] on textarea at bounding box center [218, 323] width 406 height 35
click at [45, 332] on textarea at bounding box center [218, 323] width 406 height 35
paste textarea "I did not understand what was happening, why everyone was in a rush. I get up a…"
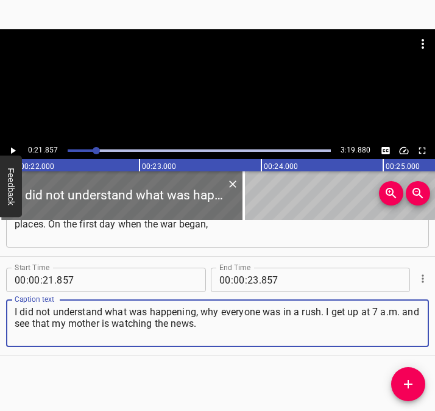
type textarea "I did not understand what was happening, why everyone was in a rush. I get up a…"
click at [9, 147] on icon "Play/Pause" at bounding box center [12, 150] width 11 height 11
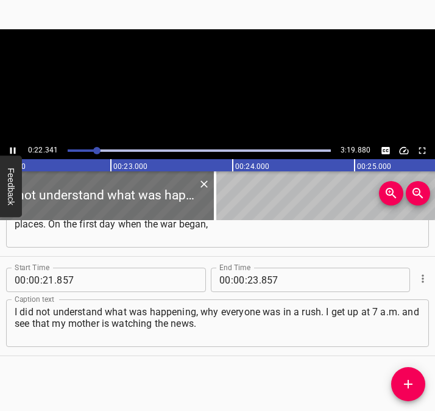
scroll to position [0, 2723]
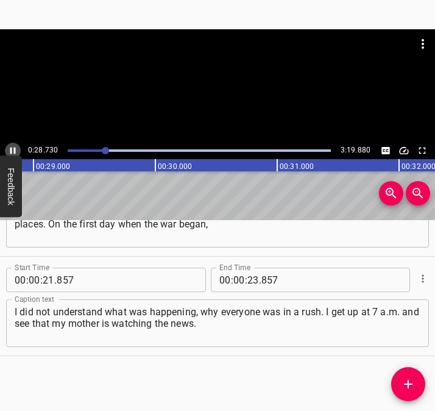
click at [12, 148] on icon "Play/Pause" at bounding box center [12, 150] width 11 height 11
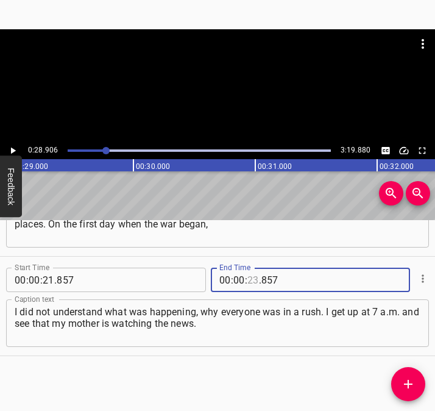
click at [248, 279] on input "number" at bounding box center [254, 280] width 12 height 24
type input "28"
type input "906"
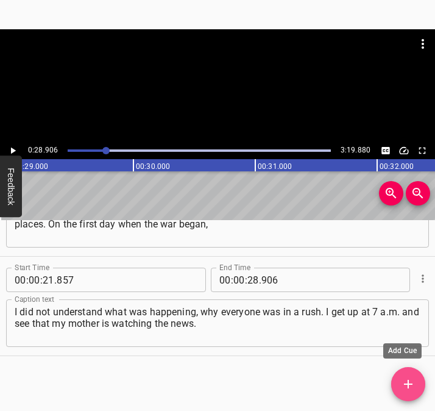
click at [398, 383] on span "Add Cue" at bounding box center [408, 384] width 34 height 15
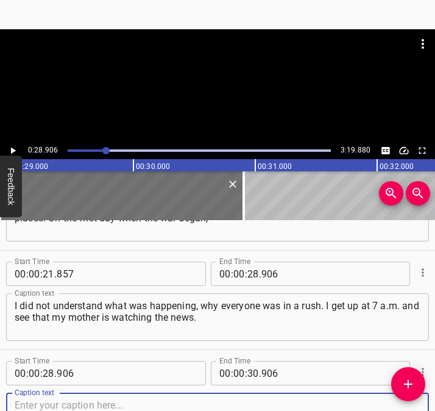
scroll to position [264, 0]
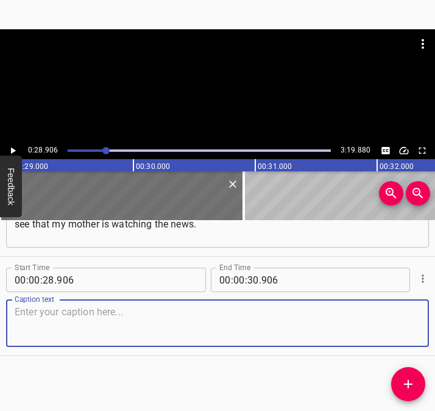
drag, startPoint x: 404, startPoint y: 312, endPoint x: 427, endPoint y: 311, distance: 23.2
click at [413, 312] on div "Caption text" at bounding box center [217, 323] width 423 height 48
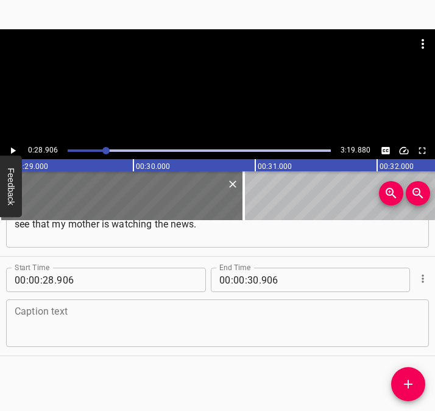
drag, startPoint x: 61, startPoint y: 318, endPoint x: 58, endPoint y: 312, distance: 7.4
click at [58, 312] on textarea at bounding box center [218, 323] width 406 height 35
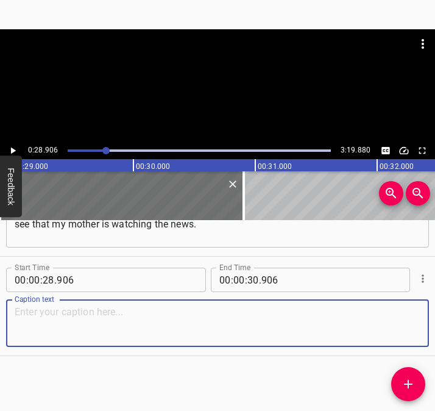
paste textarea "And on the news they say that there is a war. My mother was very worried. She j…"
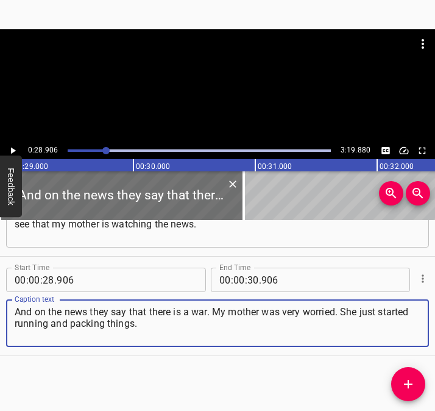
type textarea "And on the news they say that there is a war. My mother was very worried. She j…"
click at [9, 149] on icon "Play/Pause" at bounding box center [12, 150] width 11 height 11
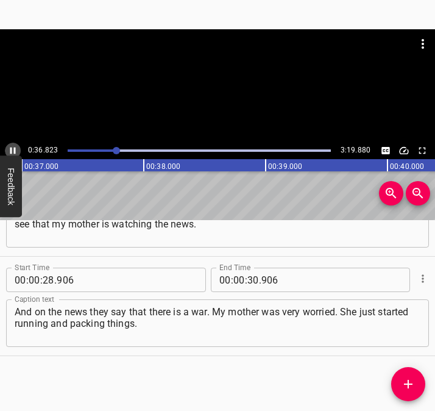
click at [12, 150] on icon "Play/Pause" at bounding box center [12, 150] width 11 height 11
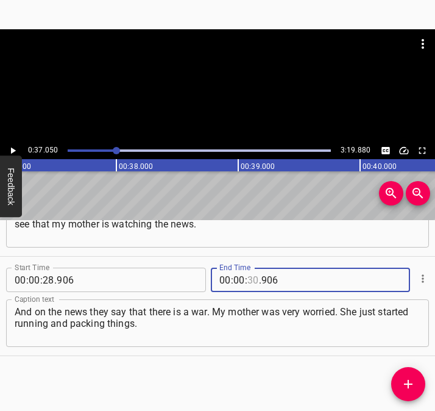
click at [251, 277] on input "number" at bounding box center [254, 280] width 12 height 24
type input "37"
type input "050"
click at [419, 380] on span "Add Cue" at bounding box center [408, 384] width 34 height 15
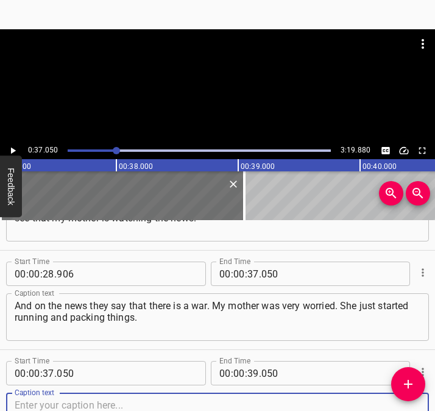
scroll to position [363, 0]
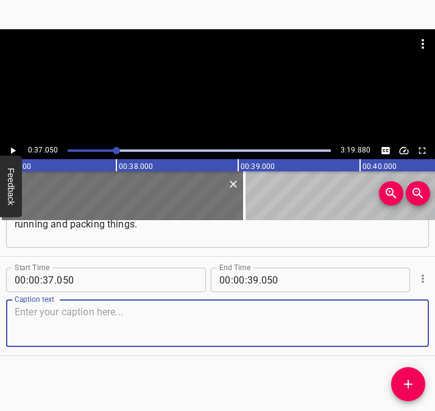
drag, startPoint x: 399, startPoint y: 328, endPoint x: 429, endPoint y: 326, distance: 30.6
click at [420, 327] on div "Start Time 00 : 00 : 37 . 050 Start Time End Time 00 : 00 : 39 . 050 End Time C…" at bounding box center [217, 306] width 435 height 99
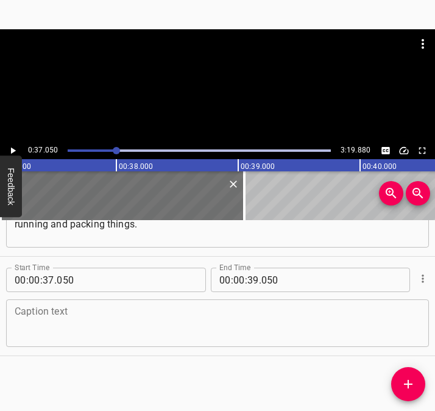
click at [73, 324] on textarea at bounding box center [218, 323] width 406 height 35
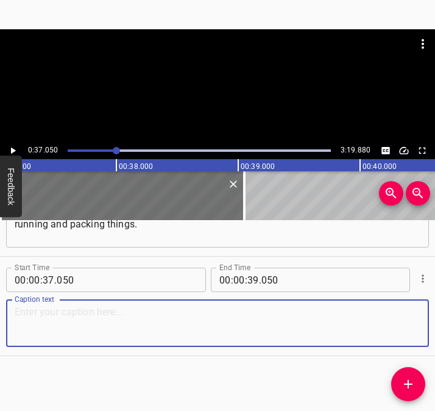
paste textarea "My sister also did not understand anything. I went into our school group, I tho…"
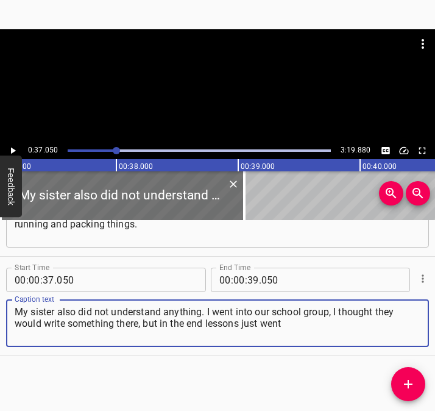
type textarea "My sister also did not understand anything. I went into our school group, I tho…"
click at [11, 151] on icon "Play/Pause" at bounding box center [13, 151] width 5 height 7
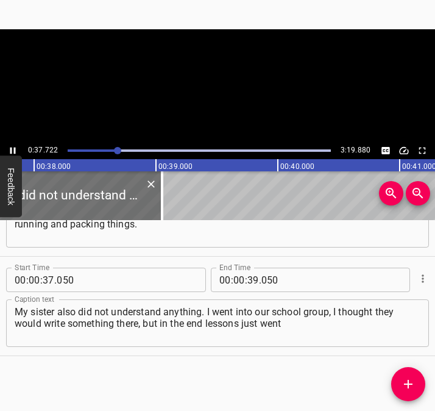
scroll to position [0, 4633]
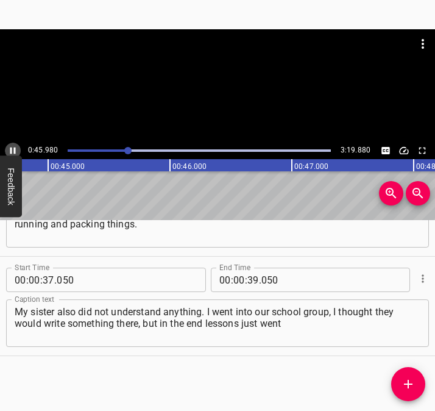
click at [15, 146] on icon "Play/Pause" at bounding box center [12, 150] width 11 height 11
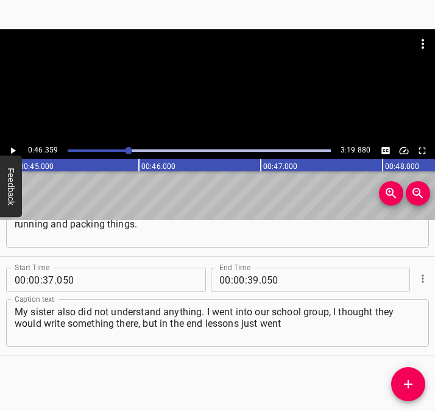
scroll to position [0, 5653]
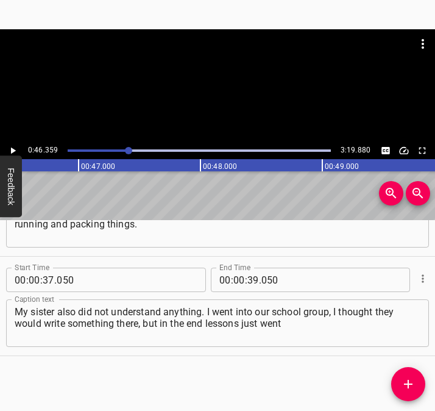
click at [126, 149] on div at bounding box center [128, 150] width 7 height 7
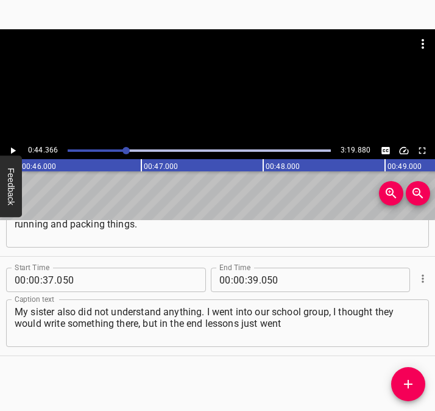
scroll to position [0, 5410]
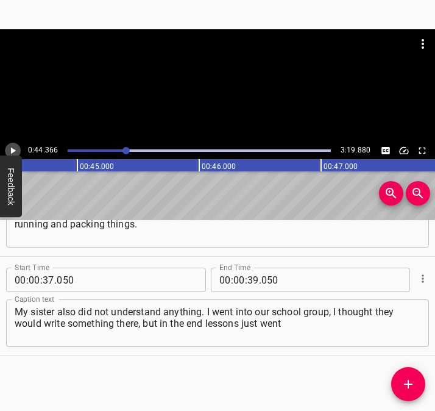
click at [10, 146] on icon "Play/Pause" at bounding box center [12, 150] width 11 height 11
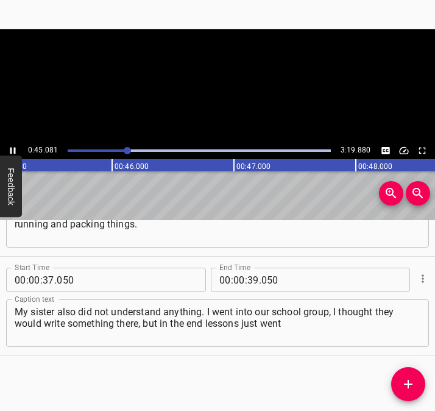
click at [10, 146] on icon "Play/Pause" at bounding box center [12, 150] width 11 height 11
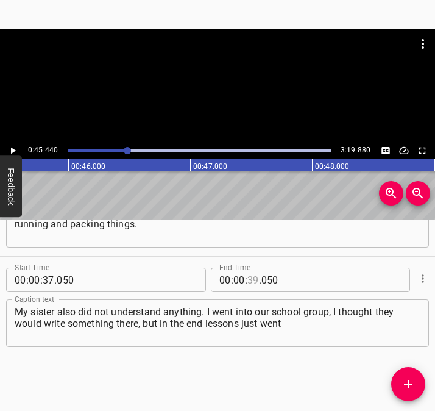
click at [249, 282] on input "number" at bounding box center [254, 280] width 12 height 24
type input "45"
type input "440"
click at [412, 387] on icon "Add Cue" at bounding box center [408, 384] width 15 height 15
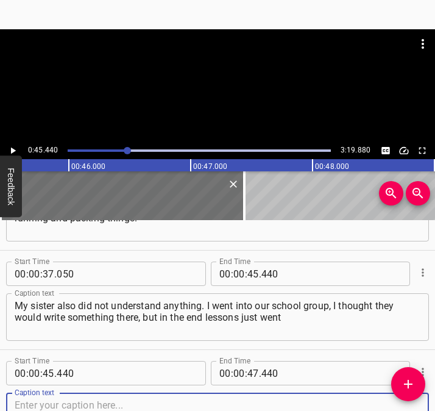
scroll to position [463, 0]
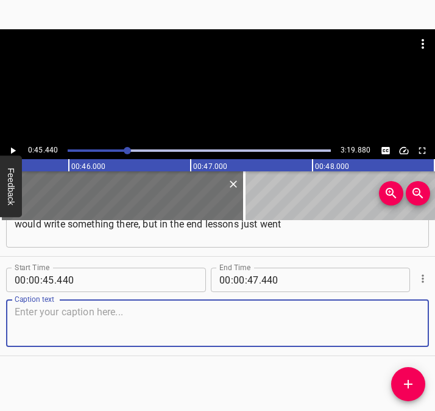
drag, startPoint x: 393, startPoint y: 323, endPoint x: 430, endPoint y: 319, distance: 38.0
click at [396, 323] on textarea at bounding box center [218, 323] width 406 height 35
click at [45, 313] on textarea at bounding box center [218, 323] width 406 height 35
paste textarea "on as if nothing had happened. You could hear that some hits were happening nea…"
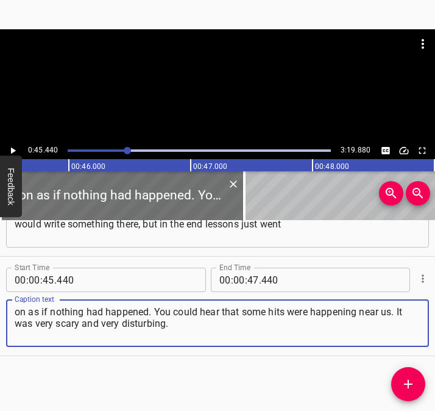
type textarea "on as if nothing had happened. You could hear that some hits were happening nea…"
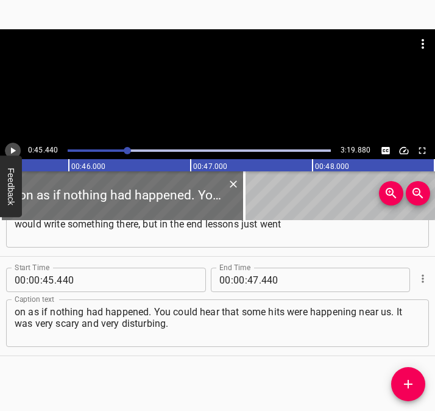
click at [12, 151] on icon "Play/Pause" at bounding box center [13, 151] width 5 height 7
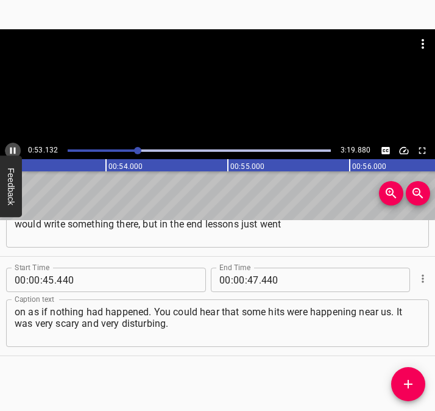
click at [11, 146] on icon "Play/Pause" at bounding box center [12, 150] width 11 height 11
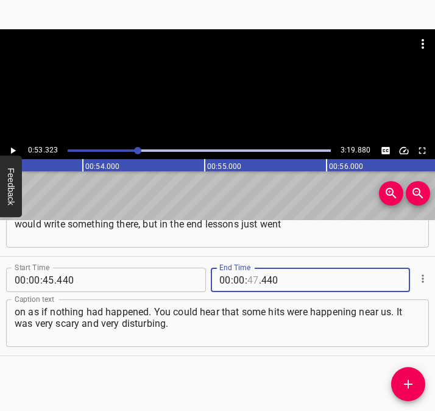
click at [248, 280] on input "number" at bounding box center [254, 280] width 12 height 24
type input "53"
type input "323"
drag, startPoint x: 409, startPoint y: 384, endPoint x: 423, endPoint y: 364, distance: 24.0
click at [409, 382] on icon "Add Cue" at bounding box center [408, 384] width 9 height 9
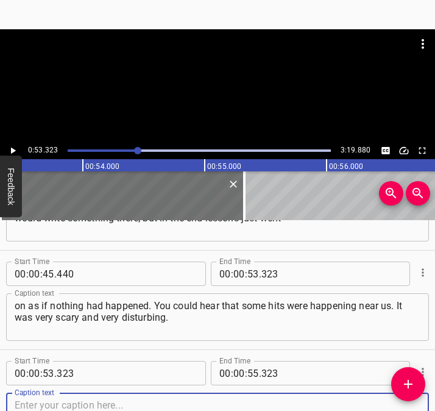
scroll to position [562, 0]
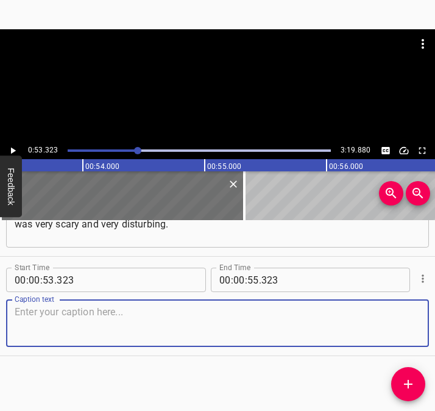
drag, startPoint x: 395, startPoint y: 326, endPoint x: 429, endPoint y: 324, distance: 33.6
click at [410, 324] on div "Caption text" at bounding box center [217, 323] width 423 height 48
click at [46, 320] on textarea at bounding box center [218, 323] width 406 height 35
paste textarea "The war affected us very much. When russian drones were flying into people’s ki…"
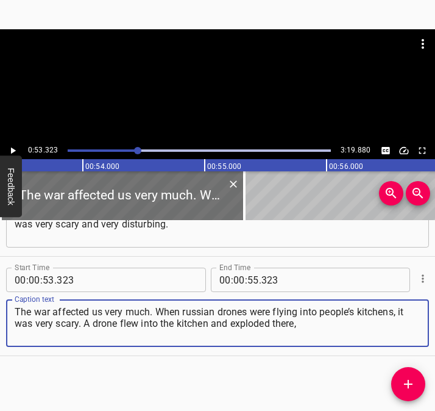
type textarea "The war affected us very much. When russian drones were flying into people’s ki…"
click at [10, 150] on icon "Play/Pause" at bounding box center [12, 150] width 11 height 11
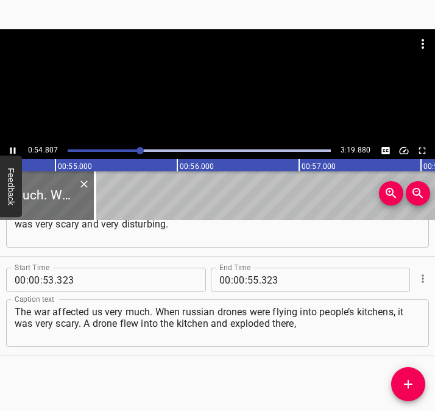
scroll to position [0, 6684]
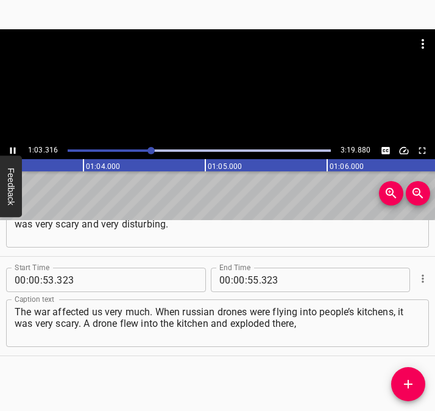
click at [8, 148] on icon "Play/Pause" at bounding box center [12, 150] width 11 height 11
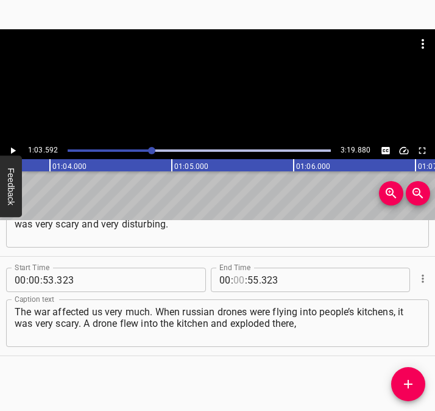
click at [236, 280] on input "number" at bounding box center [240, 280] width 12 height 24
type input "01"
type input "03"
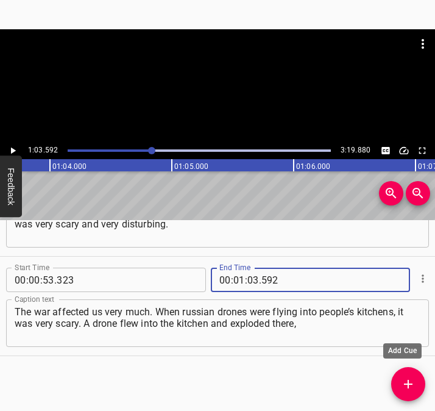
type input "592"
click at [409, 384] on icon "Add Cue" at bounding box center [408, 384] width 9 height 9
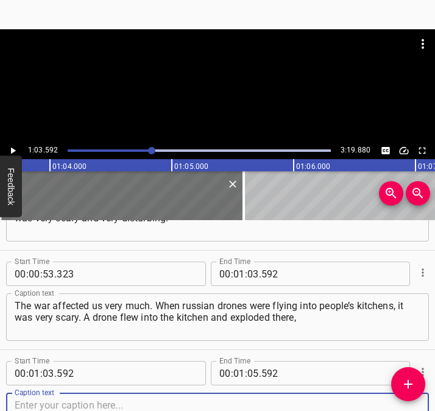
scroll to position [662, 0]
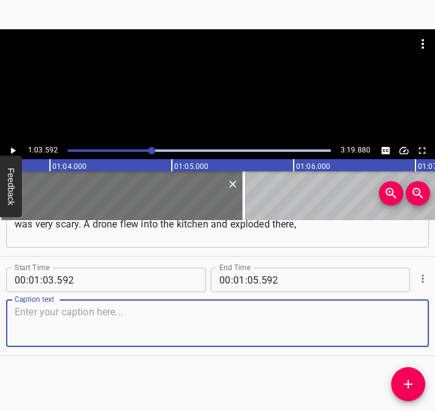
drag, startPoint x: 398, startPoint y: 316, endPoint x: 434, endPoint y: 315, distance: 36.0
click at [423, 315] on div "Start Time 00 : 01 : 03 . 592 Start Time End Time 00 : 01 : 05 . 592 End Time C…" at bounding box center [217, 306] width 435 height 99
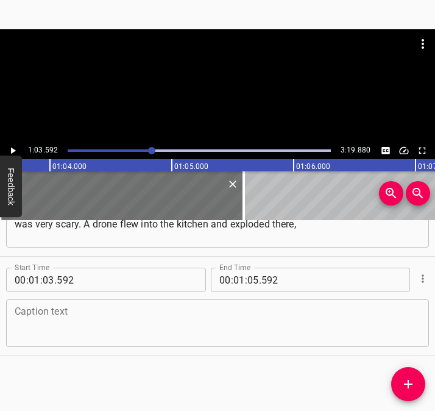
click at [104, 315] on textarea at bounding box center [218, 323] width 406 height 35
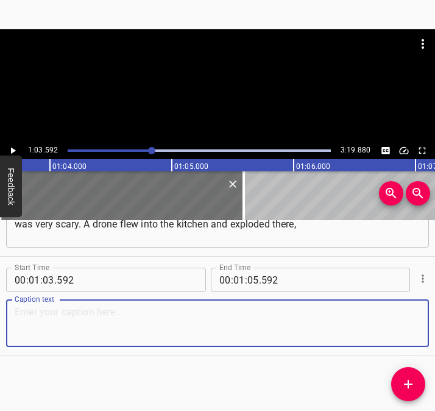
paste textarea "and half of the house was gone. Thank God that people at that moment were at wo…"
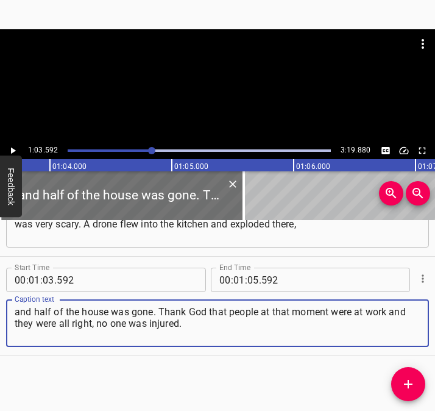
type textarea "and half of the house was gone. Thank God that people at that moment were at wo…"
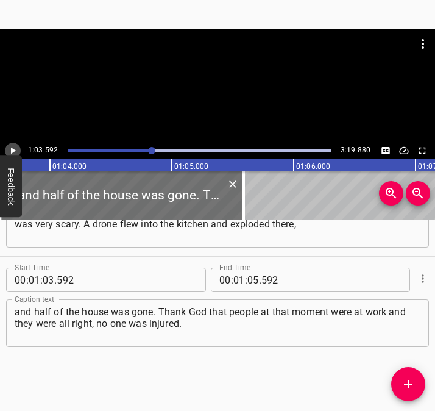
click at [14, 149] on icon "Play/Pause" at bounding box center [12, 150] width 11 height 11
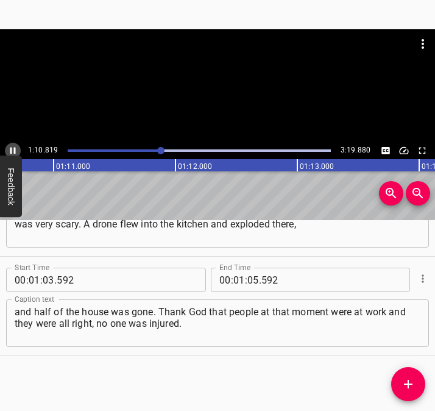
click at [10, 149] on icon "Play/Pause" at bounding box center [12, 150] width 11 height 11
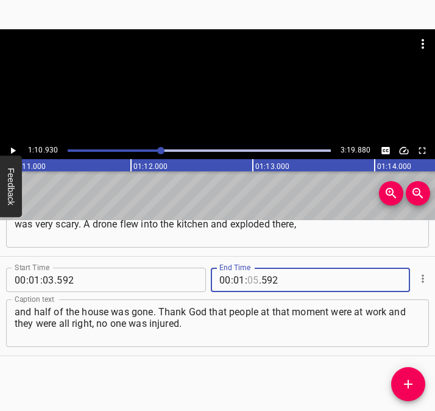
click at [248, 274] on input "number" at bounding box center [254, 280] width 12 height 24
type input "10"
type input "930"
click at [413, 379] on icon "Add Cue" at bounding box center [408, 384] width 15 height 15
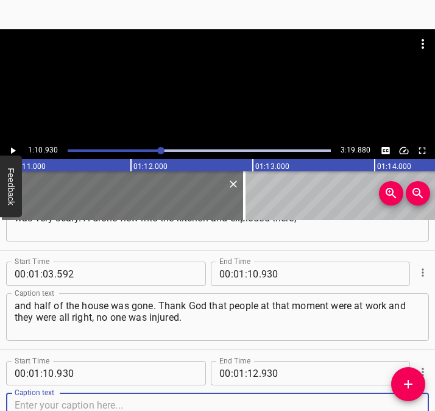
scroll to position [761, 0]
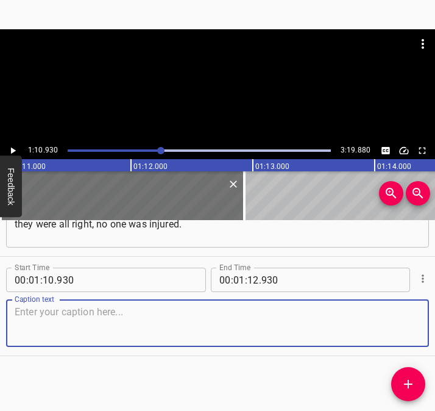
drag, startPoint x: 399, startPoint y: 324, endPoint x: 432, endPoint y: 324, distance: 32.3
click at [425, 324] on div "Start Time 00 : 00 : 05 . 510 Start Time End Time 00 : 00 : 12 . 739 End Time C…" at bounding box center [217, 315] width 435 height 191
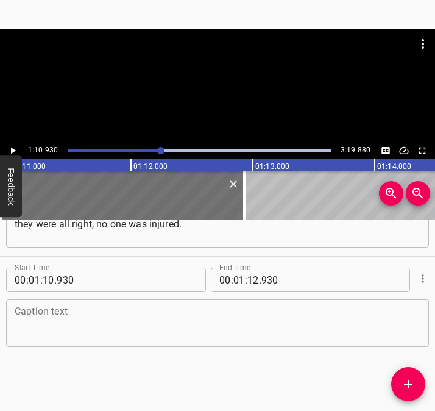
click at [38, 324] on textarea at bounding box center [218, 323] width 406 height 35
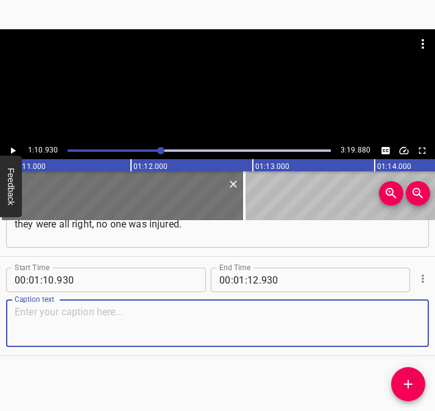
paste textarea "We have drones flying everywhere very often. You don’t even know when it is our…"
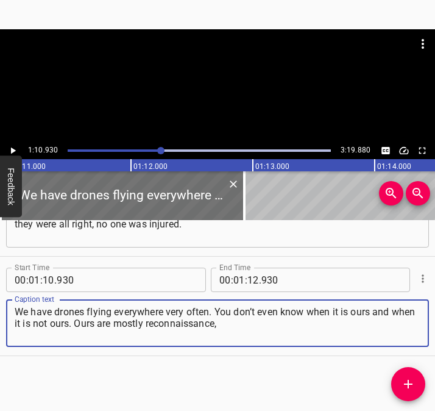
type textarea "We have drones flying everywhere very often. You don’t even know when it is our…"
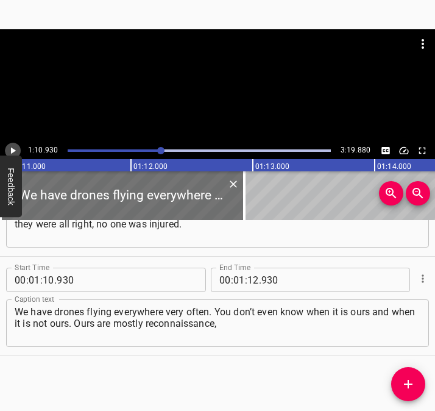
click at [16, 149] on icon "Play/Pause" at bounding box center [12, 150] width 11 height 11
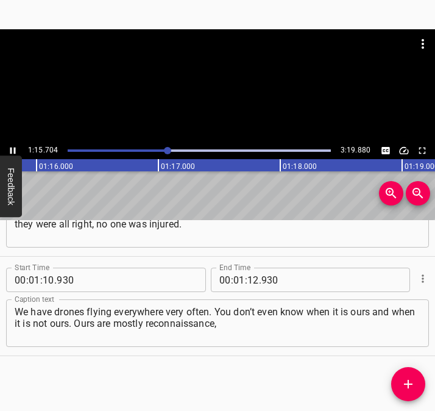
click at [11, 149] on icon "Play/Pause" at bounding box center [12, 151] width 5 height 7
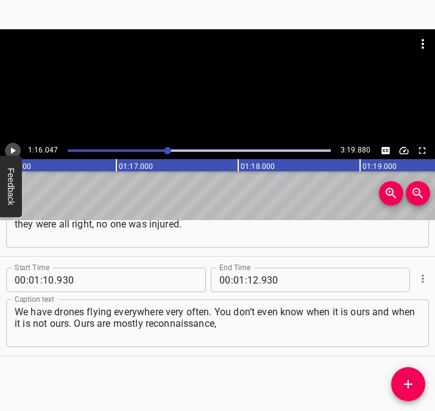
click at [9, 146] on icon "Play/Pause" at bounding box center [12, 150] width 11 height 11
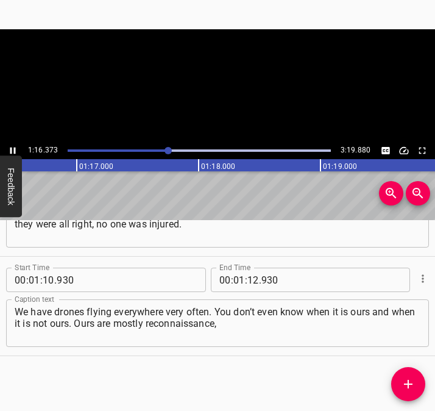
scroll to position [0, 9346]
click at [168, 149] on div at bounding box center [199, 150] width 278 height 17
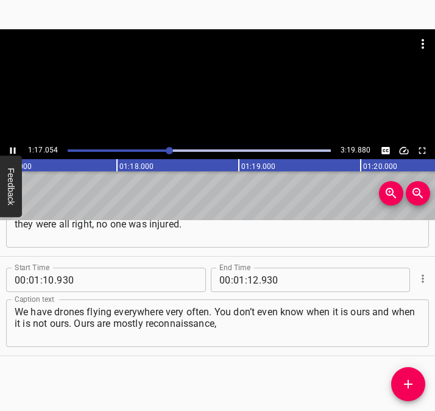
click at [13, 147] on icon "Play/Pause" at bounding box center [12, 150] width 11 height 11
click at [12, 154] on icon "Play/Pause" at bounding box center [12, 150] width 11 height 11
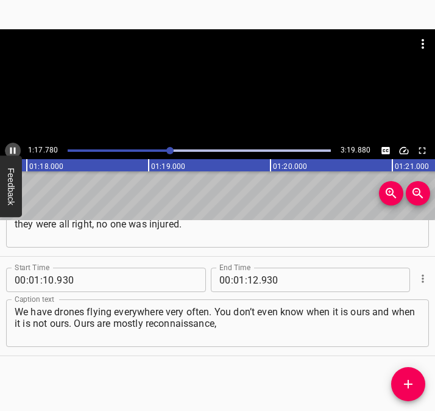
click at [12, 152] on icon "Play/Pause" at bounding box center [12, 150] width 11 height 11
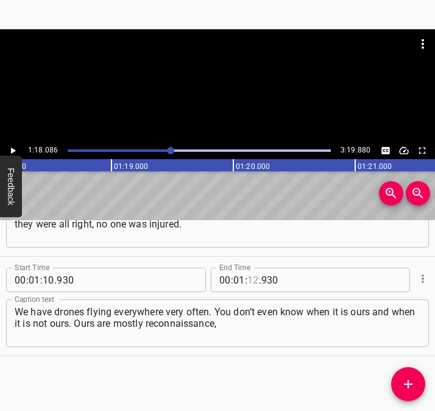
click at [249, 279] on input "number" at bounding box center [254, 280] width 12 height 24
type input "18"
type input "086"
drag, startPoint x: 409, startPoint y: 374, endPoint x: 421, endPoint y: 374, distance: 11.6
click at [409, 376] on button "Add Cue" at bounding box center [408, 384] width 34 height 34
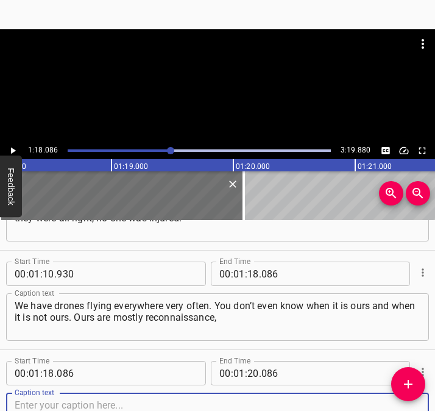
scroll to position [860, 0]
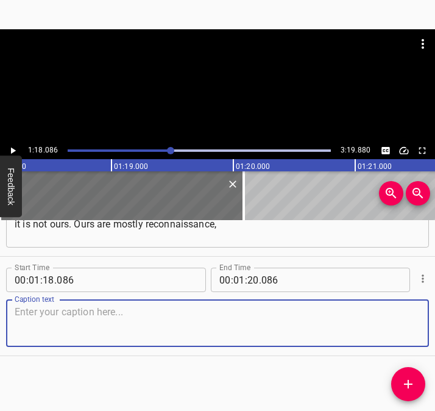
drag, startPoint x: 395, startPoint y: 326, endPoint x: 434, endPoint y: 315, distance: 41.1
click at [412, 321] on div "Caption text" at bounding box center [217, 323] width 423 height 48
click at [54, 319] on textarea at bounding box center [218, 323] width 406 height 35
paste textarea "but russian ones explode and attack people. There were cases when these drones …"
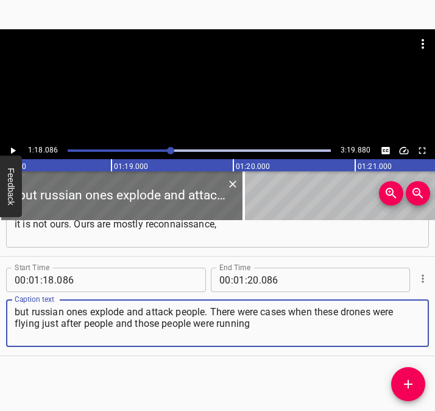
type textarea "but russian ones explode and attack people. There were cases when these drones …"
click at [15, 150] on icon "Play/Pause" at bounding box center [13, 151] width 5 height 7
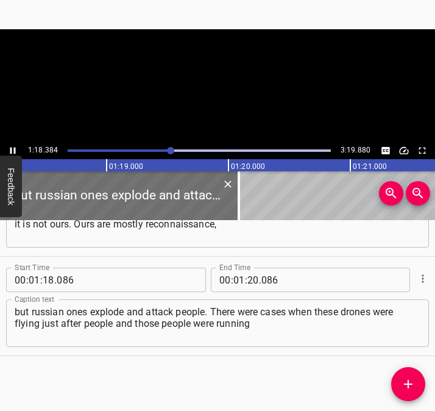
scroll to position [0, 9559]
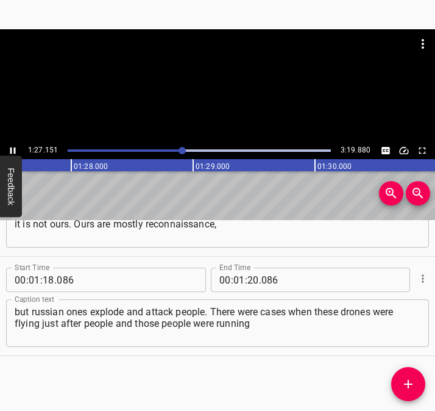
click at [13, 146] on icon "Play/Pause" at bounding box center [12, 150] width 11 height 11
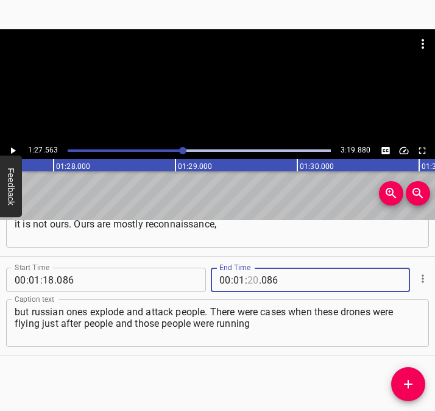
click at [248, 279] on input "number" at bounding box center [254, 280] width 12 height 24
type input "27"
type input "563"
click at [408, 383] on icon "Add Cue" at bounding box center [408, 384] width 9 height 9
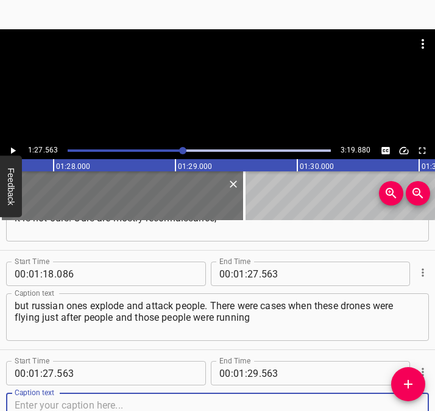
scroll to position [960, 0]
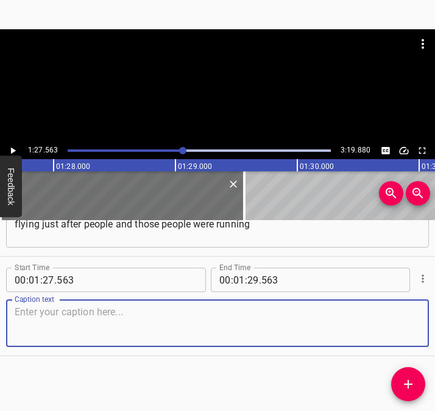
drag, startPoint x: 403, startPoint y: 329, endPoint x: 429, endPoint y: 322, distance: 27.2
click at [421, 324] on div "Start Time 00 : 01 : 27 . 563 Start Time End Time 00 : 01 : 29 . 563 End Time C…" at bounding box center [217, 306] width 435 height 99
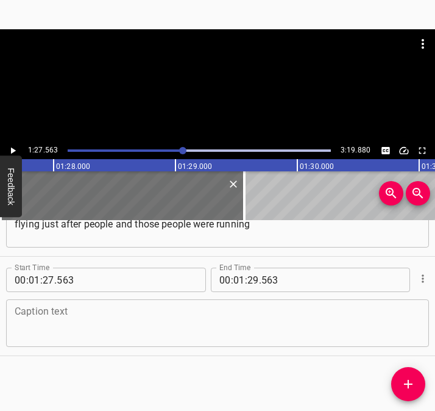
click at [43, 332] on textarea at bounding box center [218, 323] width 406 height 35
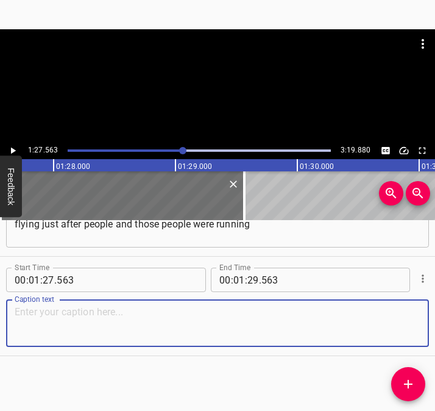
paste textarea "away from them. It was very scary. There were hits, and most likely… You know, …"
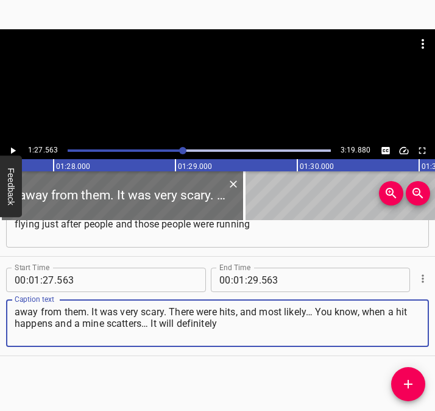
type textarea "away from them. It was very scary. There were hits, and most likely… You know, …"
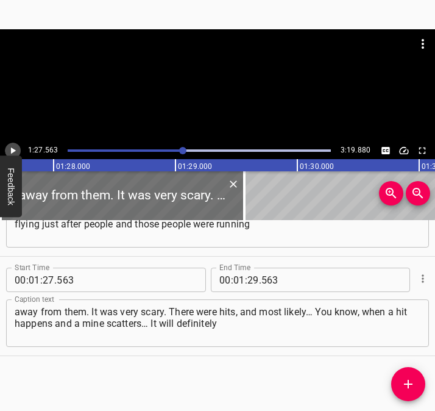
click at [13, 150] on icon "Play/Pause" at bounding box center [13, 151] width 5 height 7
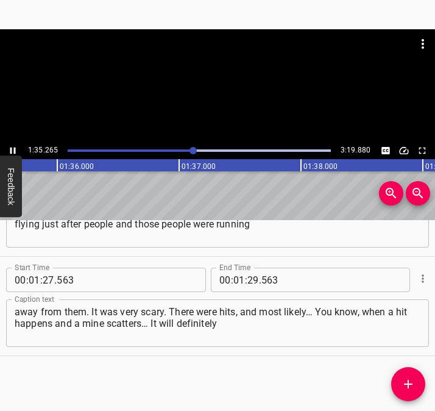
click at [10, 148] on icon "Play/Pause" at bounding box center [12, 151] width 5 height 7
click at [10, 148] on icon "Play/Pause" at bounding box center [12, 150] width 11 height 11
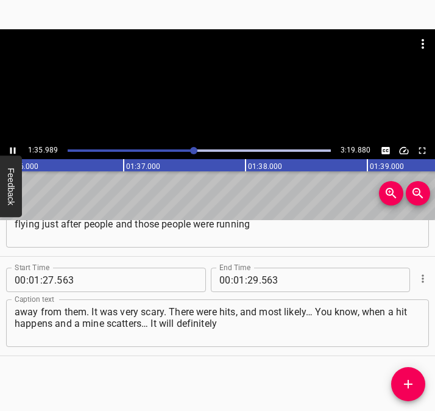
click at [10, 148] on icon "Play/Pause" at bounding box center [12, 151] width 5 height 7
click at [249, 279] on input "number" at bounding box center [254, 280] width 12 height 24
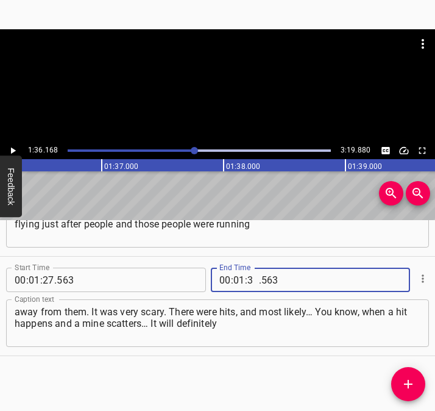
type input "36"
type input "168"
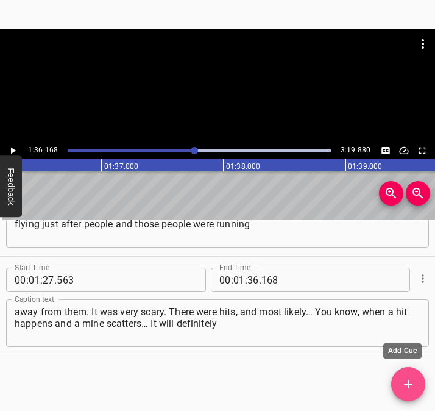
click at [412, 381] on icon "Add Cue" at bounding box center [408, 384] width 15 height 15
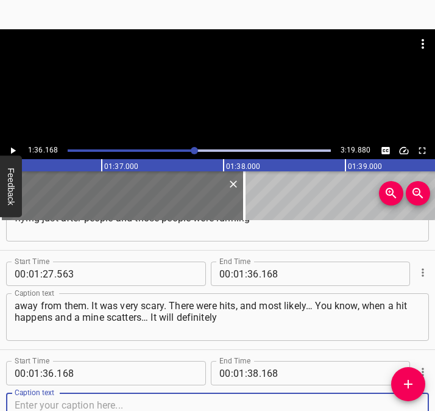
scroll to position [1059, 0]
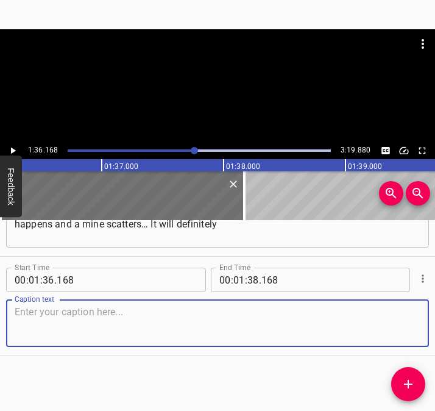
drag, startPoint x: 403, startPoint y: 328, endPoint x: 455, endPoint y: 316, distance: 53.8
click at [425, 316] on html "Caption Editor Batch Transcribe Login Sign Up Privacy Contact 1:36.168 3:19.880…" at bounding box center [217, 205] width 435 height 411
click at [134, 312] on textarea at bounding box center [218, 323] width 406 height 35
paste textarea "be impossible to walk there for another 5 years, until the territory is cleared…"
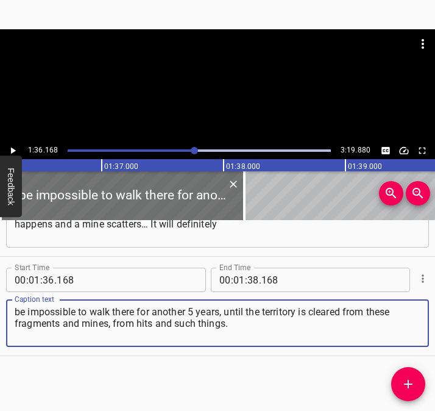
type textarea "be impossible to walk there for another 5 years, until the territory is cleared…"
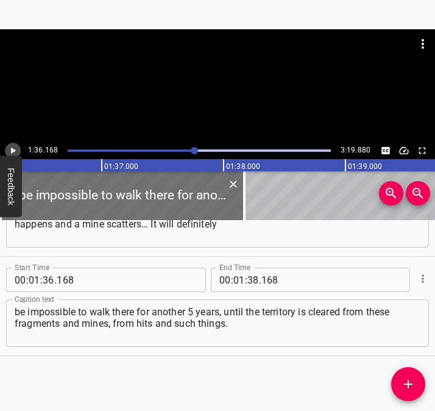
click at [12, 143] on button "Play/Pause" at bounding box center [13, 151] width 16 height 16
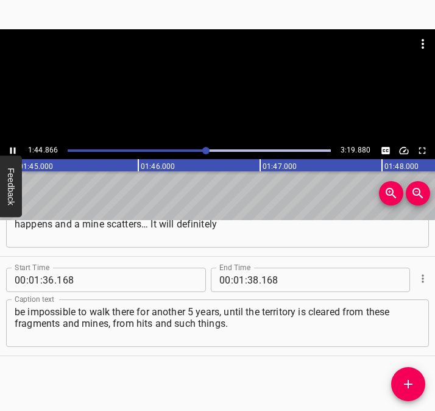
click at [14, 149] on icon "Play/Pause" at bounding box center [12, 151] width 5 height 7
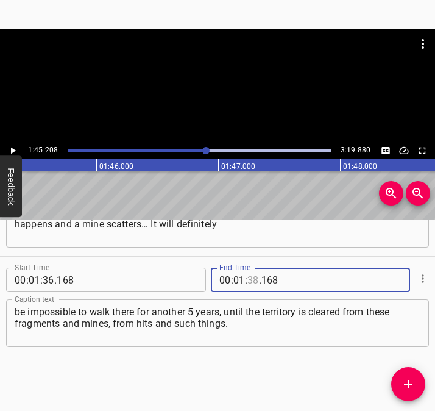
drag, startPoint x: 251, startPoint y: 280, endPoint x: 254, endPoint y: 274, distance: 7.4
click at [251, 280] on input "number" at bounding box center [254, 280] width 12 height 24
type input "45"
type input "208"
click at [424, 380] on span "Add Cue" at bounding box center [408, 384] width 34 height 15
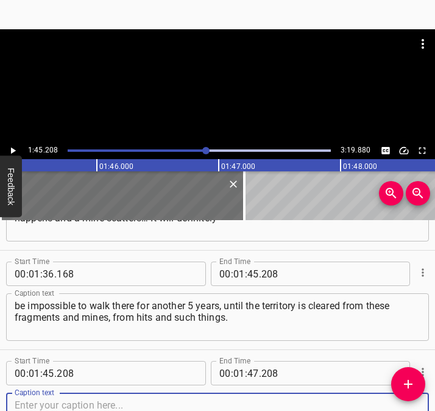
scroll to position [1159, 0]
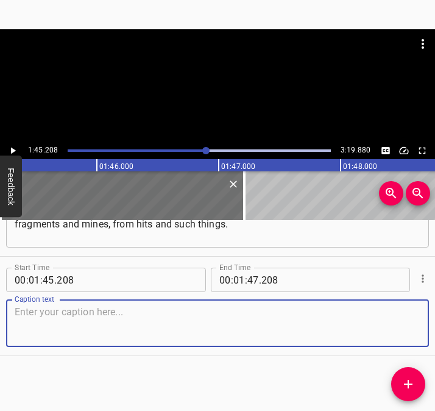
drag, startPoint x: 388, startPoint y: 324, endPoint x: 441, endPoint y: 315, distance: 53.1
click at [425, 315] on html "Caption Editor Batch Transcribe Login Sign Up Privacy Contact 1:45.208 3:19.880…" at bounding box center [217, 205] width 435 height 411
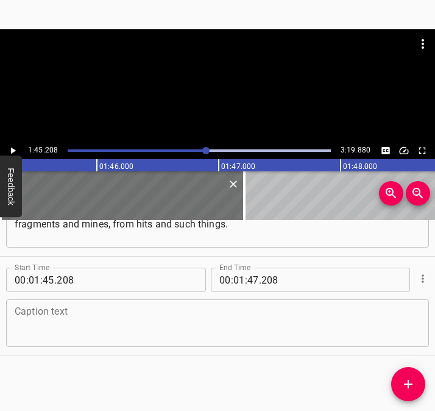
click at [190, 316] on textarea at bounding box center [218, 323] width 406 height 35
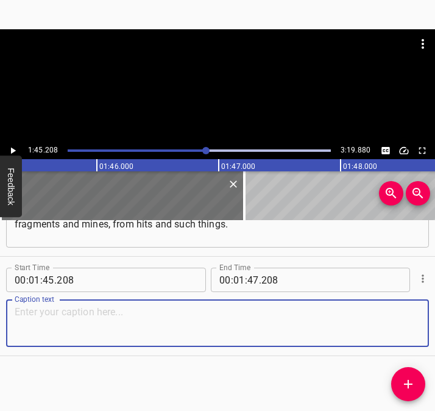
paste textarea "In general, the front line passes about 4 kilometers from the river. That is, h…"
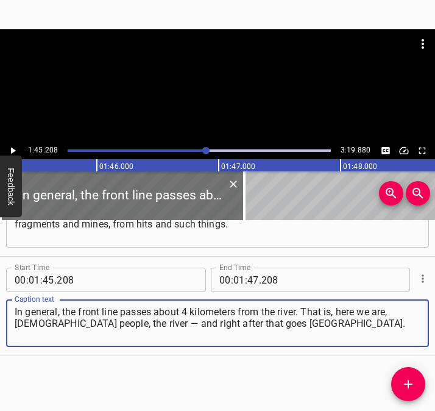
type textarea "In general, the front line passes about 4 kilometers from the river. That is, h…"
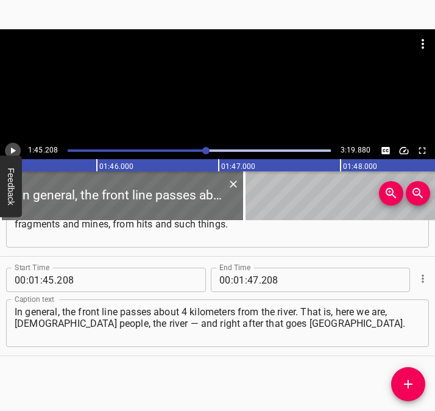
click at [11, 147] on icon "Play/Pause" at bounding box center [12, 150] width 11 height 11
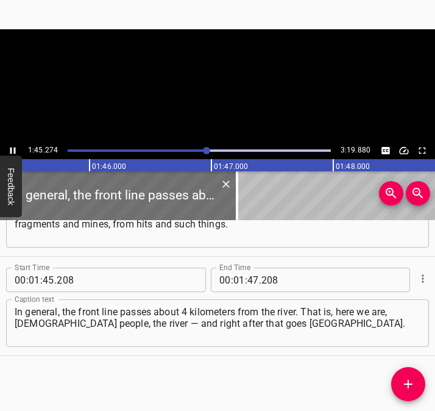
scroll to position [0, 12869]
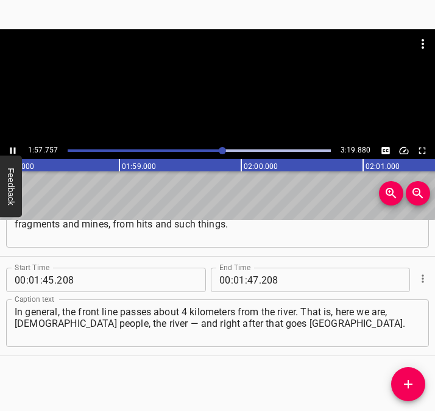
click at [13, 146] on icon "Play/Pause" at bounding box center [12, 150] width 11 height 11
click at [248, 279] on input "number" at bounding box center [254, 280] width 12 height 24
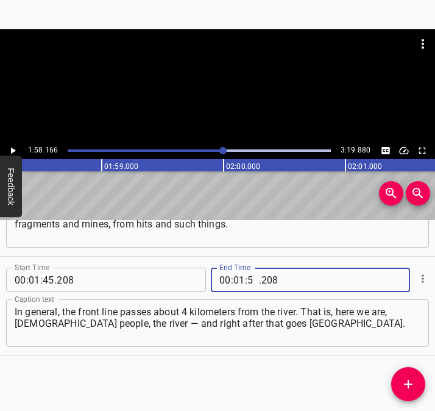
type input "58"
type input "166"
click at [403, 380] on icon "Add Cue" at bounding box center [408, 384] width 15 height 15
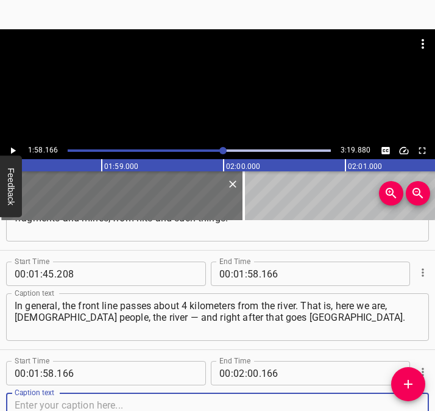
scroll to position [1258, 0]
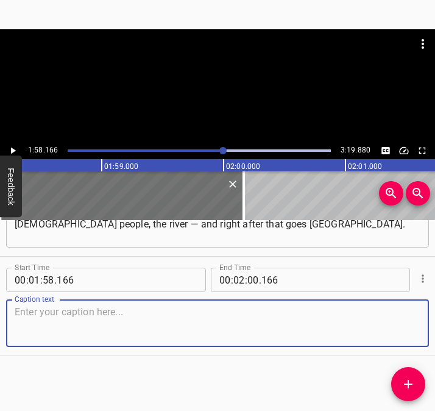
drag, startPoint x: 402, startPoint y: 330, endPoint x: 409, endPoint y: 328, distance: 7.5
click at [409, 328] on textarea at bounding box center [218, 323] width 406 height 35
drag, startPoint x: 213, startPoint y: 327, endPoint x: 214, endPoint y: 321, distance: 6.2
click at [213, 325] on textarea at bounding box center [218, 323] width 406 height 35
paste textarea "That is, very close. Yes, there is a suspended state. Very disturbing. But I fe…"
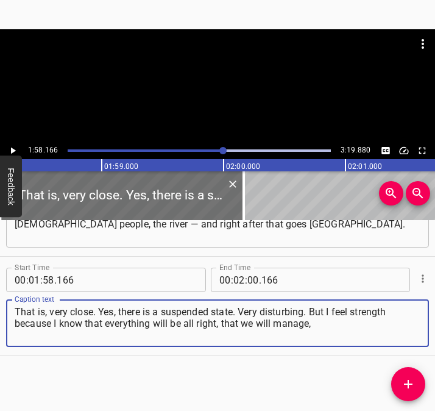
type textarea "That is, very close. Yes, there is a suspended state. Very disturbing. But I fe…"
click at [15, 148] on icon "Play/Pause" at bounding box center [12, 150] width 11 height 11
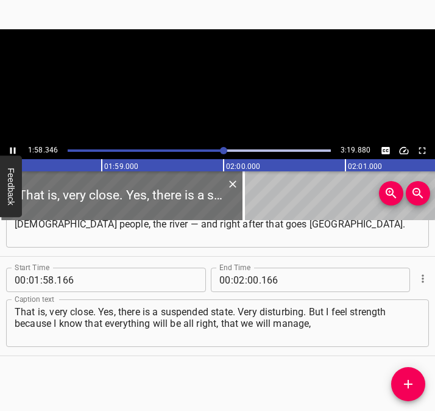
scroll to position [0, 14430]
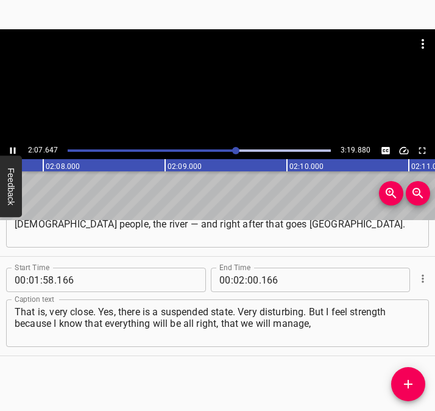
click at [15, 147] on icon "Play/Pause" at bounding box center [12, 150] width 11 height 11
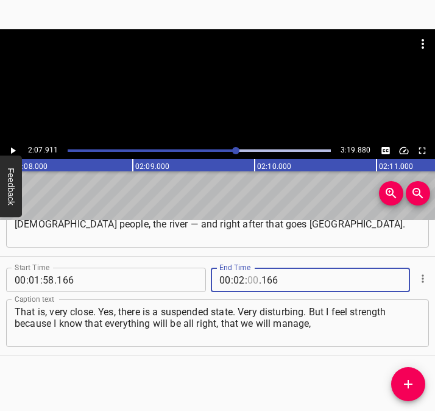
drag, startPoint x: 248, startPoint y: 278, endPoint x: 248, endPoint y: 268, distance: 9.8
click at [248, 277] on input "number" at bounding box center [254, 280] width 12 height 24
type input "07"
type input "911"
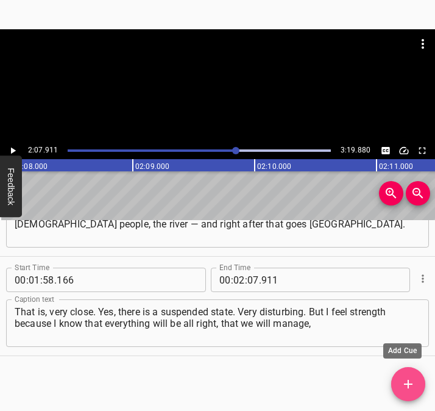
click at [405, 379] on icon "Add Cue" at bounding box center [408, 384] width 15 height 15
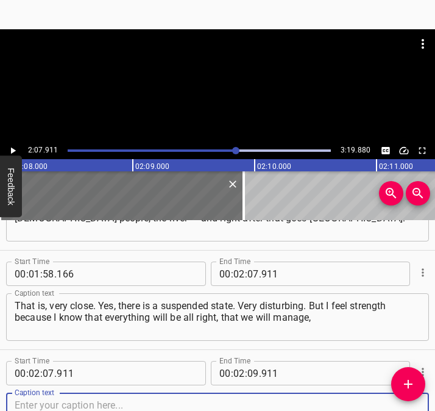
scroll to position [1357, 0]
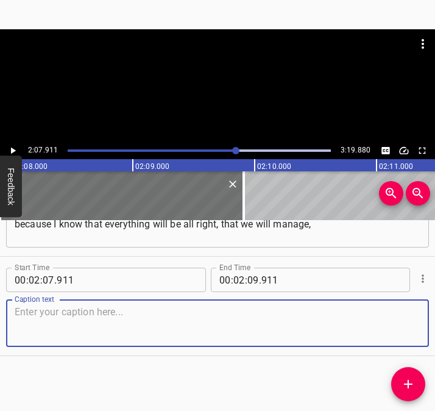
drag, startPoint x: 402, startPoint y: 329, endPoint x: 423, endPoint y: 329, distance: 20.7
click at [423, 329] on div "Start Time 00 : 02 : 07 . 911 Start Time End Time 00 : 02 : 09 . 911 End Time C…" at bounding box center [217, 306] width 435 height 99
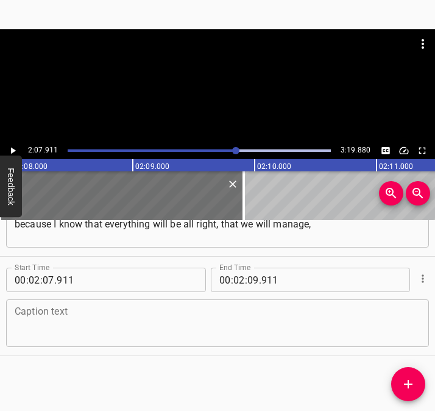
click at [134, 311] on textarea at bounding box center [218, 323] width 406 height 35
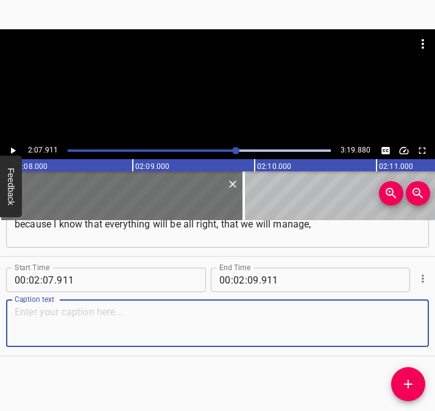
paste textarea "even if something bad happens. We are always ready, always sitting on our suitc…"
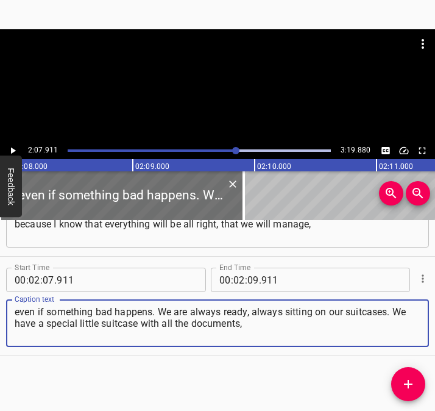
type textarea "even if something bad happens. We are always ready, always sitting on our suitc…"
click at [11, 151] on icon "Play/Pause" at bounding box center [13, 151] width 5 height 7
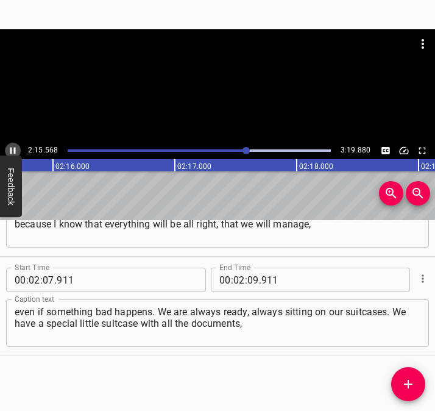
click at [12, 148] on icon "Play/Pause" at bounding box center [12, 150] width 11 height 11
drag, startPoint x: 248, startPoint y: 284, endPoint x: 254, endPoint y: 274, distance: 11.8
click at [248, 284] on input "number" at bounding box center [254, 280] width 12 height 24
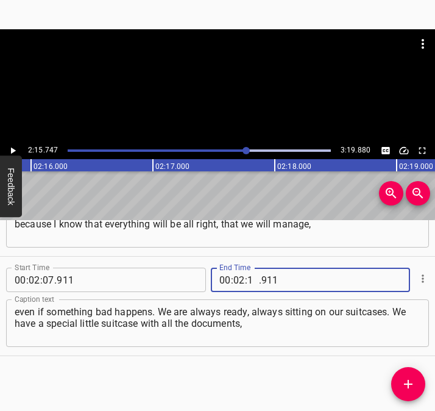
type input "15"
type input "747"
drag, startPoint x: 410, startPoint y: 376, endPoint x: 420, endPoint y: 393, distance: 19.1
click at [410, 377] on button "Add Cue" at bounding box center [408, 384] width 34 height 34
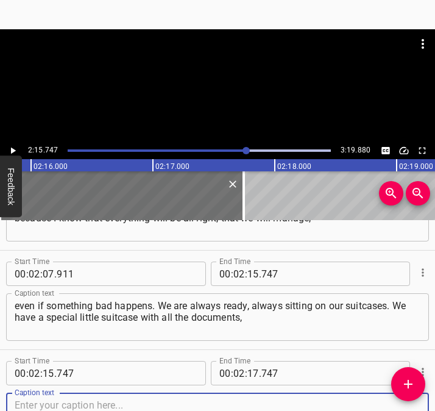
scroll to position [1457, 0]
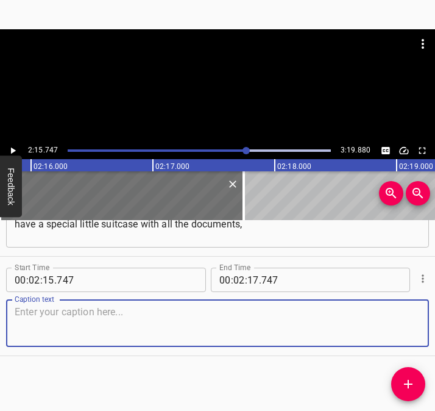
drag, startPoint x: 404, startPoint y: 330, endPoint x: 427, endPoint y: 329, distance: 23.2
click at [425, 329] on div "Start Time 00 : 00 : 05 . 510 Start Time End Time 00 : 00 : 12 . 739 End Time C…" at bounding box center [217, 315] width 435 height 191
click at [124, 328] on textarea at bounding box center [218, 323] width 406 height 35
paste textarea "medicines, with all the necessary things. My mother always says, if there is a …"
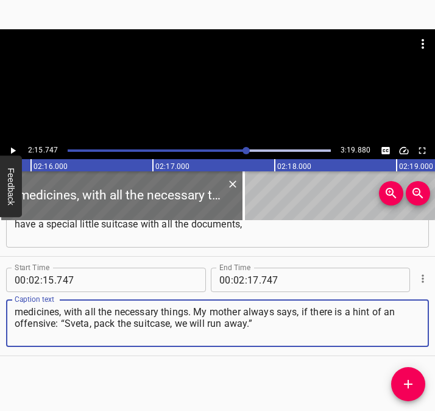
type textarea "medicines, with all the necessary things. My mother always says, if there is a …"
click at [12, 149] on icon "Play/Pause" at bounding box center [13, 151] width 5 height 7
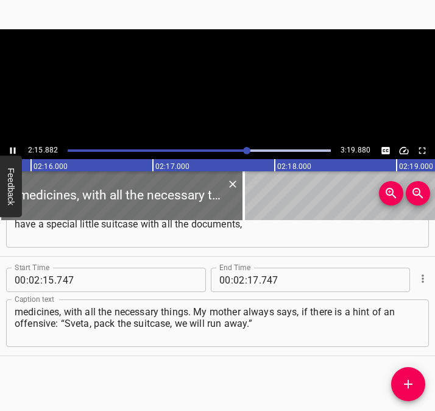
scroll to position [0, 16571]
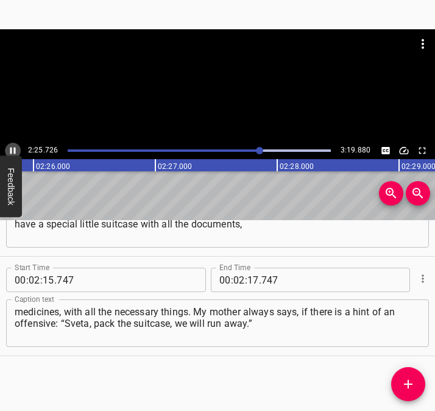
click at [14, 146] on icon "Play/Pause" at bounding box center [12, 150] width 11 height 11
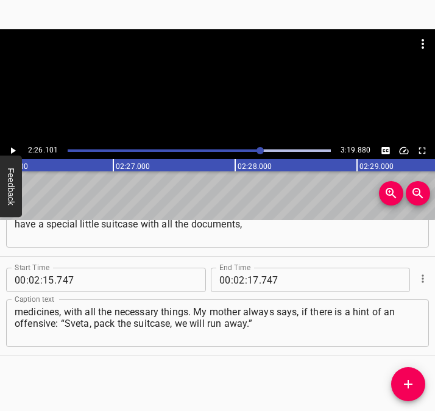
scroll to position [0, 17817]
click at [248, 277] on input "number" at bounding box center [254, 280] width 12 height 24
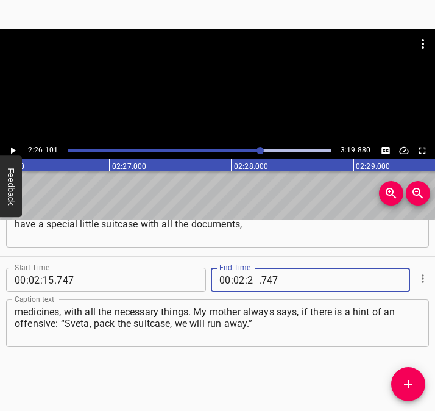
type input "26"
type input "101"
click at [410, 382] on icon "Add Cue" at bounding box center [408, 384] width 15 height 15
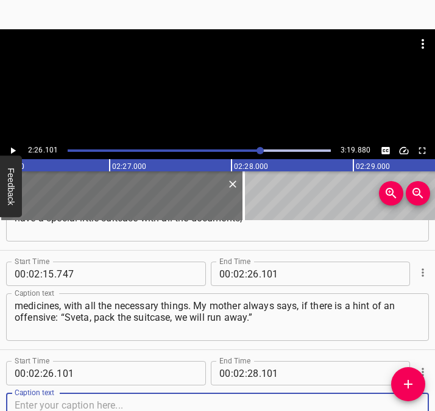
scroll to position [1556, 0]
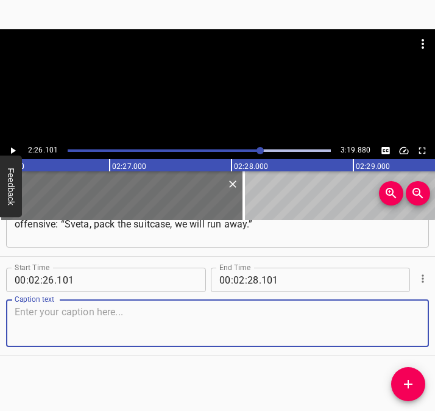
drag, startPoint x: 395, startPoint y: 325, endPoint x: 429, endPoint y: 324, distance: 33.6
click at [402, 325] on textarea at bounding box center [218, 323] width 406 height 35
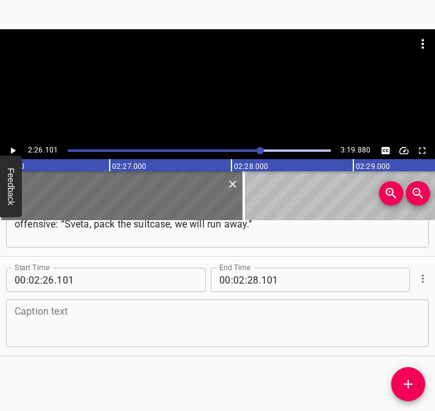
click at [157, 324] on textarea at bounding box center [218, 323] width 406 height 35
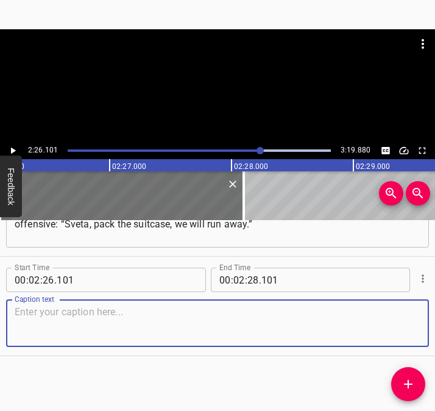
paste textarea "Just in case, the car is always standing ready, and if something like that happ…"
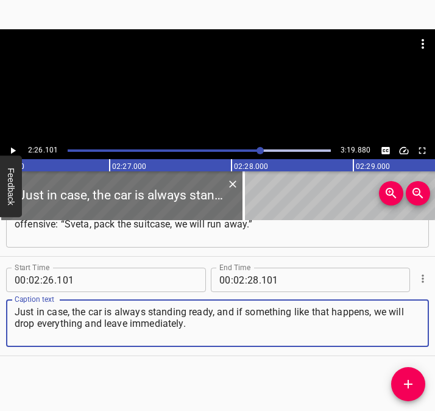
type textarea "Just in case, the car is always standing ready, and if something like that happ…"
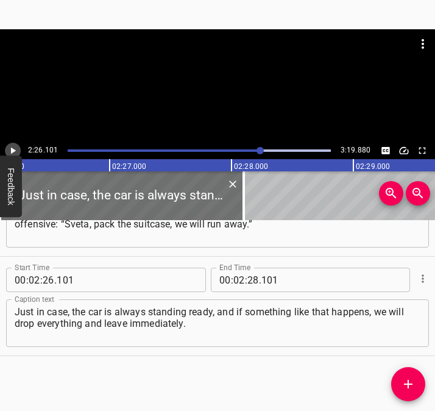
click at [16, 148] on icon "Play/Pause" at bounding box center [12, 150] width 11 height 11
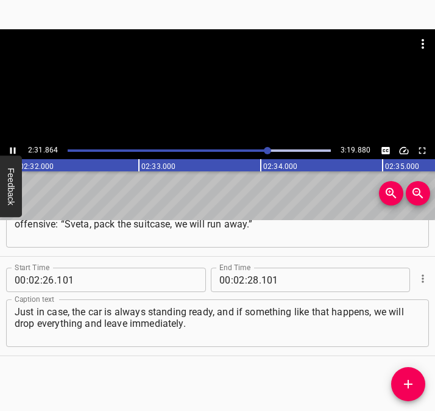
click at [15, 147] on icon "Play/Pause" at bounding box center [12, 150] width 11 height 11
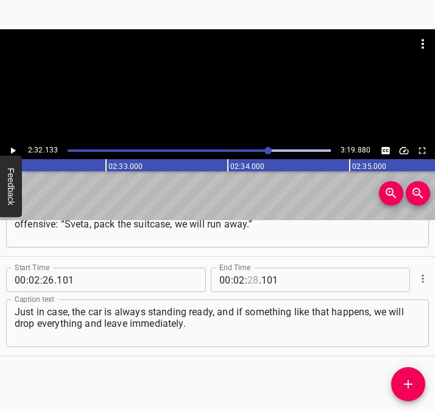
click at [248, 277] on input "number" at bounding box center [254, 280] width 12 height 24
type input "32"
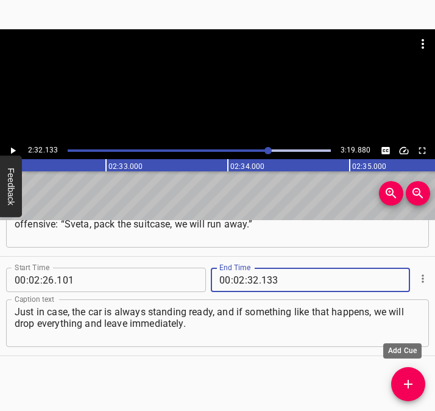
type input "133"
click at [410, 382] on icon "Add Cue" at bounding box center [408, 384] width 15 height 15
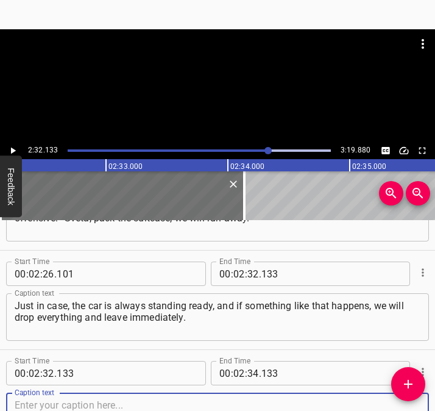
scroll to position [1655, 0]
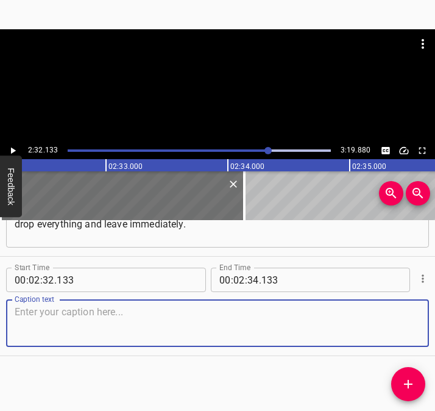
drag, startPoint x: 407, startPoint y: 330, endPoint x: 426, endPoint y: 329, distance: 19.6
click at [415, 329] on div "Caption text" at bounding box center [217, 323] width 423 height 48
click at [149, 320] on textarea at bounding box center [218, 323] width 406 height 35
paste textarea "For us, our life is much more important than some household items or our house.…"
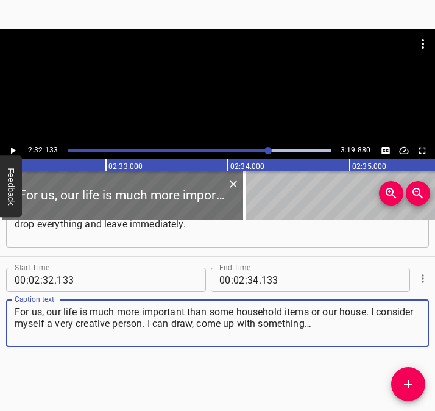
type textarea "For us, our life is much more important than some household items or our house.…"
click at [9, 144] on button "Play/Pause" at bounding box center [13, 151] width 16 height 16
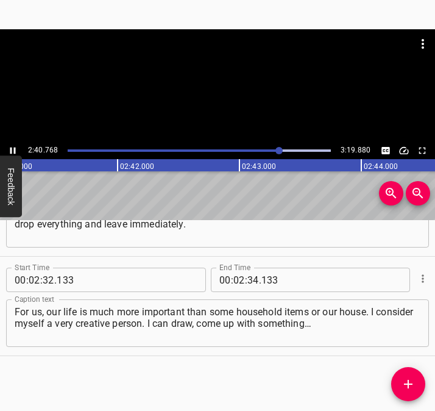
click at [10, 148] on icon "Play/Pause" at bounding box center [12, 151] width 5 height 7
drag, startPoint x: 248, startPoint y: 276, endPoint x: 248, endPoint y: 268, distance: 7.3
click at [248, 275] on input "number" at bounding box center [254, 280] width 12 height 24
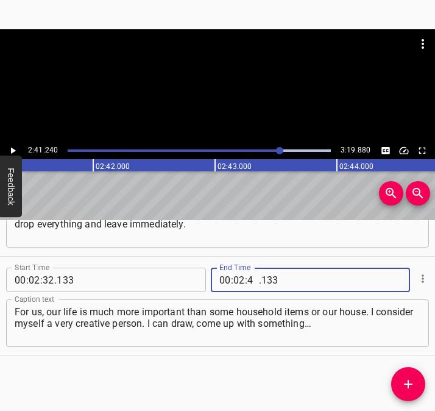
type input "41"
type input "240"
click at [405, 386] on icon "Add Cue" at bounding box center [408, 384] width 15 height 15
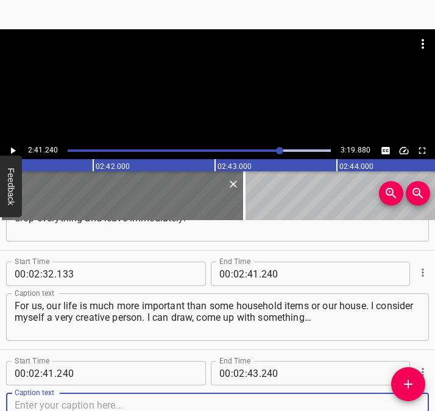
scroll to position [1755, 0]
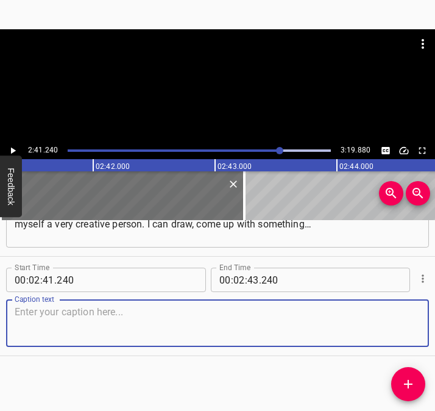
drag, startPoint x: 399, startPoint y: 320, endPoint x: 444, endPoint y: 329, distance: 45.3
click at [425, 329] on html "Caption Editor Batch Transcribe Login Sign Up Privacy Contact 2:41.240 3:19.880…" at bounding box center [217, 205] width 435 height 411
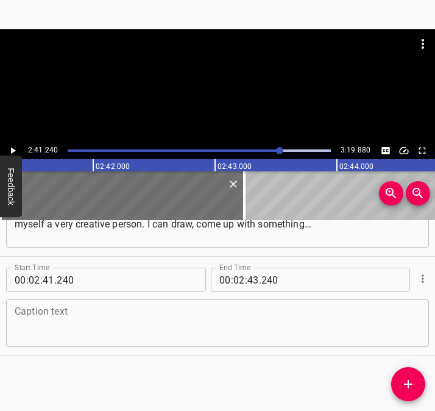
click at [51, 317] on textarea at bounding box center [218, 323] width 406 height 35
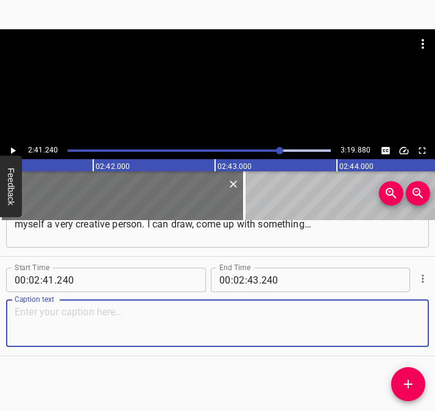
paste textarea "I can do something and at the same time come up with song lyrics on the go. I w…"
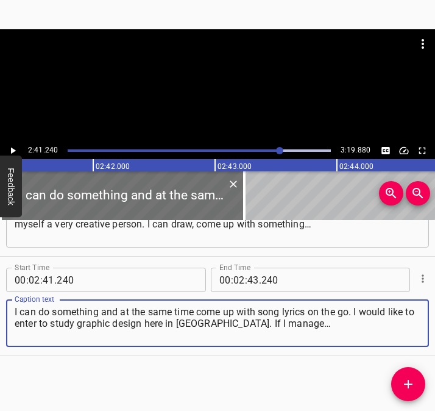
type textarea "I can do something and at the same time come up with song lyrics on the go. I w…"
click at [12, 146] on icon "Play/Pause" at bounding box center [12, 150] width 11 height 11
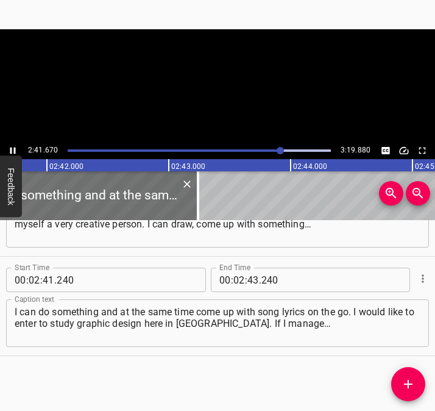
scroll to position [0, 19715]
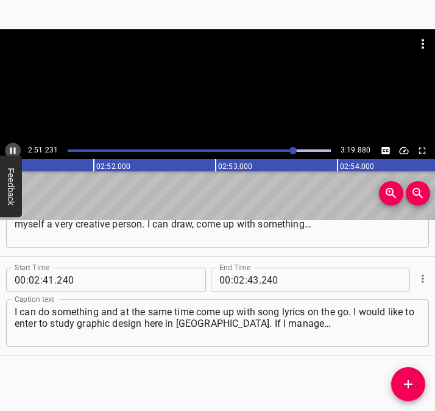
click at [13, 151] on icon "Play/Pause" at bounding box center [12, 150] width 11 height 11
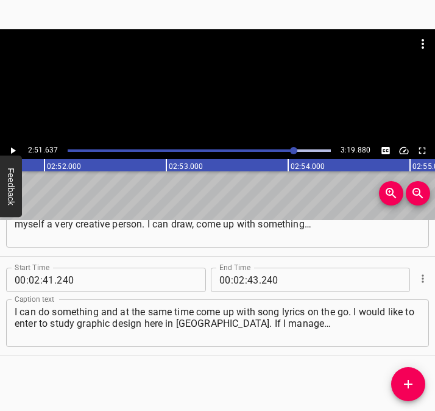
click at [13, 151] on icon "Play/Pause" at bounding box center [13, 151] width 5 height 7
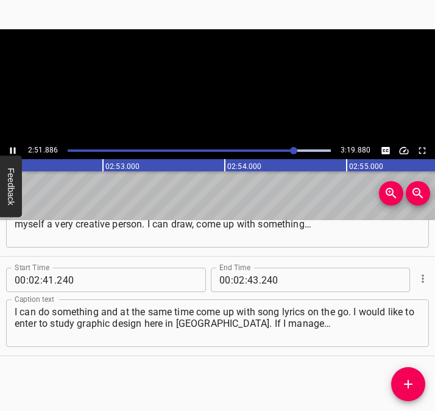
click at [13, 151] on icon "Play/Pause" at bounding box center [12, 150] width 11 height 11
click at [13, 151] on icon "Play/Pause" at bounding box center [13, 151] width 5 height 7
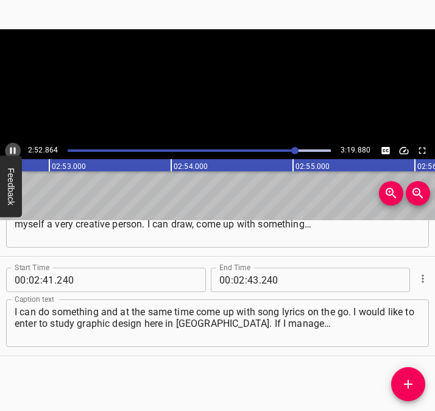
click at [13, 151] on icon "Play/Pause" at bounding box center [12, 150] width 11 height 11
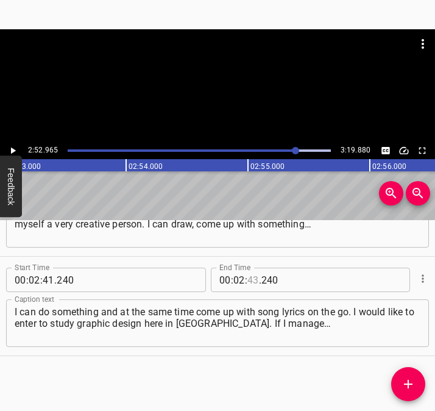
click at [248, 274] on input "number" at bounding box center [254, 280] width 12 height 24
type input "52"
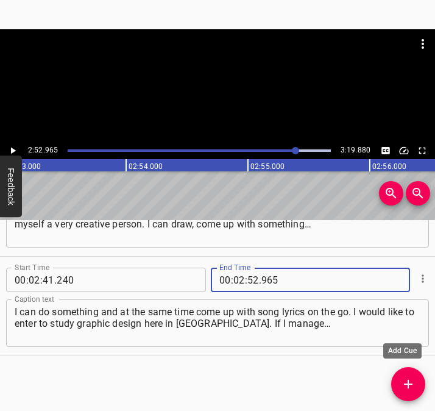
type input "965"
click at [410, 382] on icon "Add Cue" at bounding box center [408, 384] width 15 height 15
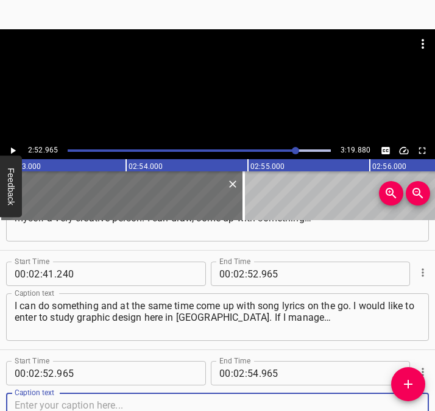
scroll to position [1854, 0]
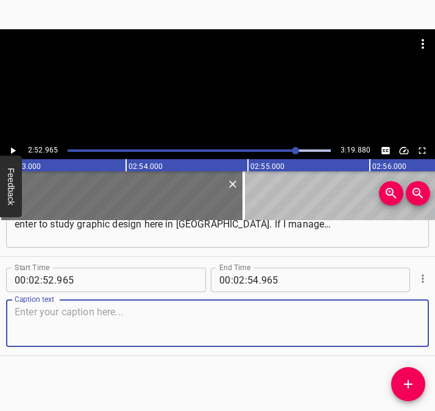
drag, startPoint x: 401, startPoint y: 332, endPoint x: 429, endPoint y: 332, distance: 28.1
click at [405, 332] on textarea at bounding box center [218, 323] width 406 height 35
click at [82, 323] on textarea at bounding box center [218, 323] width 406 height 35
paste textarea "I will hope and pray that I manage to enter the “agrarka”, it is one of our mos…"
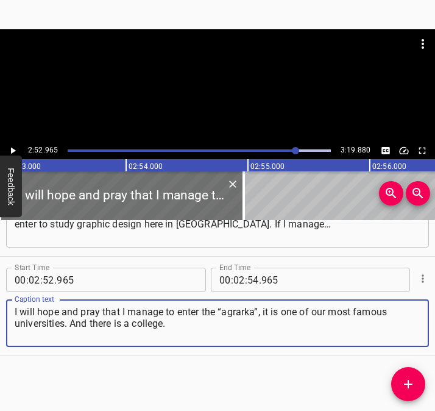
type textarea "I will hope and pray that I manage to enter the “agrarka”, it is one of our mos…"
click at [12, 146] on icon "Play/Pause" at bounding box center [12, 150] width 11 height 11
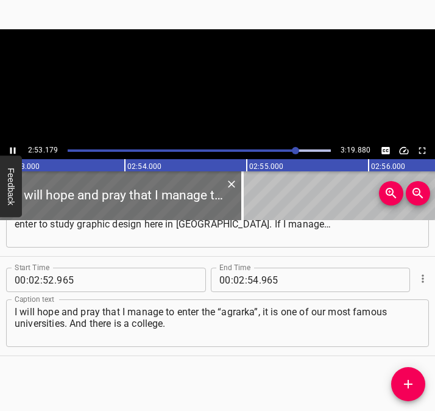
scroll to position [0, 21119]
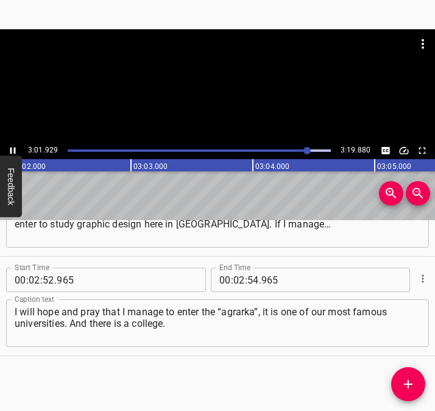
click at [13, 145] on icon "Play/Pause" at bounding box center [12, 150] width 11 height 11
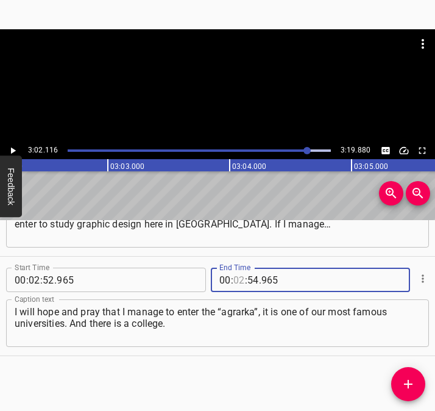
click at [237, 276] on input "number" at bounding box center [240, 280] width 12 height 24
type input "03"
type input "02"
type input "116"
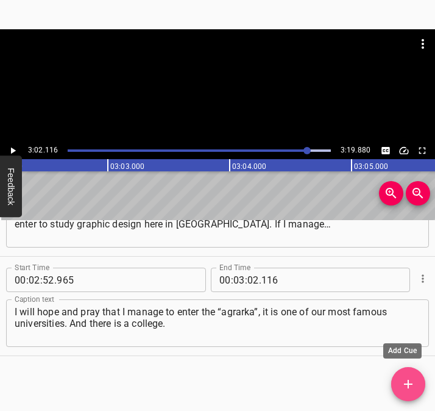
drag, startPoint x: 406, startPoint y: 380, endPoint x: 423, endPoint y: 384, distance: 17.6
click at [407, 380] on icon "Add Cue" at bounding box center [408, 384] width 15 height 15
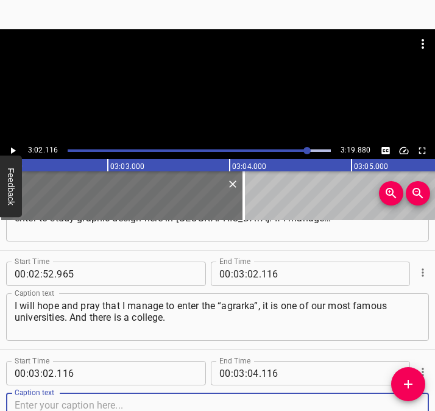
scroll to position [1954, 0]
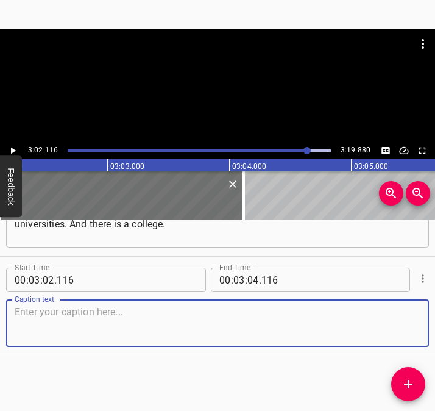
drag, startPoint x: 395, startPoint y: 329, endPoint x: 435, endPoint y: 336, distance: 40.9
click at [425, 336] on html "Caption Editor Batch Transcribe Login Sign Up Privacy Contact 3:02.116 3:19.880…" at bounding box center [217, 205] width 435 height 411
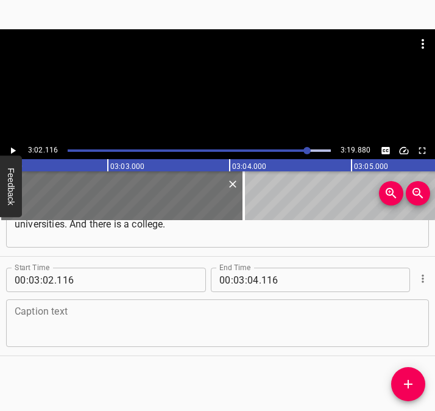
click at [57, 330] on textarea at bounding box center [218, 323] width 406 height 35
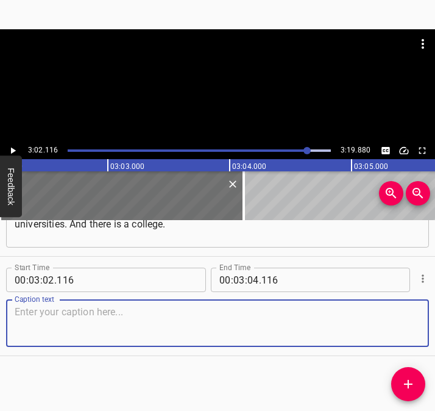
paste textarea "I am leaving after the 9th grade, I will enter to study graphic design, and I w…"
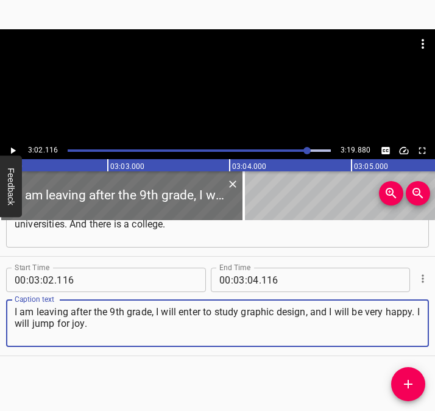
type textarea "I am leaving after the 9th grade, I will enter to study graphic design, and I w…"
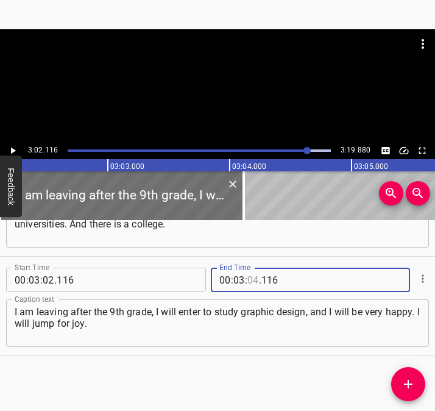
click at [248, 279] on input "number" at bounding box center [254, 280] width 12 height 24
type input "09"
type input "880"
click at [13, 148] on icon "Play/Pause" at bounding box center [12, 150] width 11 height 11
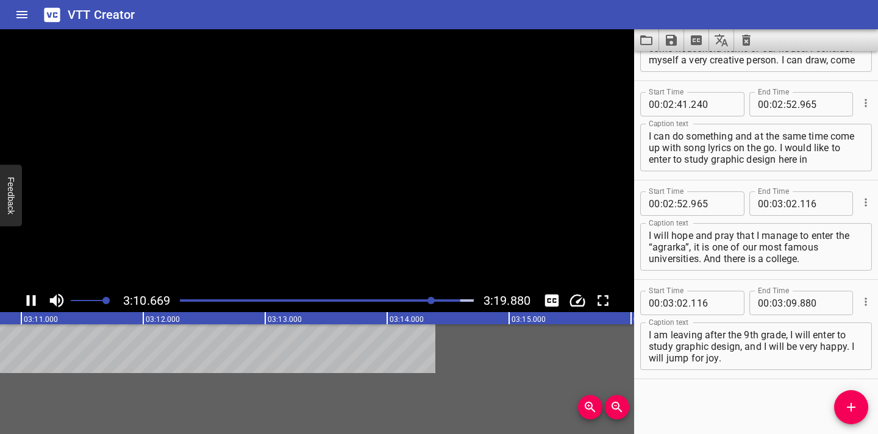
scroll to position [1762, 0]
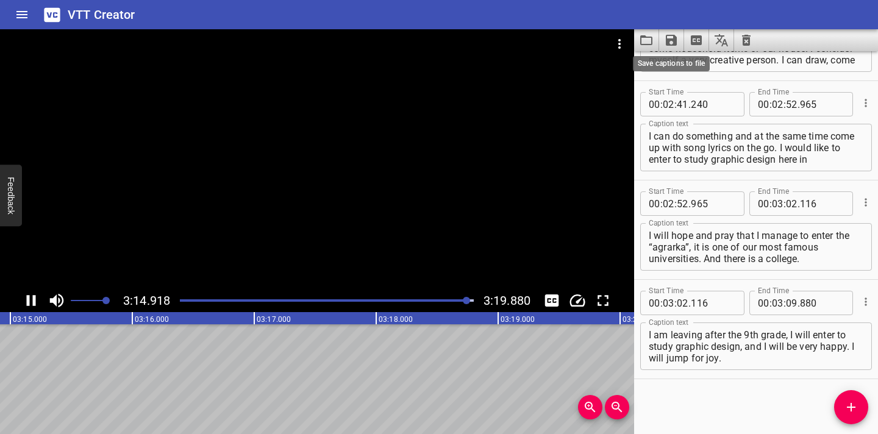
click at [425, 40] on icon "Save captions to file" at bounding box center [671, 40] width 11 height 11
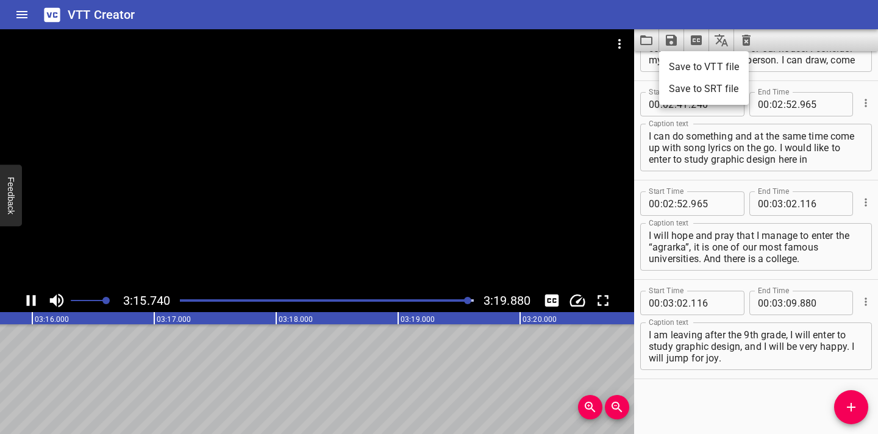
click at [425, 65] on li "Save to VTT file" at bounding box center [704, 67] width 90 height 22
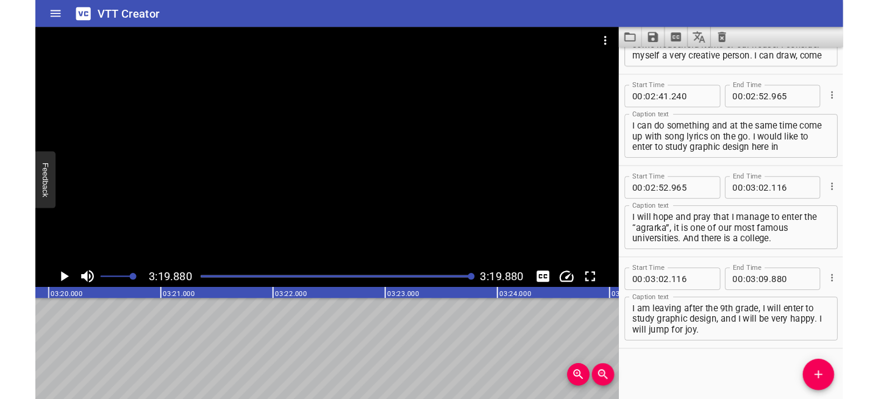
scroll to position [1796, 0]
